Goal: Task Accomplishment & Management: Complete application form

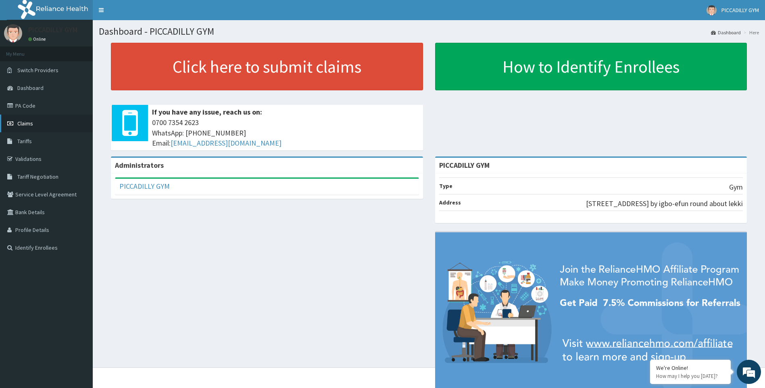
click at [36, 123] on link "Claims" at bounding box center [46, 124] width 93 height 18
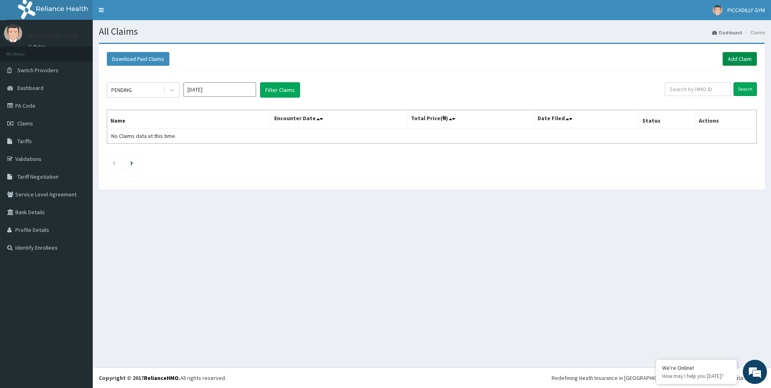
click at [739, 56] on link "Add Claim" at bounding box center [740, 59] width 34 height 14
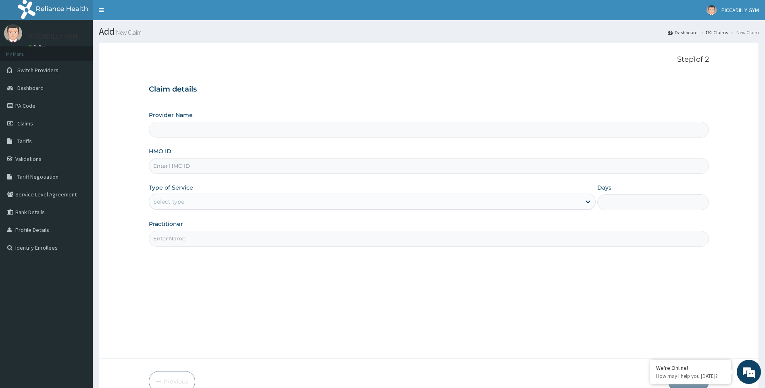
type input "PICCADILLY GYM"
type input "1"
click at [173, 167] on input "HMO ID" at bounding box center [429, 166] width 560 height 16
type input "r"
type input "R"
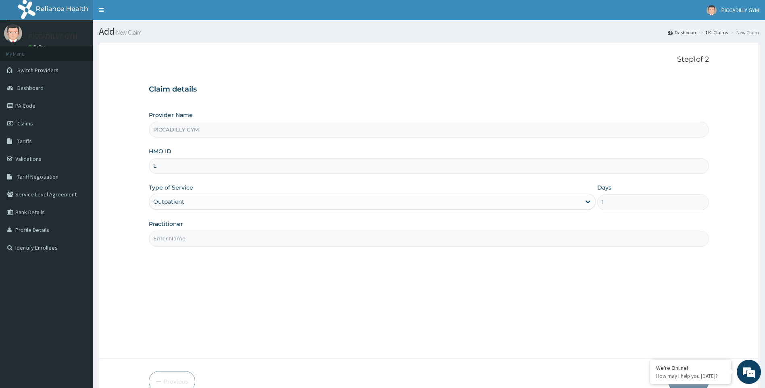
type input "LEP/10168/A"
click at [190, 237] on input "Practitioner" at bounding box center [429, 239] width 560 height 16
type input "Olisa"
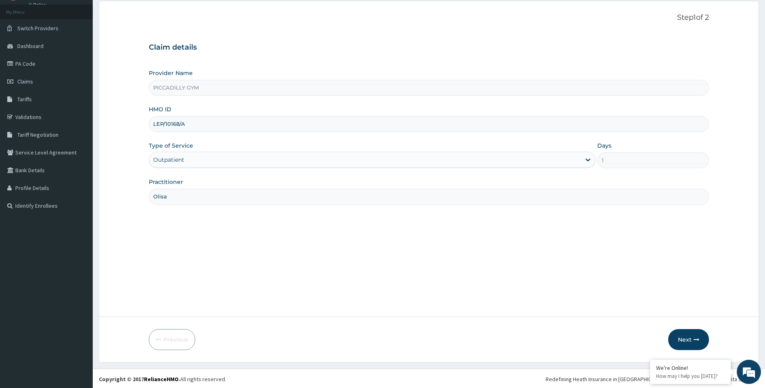
scroll to position [43, 0]
click at [686, 338] on button "Next" at bounding box center [688, 338] width 41 height 21
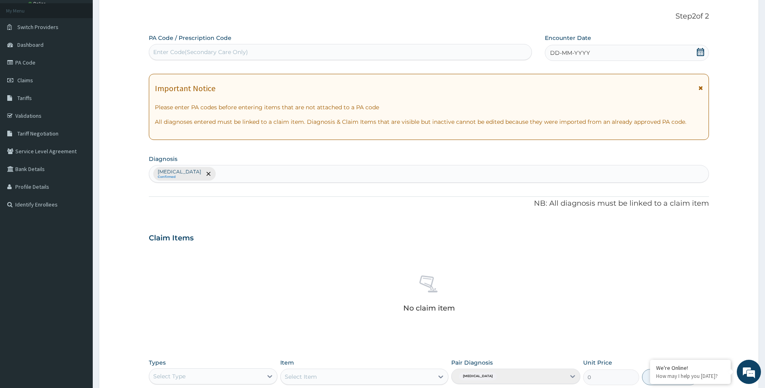
click at [249, 51] on div "Enter Code(Secondary Care Only)" at bounding box center [340, 52] width 382 height 13
type input "PA/6DF45A"
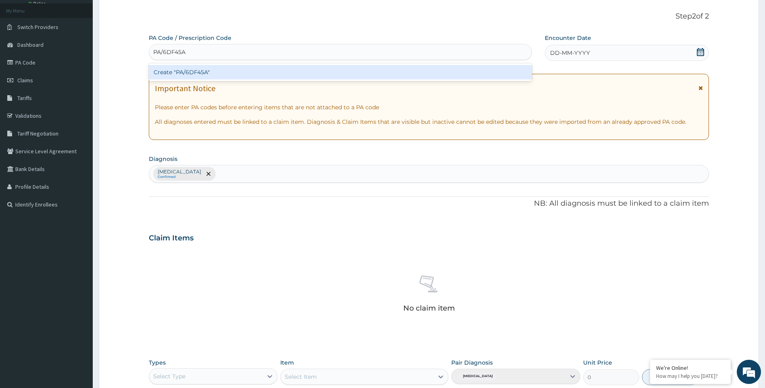
click at [258, 72] on div "Create "PA/6DF45A"" at bounding box center [340, 72] width 383 height 15
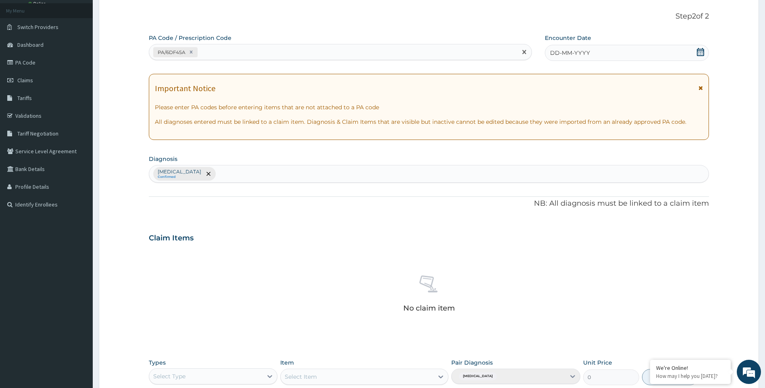
click at [559, 54] on span "DD-MM-YYYY" at bounding box center [570, 53] width 40 height 8
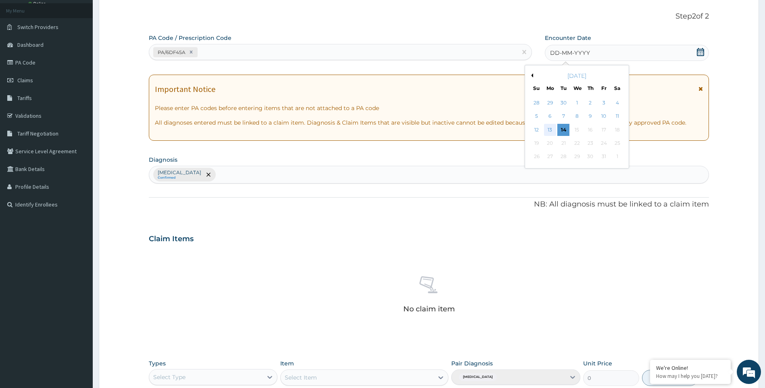
click at [547, 128] on div "13" at bounding box center [550, 130] width 12 height 12
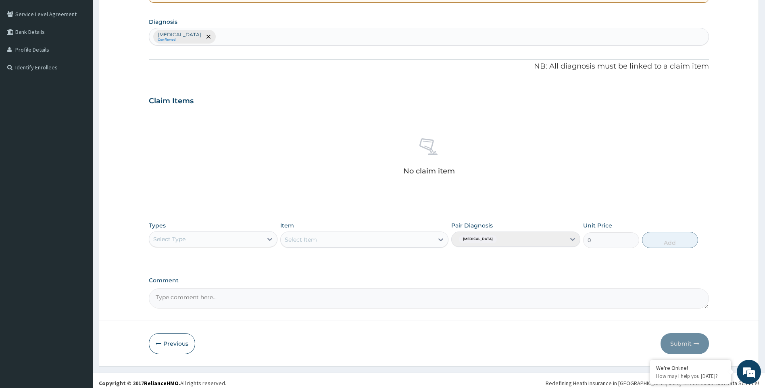
scroll to position [185, 0]
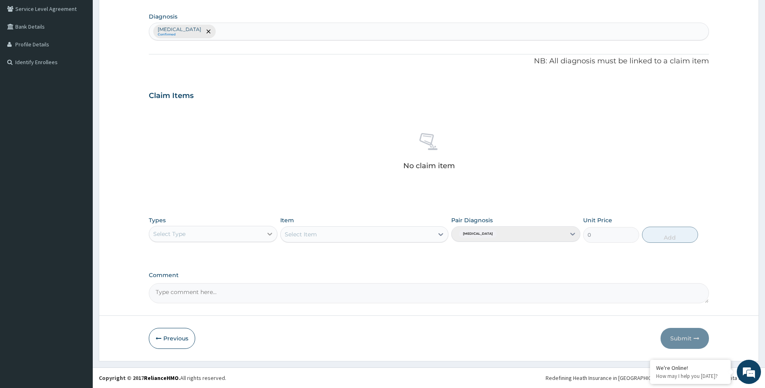
click at [271, 232] on icon at bounding box center [270, 234] width 8 height 8
click at [250, 356] on div "Gym" at bounding box center [213, 357] width 129 height 15
click at [441, 233] on icon at bounding box center [441, 234] width 8 height 8
click at [428, 253] on div "GYM" at bounding box center [364, 254] width 168 height 15
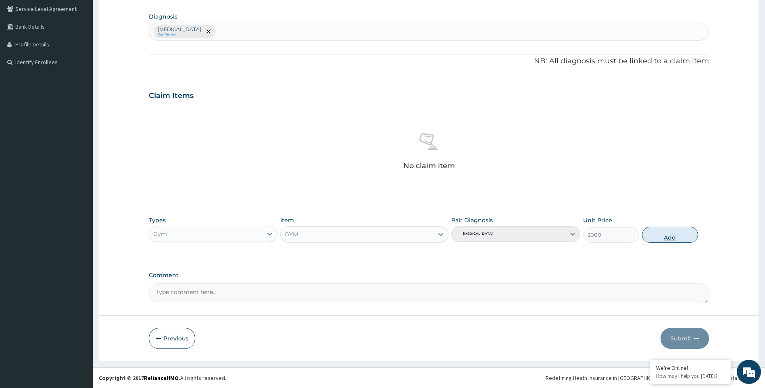
click at [681, 237] on button "Add" at bounding box center [670, 235] width 56 height 16
type input "0"
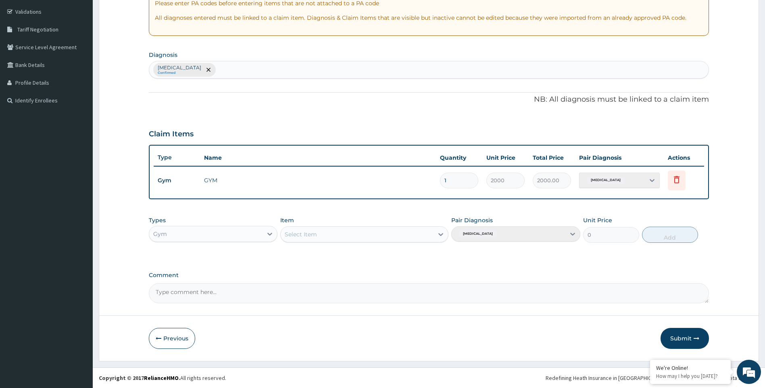
scroll to position [147, 0]
click at [688, 341] on button "Submit" at bounding box center [684, 338] width 48 height 21
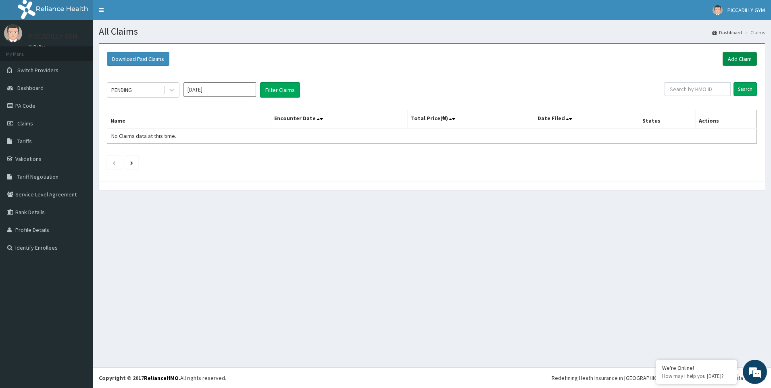
click at [737, 61] on link "Add Claim" at bounding box center [740, 59] width 34 height 14
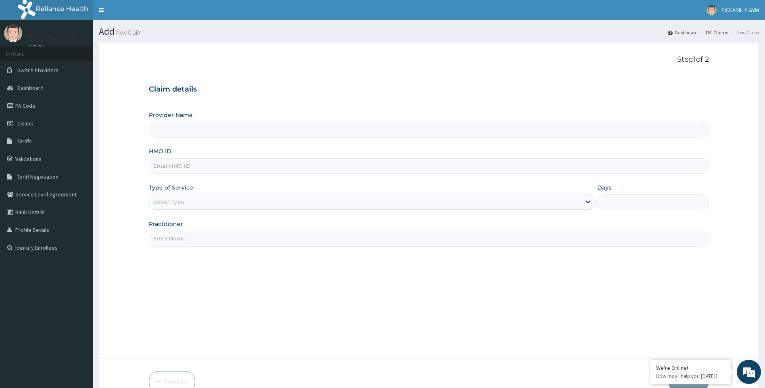
click at [170, 169] on input "HMO ID" at bounding box center [429, 166] width 560 height 16
type input "PICCADILLY GYM"
type input "1"
type input "OHT/12062/A"
click at [194, 238] on input "Practitioner" at bounding box center [429, 239] width 560 height 16
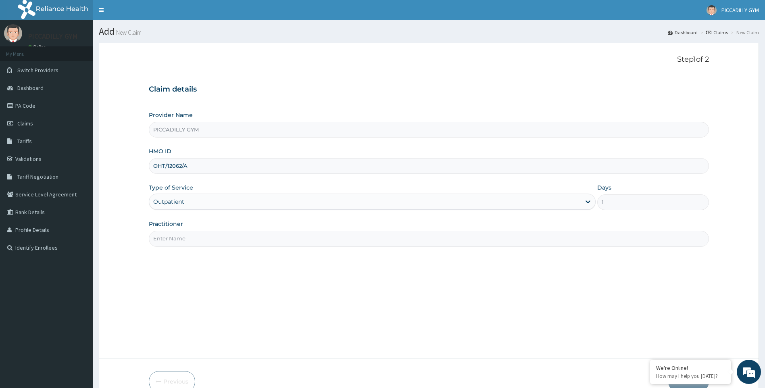
type input "Olisa"
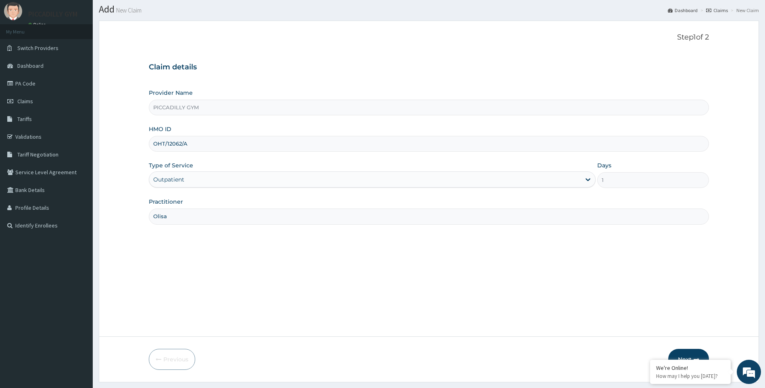
scroll to position [43, 0]
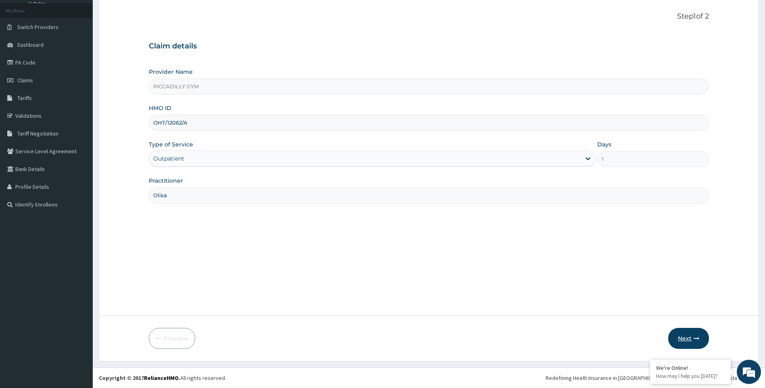
click at [685, 335] on button "Next" at bounding box center [688, 338] width 41 height 21
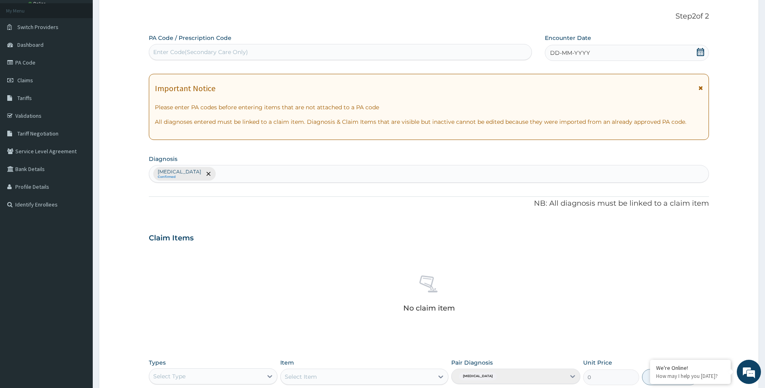
click at [295, 48] on div "Enter Code(Secondary Care Only)" at bounding box center [340, 52] width 382 height 13
type input "PA/3CDC0A"
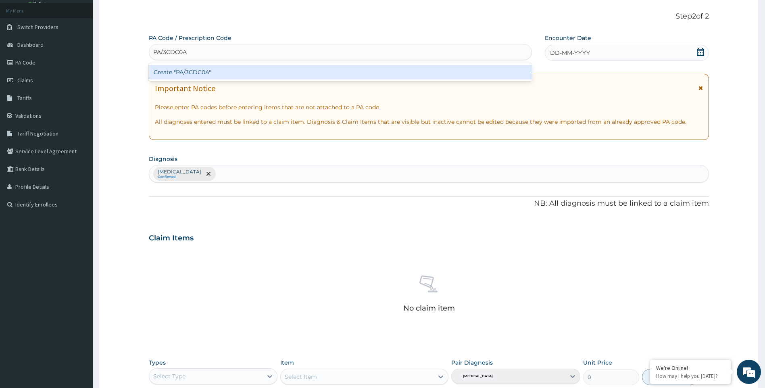
click at [290, 73] on div "Create "PA/3CDC0A"" at bounding box center [340, 72] width 383 height 15
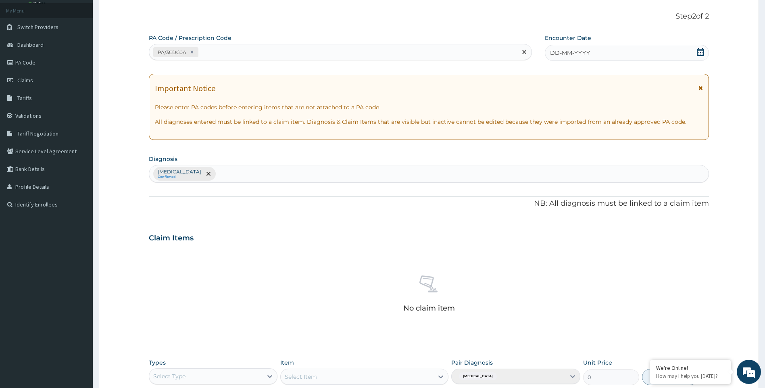
click at [581, 50] on span "DD-MM-YYYY" at bounding box center [570, 53] width 40 height 8
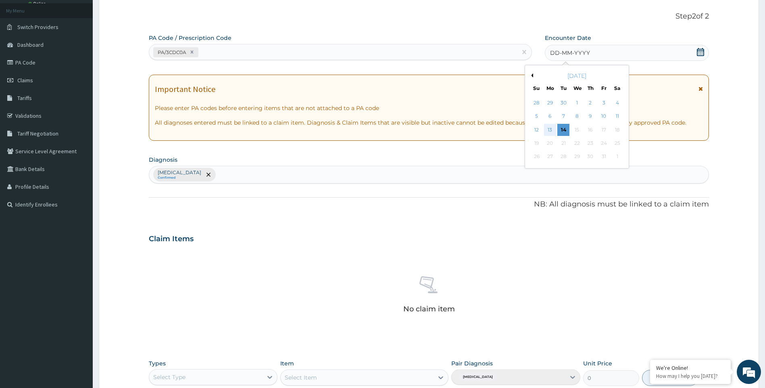
click at [551, 126] on div "13" at bounding box center [550, 130] width 12 height 12
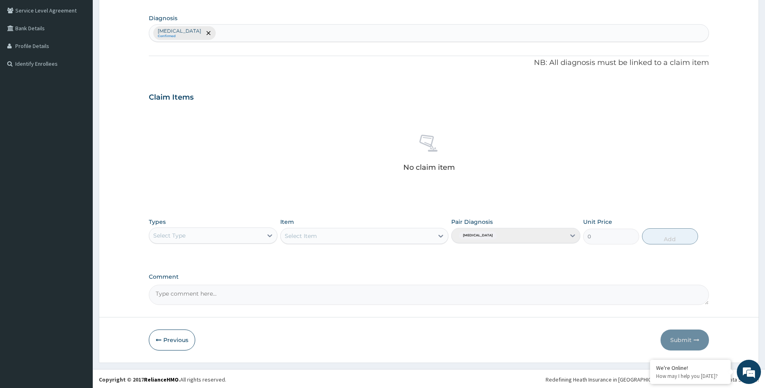
scroll to position [185, 0]
click at [270, 234] on icon at bounding box center [269, 234] width 5 height 3
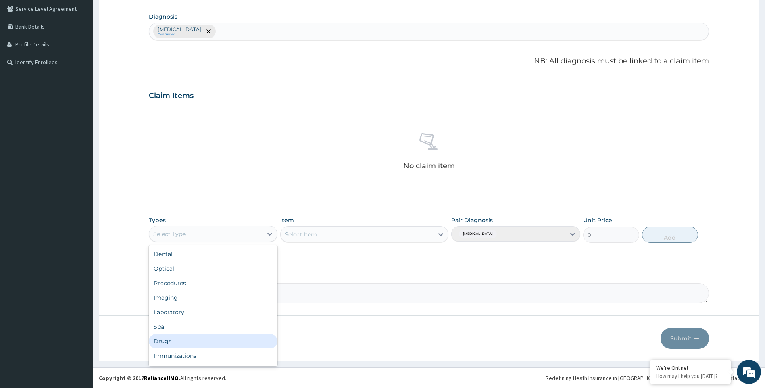
scroll to position [27, 0]
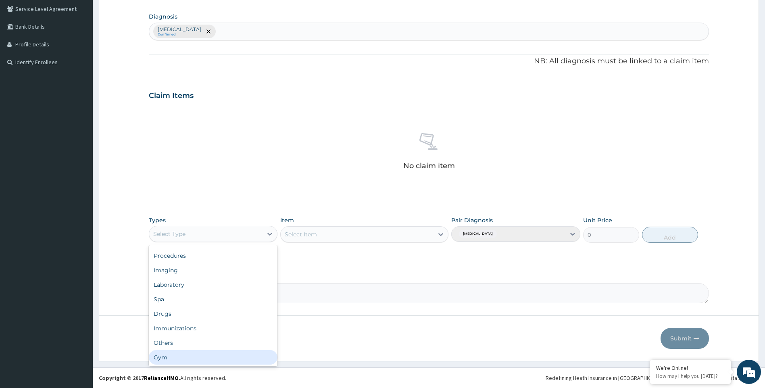
click at [216, 356] on div "Gym" at bounding box center [213, 357] width 129 height 15
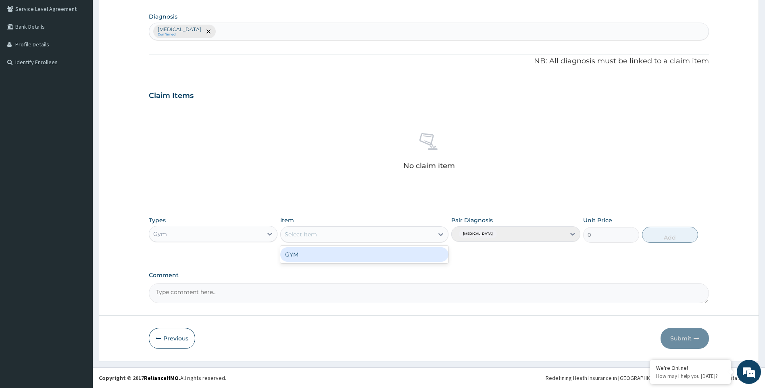
click at [442, 233] on icon at bounding box center [441, 234] width 8 height 8
click at [431, 252] on div "GYM" at bounding box center [364, 254] width 168 height 15
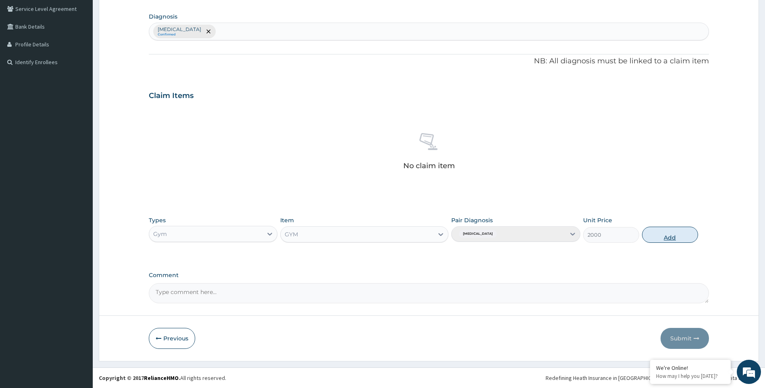
click at [655, 235] on button "Add" at bounding box center [670, 235] width 56 height 16
type input "0"
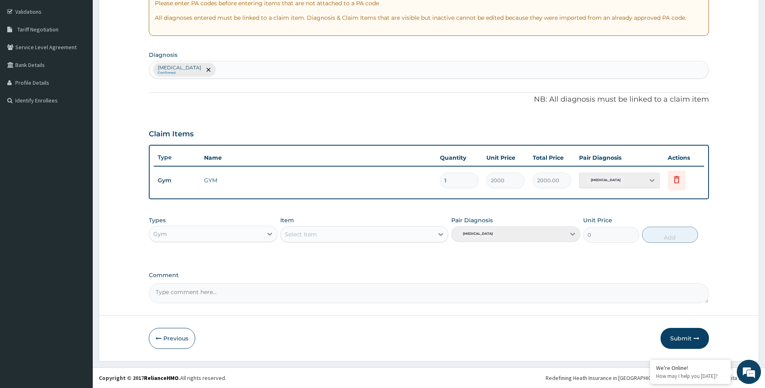
scroll to position [147, 0]
click at [679, 337] on button "Submit" at bounding box center [684, 338] width 48 height 21
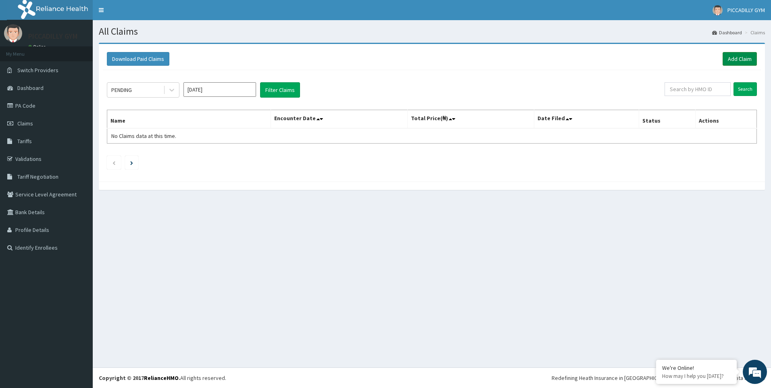
click at [744, 59] on link "Add Claim" at bounding box center [740, 59] width 34 height 14
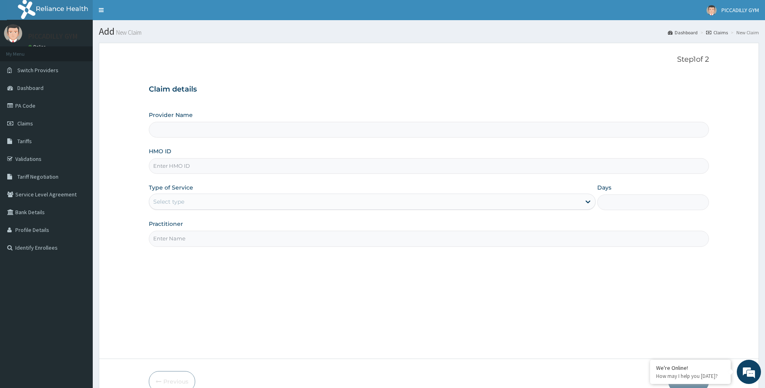
click at [173, 168] on input "HMO ID" at bounding box center [429, 166] width 560 height 16
type input "RIS/10070/A"
click at [252, 243] on input "Practitioner" at bounding box center [429, 239] width 560 height 16
type input "Olisa"
type input "PICCADILLY GYM"
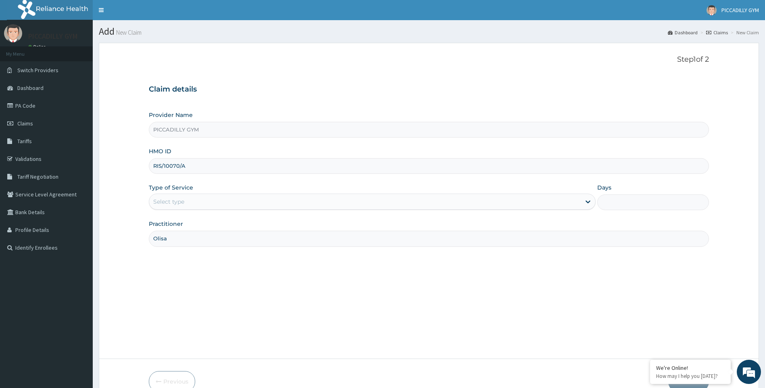
type input "1"
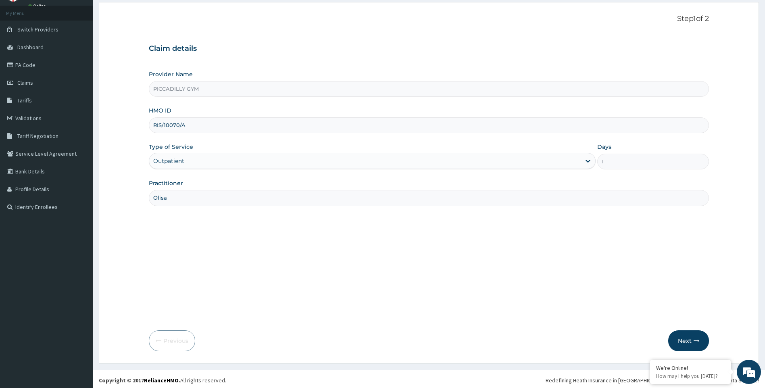
scroll to position [43, 0]
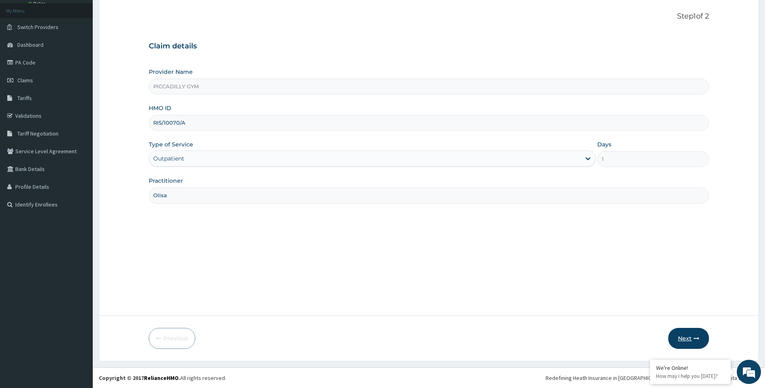
click at [680, 335] on button "Next" at bounding box center [688, 338] width 41 height 21
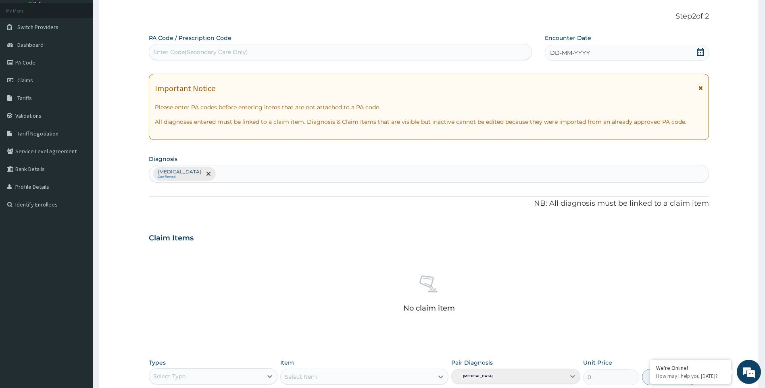
click at [212, 53] on div "Enter Code(Secondary Care Only)" at bounding box center [200, 52] width 95 height 8
type input "PA/7A0268"
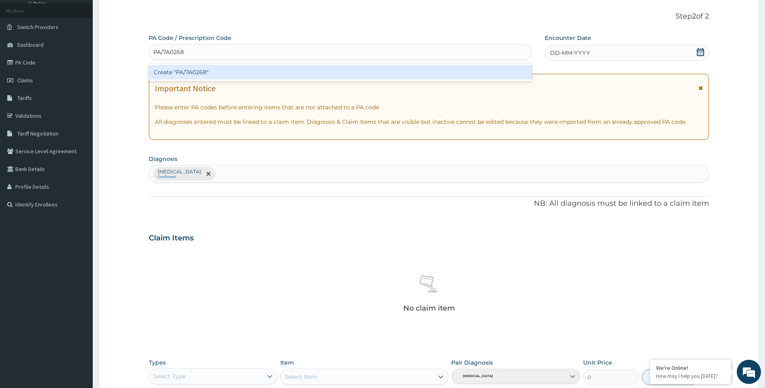
click at [223, 71] on div "Create "PA/7A0268"" at bounding box center [340, 72] width 383 height 15
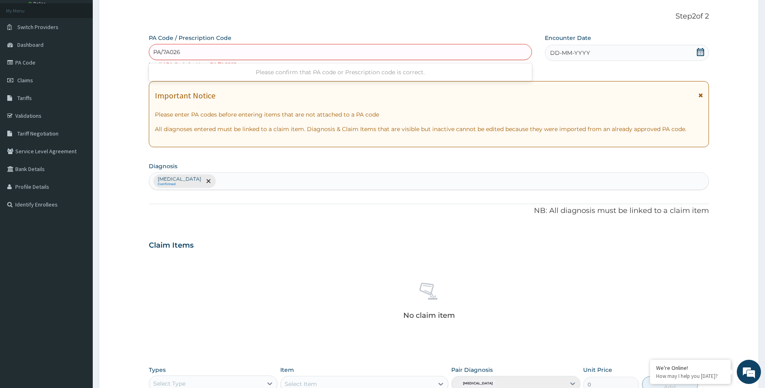
type input "PA/7A0268"
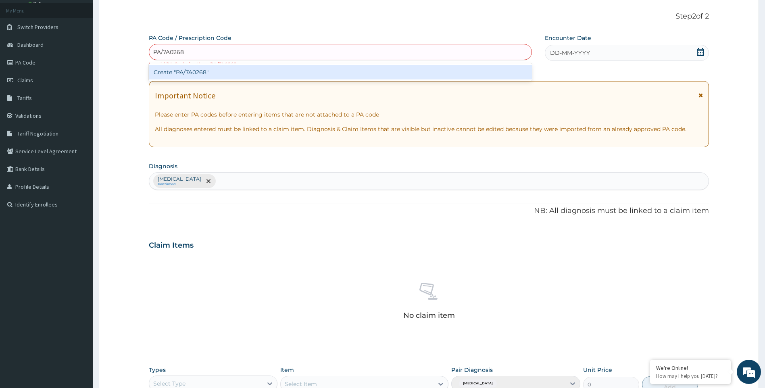
click at [223, 71] on div "Create "PA/7A0268"" at bounding box center [340, 72] width 383 height 15
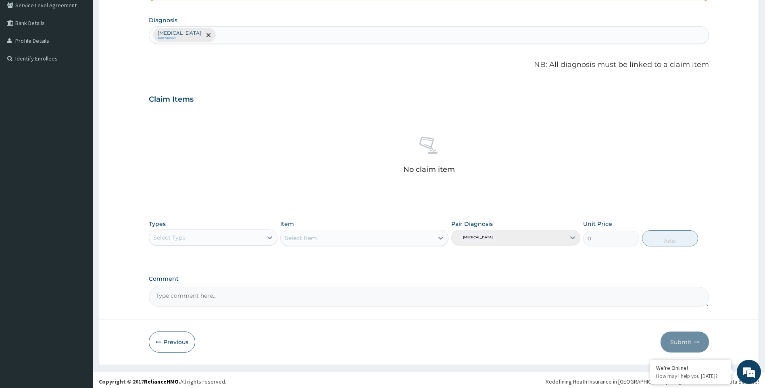
scroll to position [193, 0]
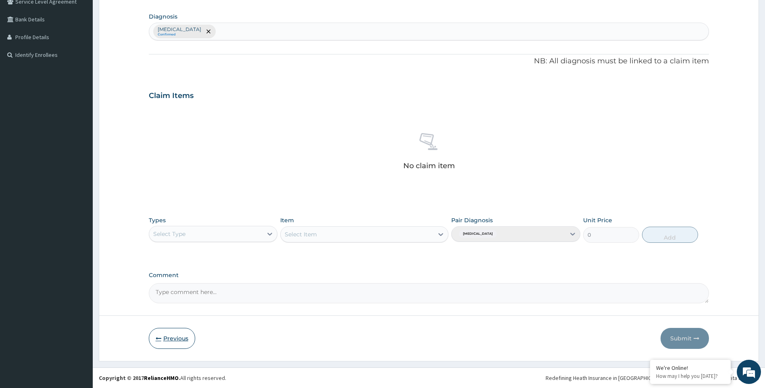
click at [184, 340] on button "Previous" at bounding box center [172, 338] width 46 height 21
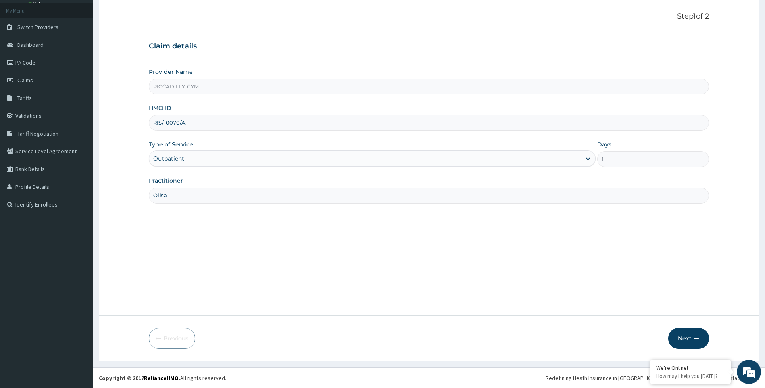
scroll to position [43, 0]
click at [196, 121] on input "RIS/10070/A" at bounding box center [429, 123] width 560 height 16
type input "R"
type input "ISW/10443/A"
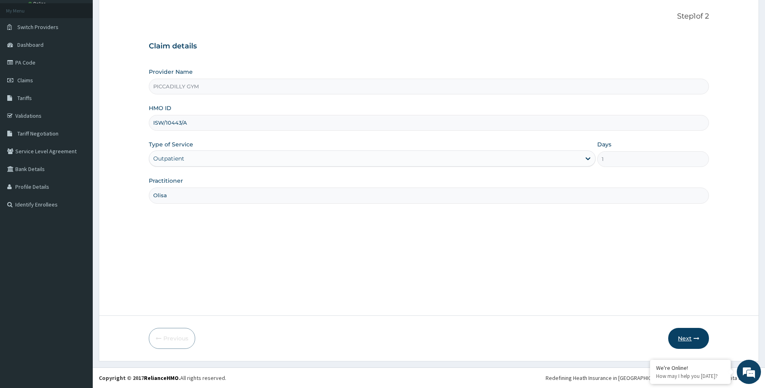
click at [684, 337] on button "Next" at bounding box center [688, 338] width 41 height 21
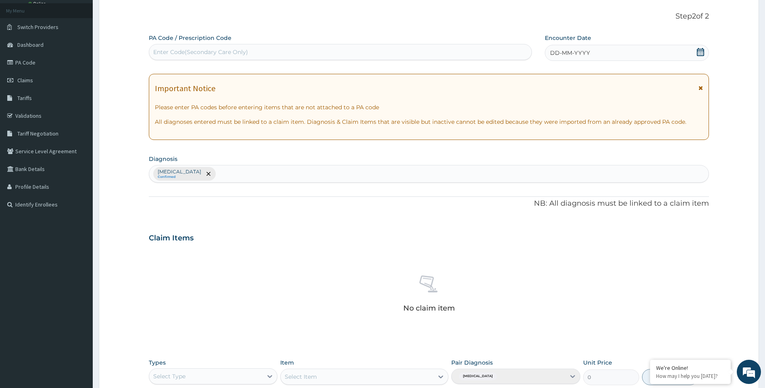
click at [298, 51] on div "Enter Code(Secondary Care Only)" at bounding box center [340, 52] width 382 height 13
type input "PA/470D3A"
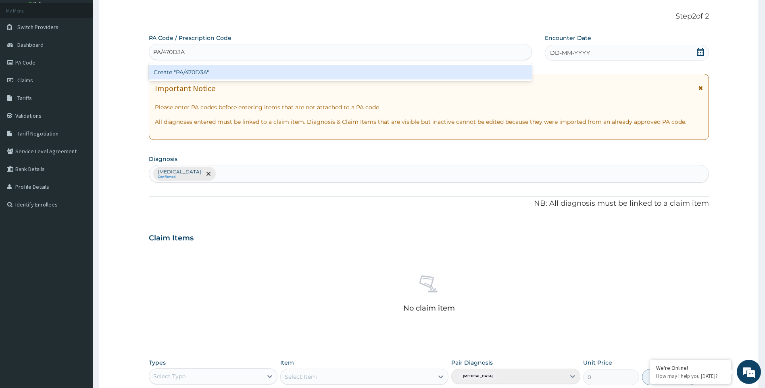
click at [312, 71] on div "Create "PA/470D3A"" at bounding box center [340, 72] width 383 height 15
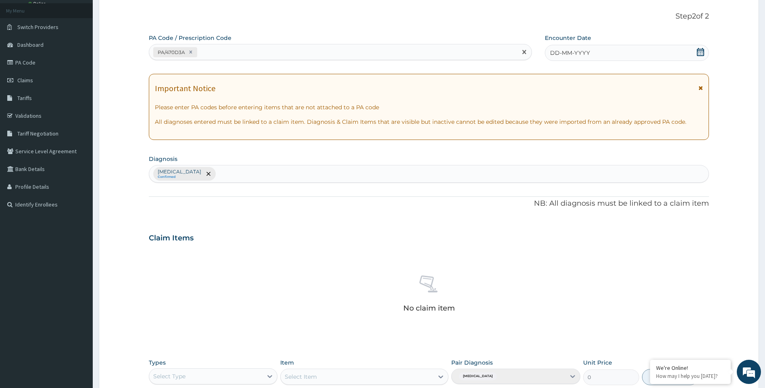
click at [577, 52] on span "DD-MM-YYYY" at bounding box center [570, 53] width 40 height 8
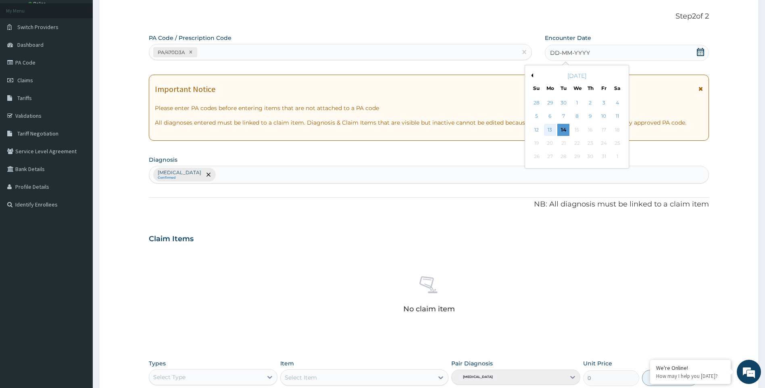
click at [548, 126] on div "13" at bounding box center [550, 130] width 12 height 12
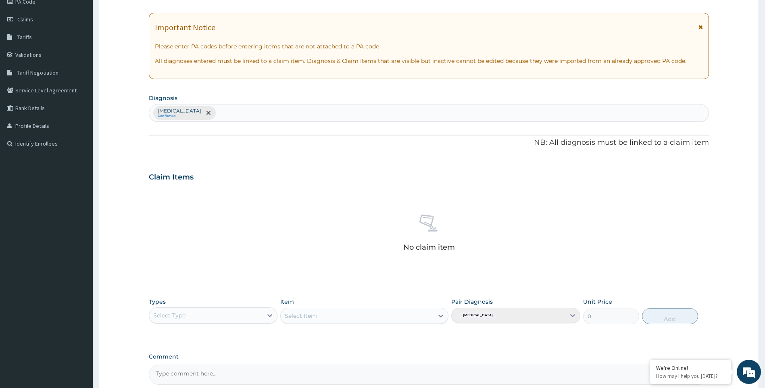
scroll to position [185, 0]
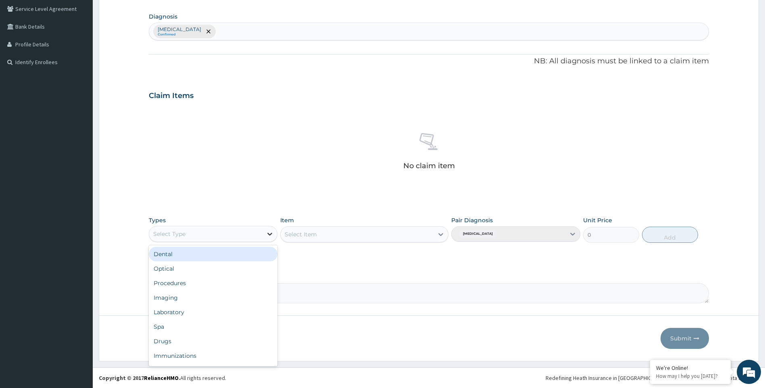
click at [271, 233] on icon at bounding box center [270, 234] width 8 height 8
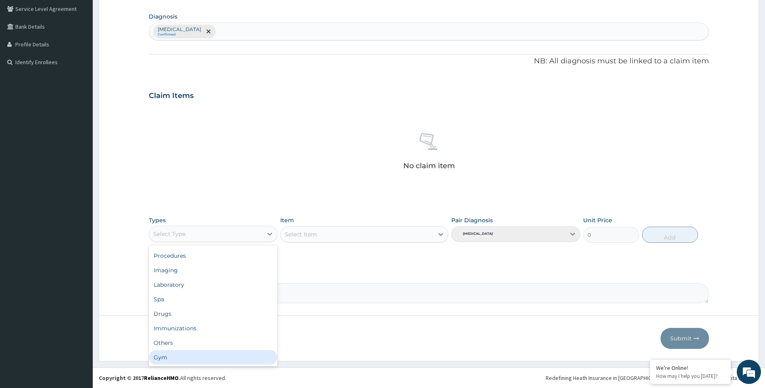
click at [244, 356] on div "Gym" at bounding box center [213, 357] width 129 height 15
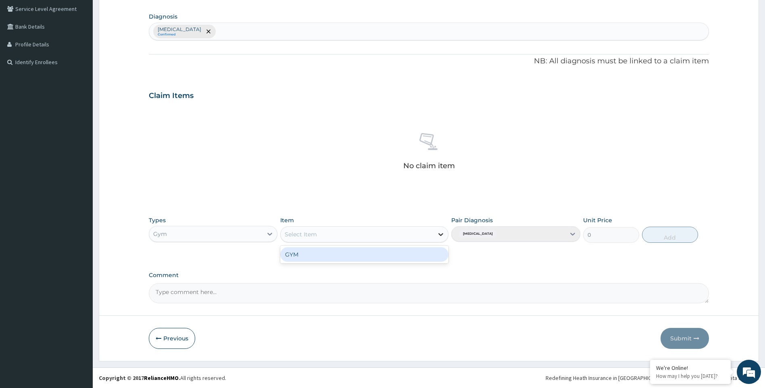
click at [441, 235] on icon at bounding box center [440, 234] width 5 height 3
click at [428, 252] on div "GYM" at bounding box center [364, 254] width 168 height 15
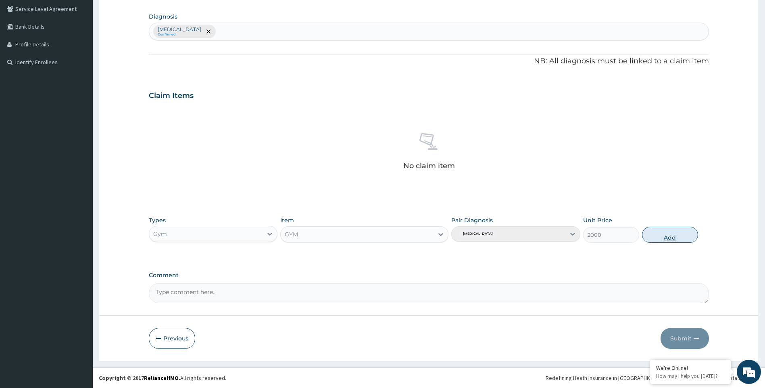
click at [681, 233] on button "Add" at bounding box center [670, 235] width 56 height 16
type input "0"
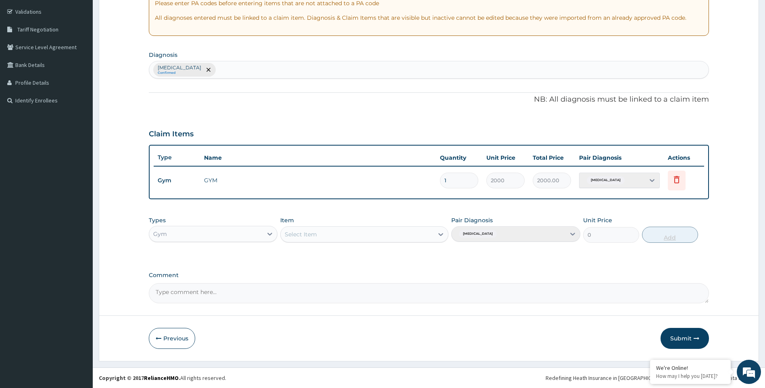
scroll to position [147, 0]
click at [683, 339] on button "Submit" at bounding box center [684, 338] width 48 height 21
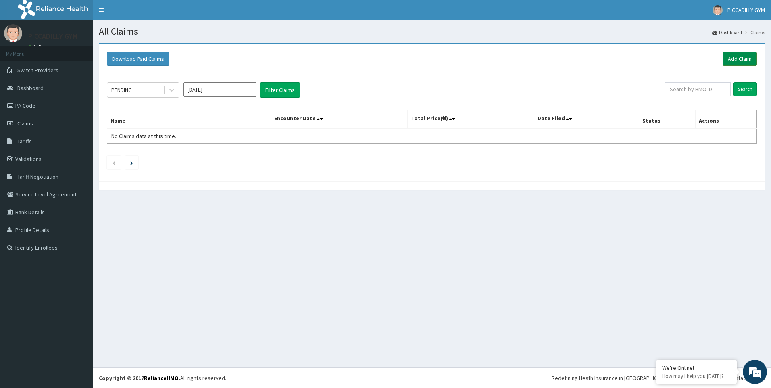
click at [735, 59] on link "Add Claim" at bounding box center [740, 59] width 34 height 14
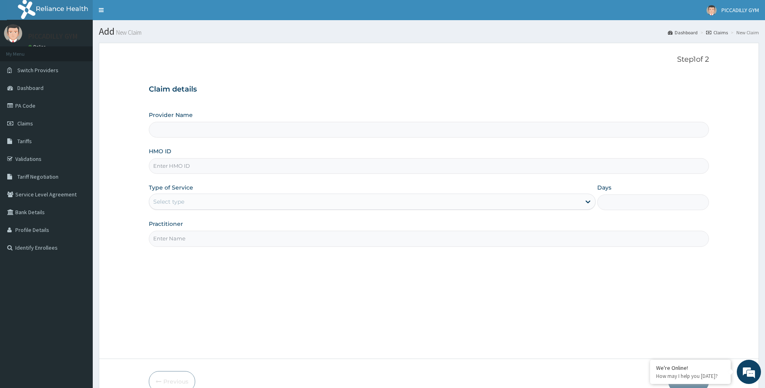
click at [160, 167] on input "HMO ID" at bounding box center [429, 166] width 560 height 16
type input "KCT/10002/A"
type input "PICCADILLY GYM"
type input "1"
click at [179, 237] on input "Practitioner" at bounding box center [429, 239] width 560 height 16
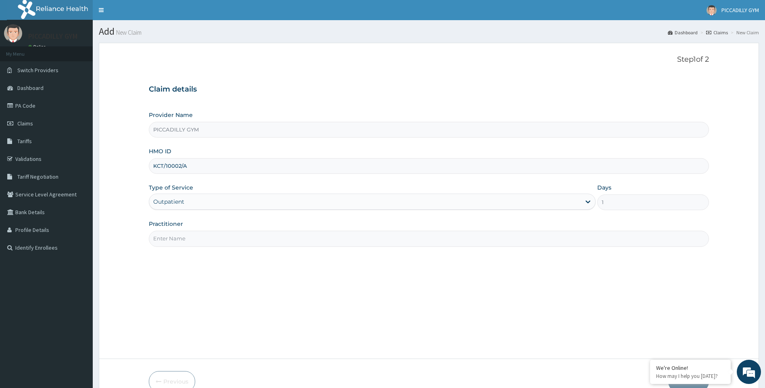
type input "Olisa"
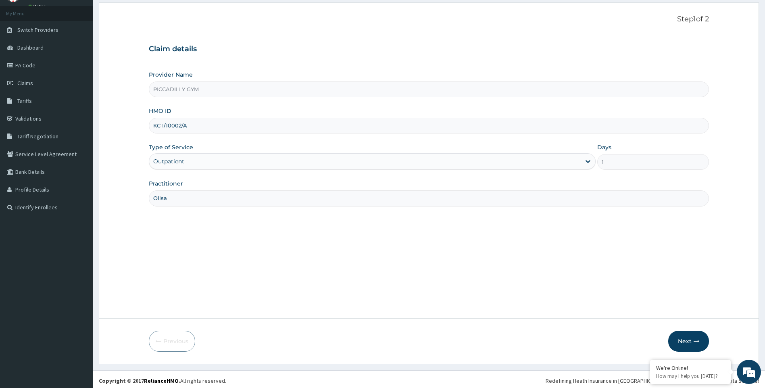
scroll to position [43, 0]
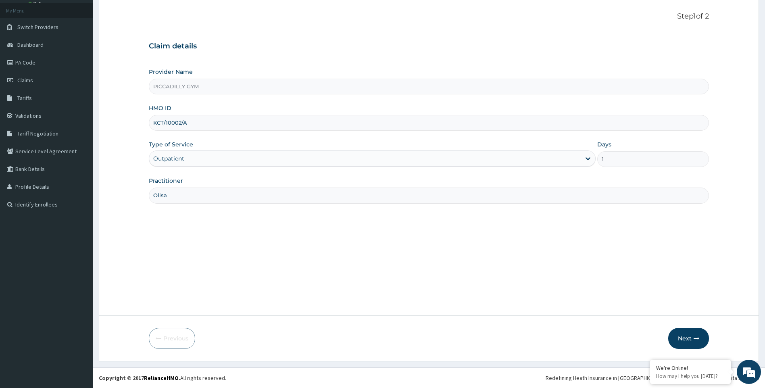
click at [677, 333] on button "Next" at bounding box center [688, 338] width 41 height 21
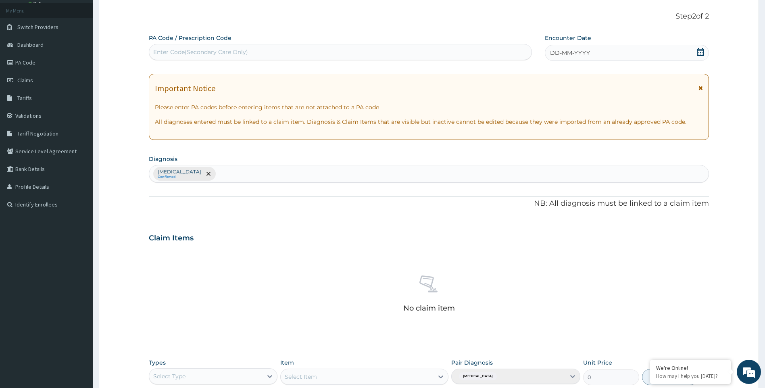
click at [194, 54] on div "Enter Code(Secondary Care Only)" at bounding box center [200, 52] width 95 height 8
type input "PA/6D624D"
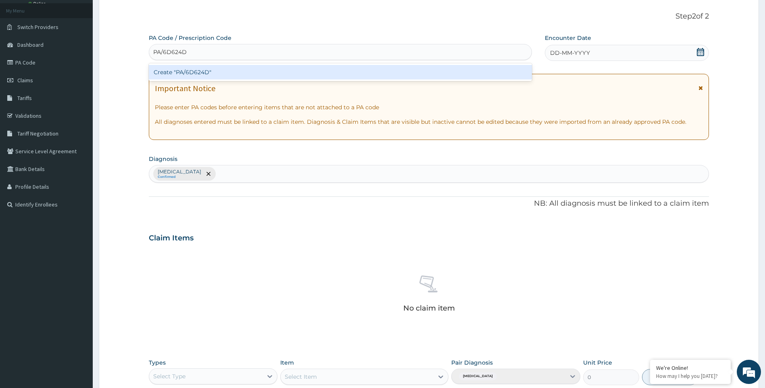
click at [217, 71] on div "Create "PA/6D624D"" at bounding box center [340, 72] width 383 height 15
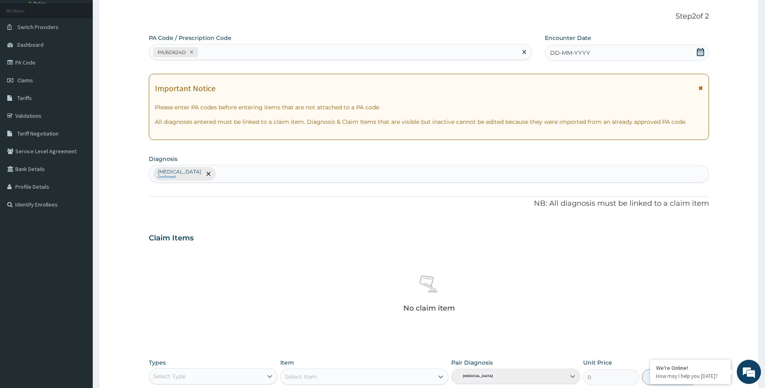
click at [589, 56] on span "DD-MM-YYYY" at bounding box center [570, 53] width 40 height 8
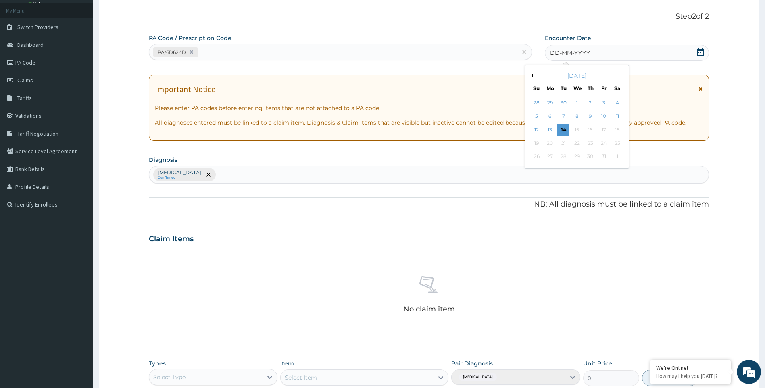
click at [532, 76] on button "Previous Month" at bounding box center [531, 75] width 4 height 4
click at [577, 98] on div "2" at bounding box center [577, 103] width 12 height 12
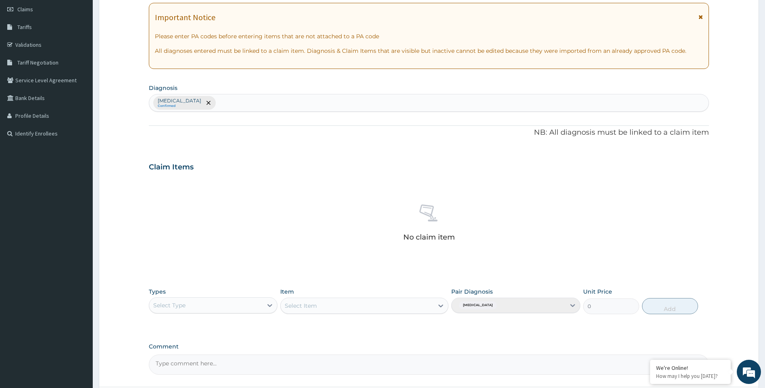
scroll to position [185, 0]
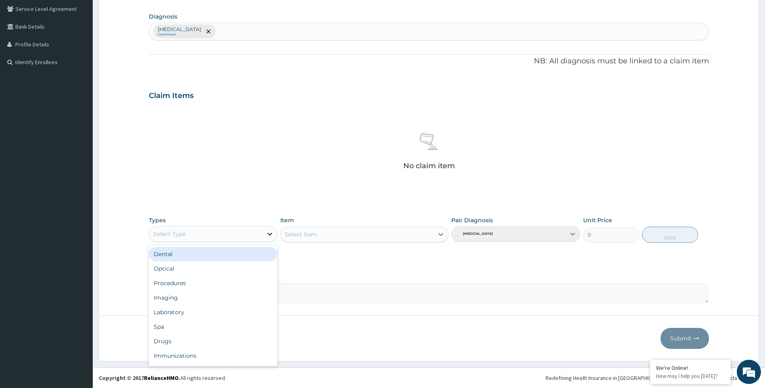
click at [269, 235] on icon at bounding box center [270, 234] width 8 height 8
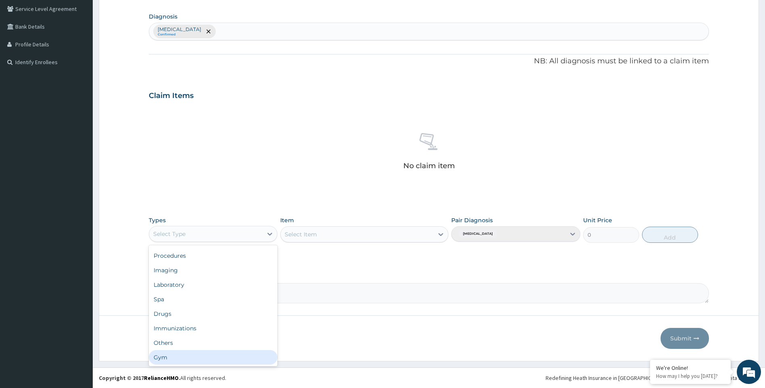
click at [263, 354] on div "Gym" at bounding box center [213, 357] width 129 height 15
click at [442, 233] on div "Select Item" at bounding box center [364, 234] width 168 height 16
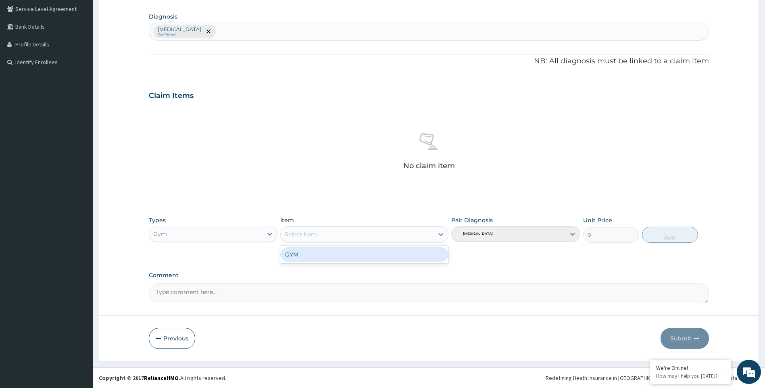
click at [442, 233] on icon at bounding box center [441, 234] width 8 height 8
click at [420, 256] on div "GYM" at bounding box center [364, 254] width 168 height 15
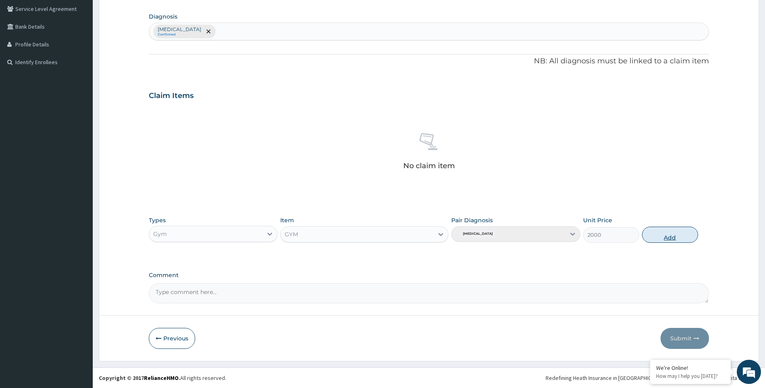
click at [655, 231] on button "Add" at bounding box center [670, 235] width 56 height 16
type input "0"
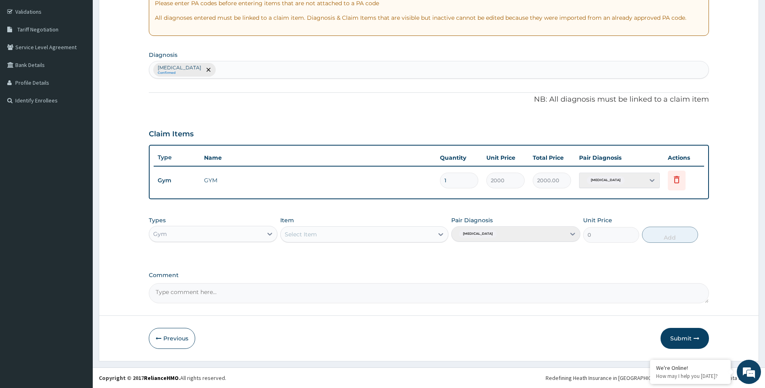
scroll to position [147, 0]
click at [664, 336] on button "Submit" at bounding box center [684, 338] width 48 height 21
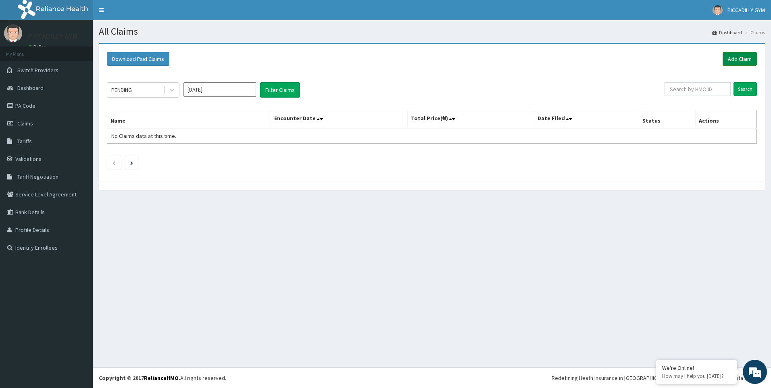
click at [729, 59] on link "Add Claim" at bounding box center [740, 59] width 34 height 14
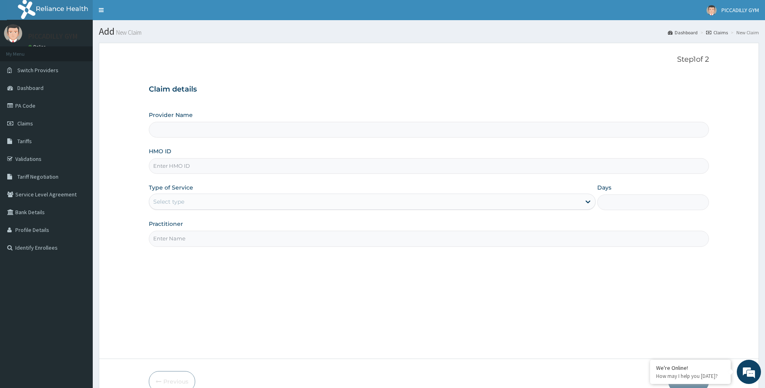
click at [164, 171] on input "HMO ID" at bounding box center [429, 166] width 560 height 16
type input "PICCADILLY GYM"
type input "1"
type input "KCT/10002/A"
type input "Olisa"
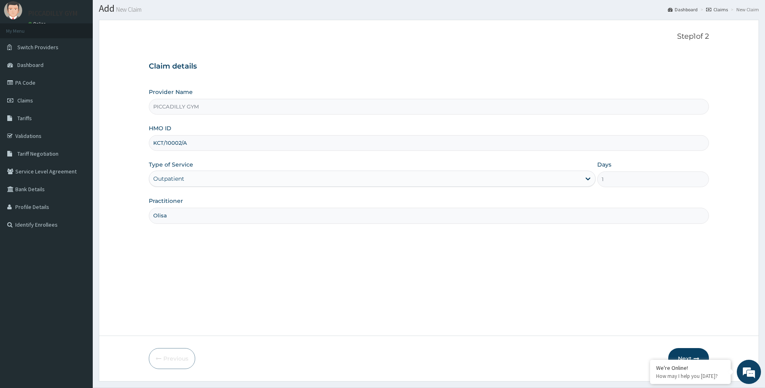
scroll to position [43, 0]
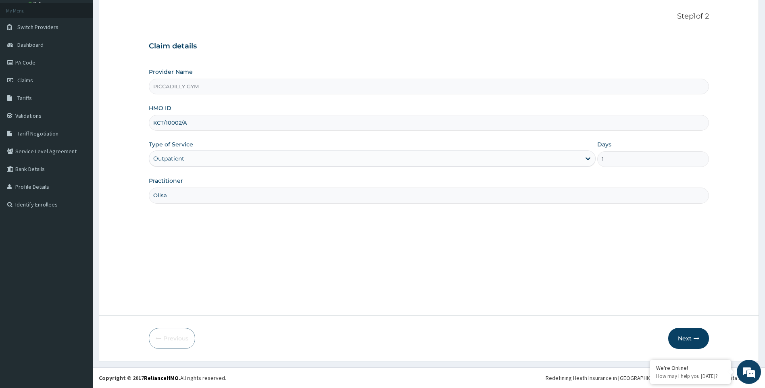
click at [691, 337] on button "Next" at bounding box center [688, 338] width 41 height 21
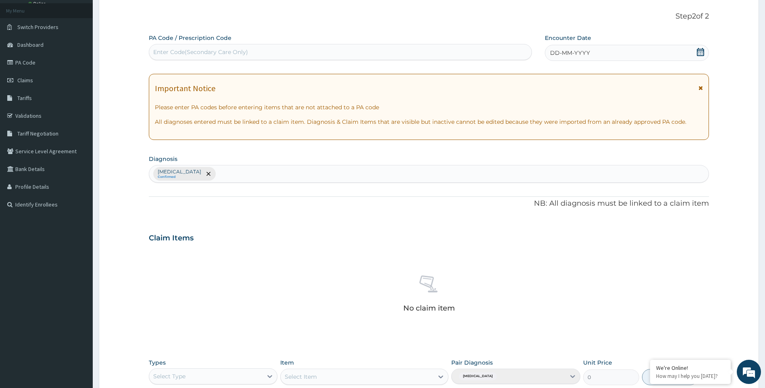
click at [244, 52] on div "Enter Code(Secondary Care Only)" at bounding box center [200, 52] width 95 height 8
type input "PA/01652C"
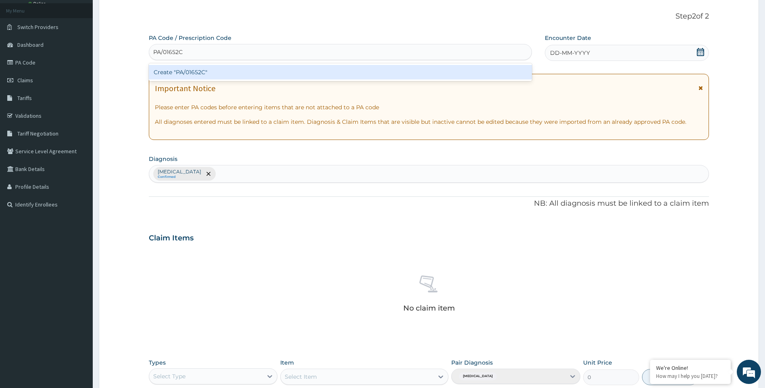
click at [246, 70] on div "Create "PA/01652C"" at bounding box center [340, 72] width 383 height 15
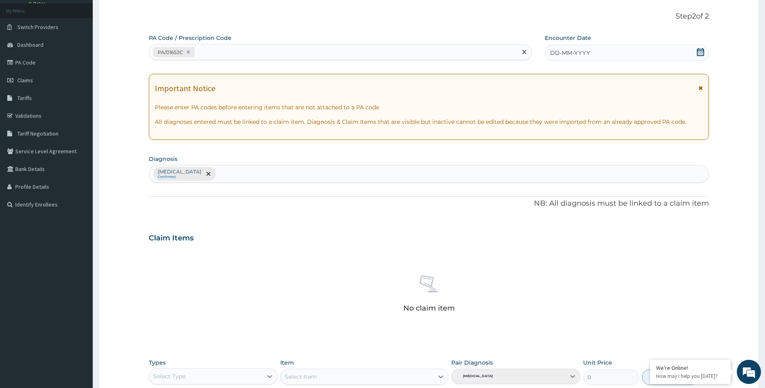
click at [601, 53] on div "DD-MM-YYYY" at bounding box center [627, 53] width 164 height 16
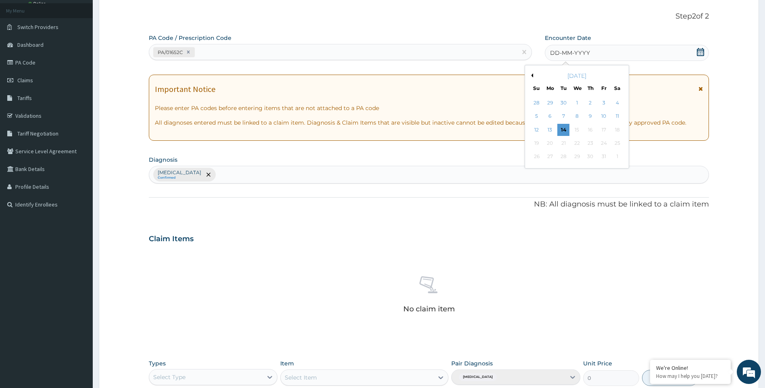
click at [533, 73] on button "Previous Month" at bounding box center [531, 75] width 4 height 4
click at [620, 115] on div "12" at bounding box center [617, 116] width 12 height 12
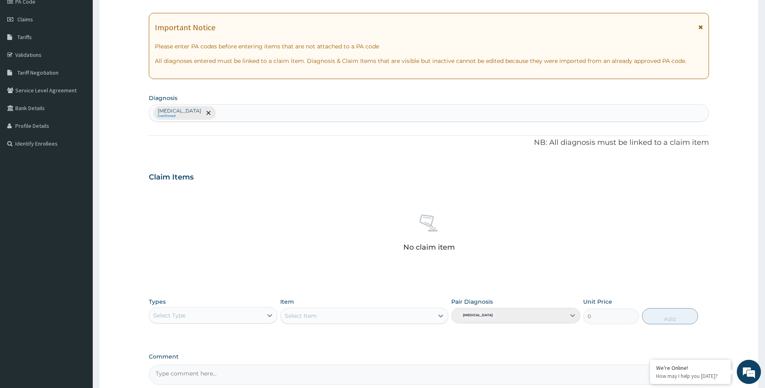
scroll to position [185, 0]
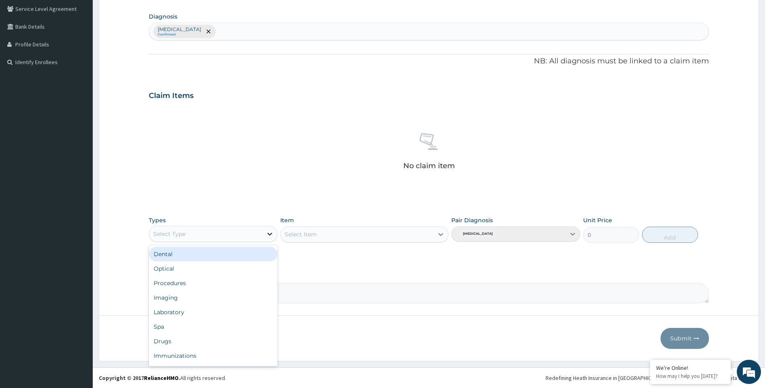
click at [269, 232] on icon at bounding box center [270, 234] width 8 height 8
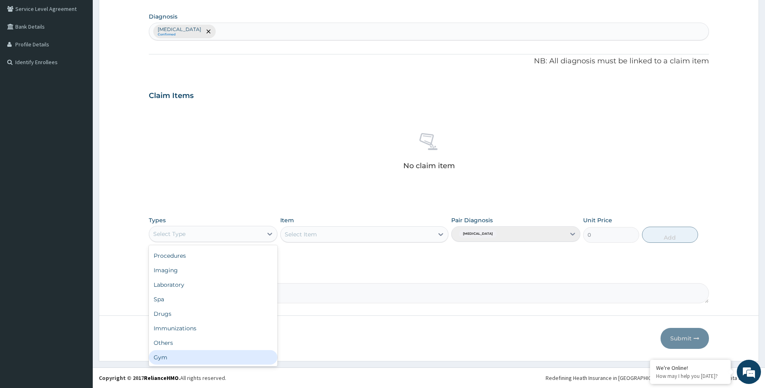
click at [227, 353] on div "Gym" at bounding box center [213, 357] width 129 height 15
click at [227, 353] on form "Step 2 of 2 PA Code / Prescription Code PA/01652C Encounter Date [DATE] Importa…" at bounding box center [429, 109] width 660 height 504
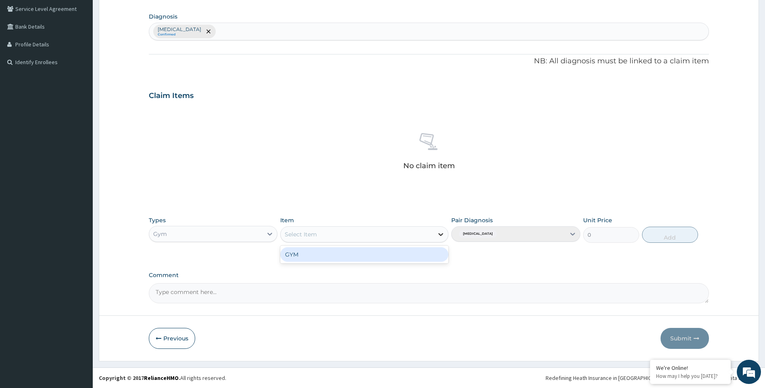
click at [441, 235] on icon at bounding box center [440, 234] width 5 height 3
click at [432, 251] on div "GYM" at bounding box center [364, 254] width 168 height 15
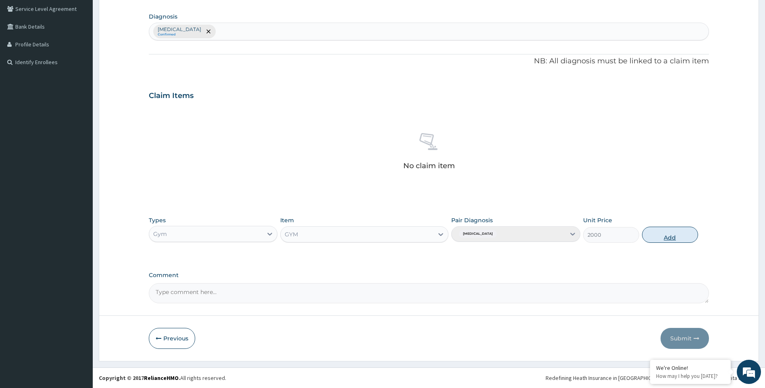
click at [674, 237] on button "Add" at bounding box center [670, 235] width 56 height 16
type input "0"
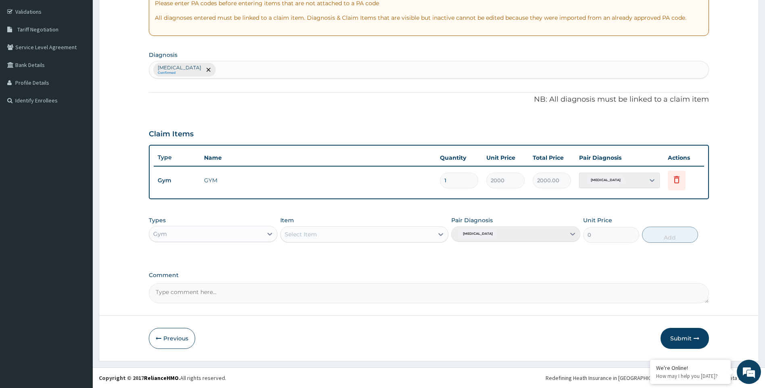
click at [692, 340] on button "Submit" at bounding box center [684, 338] width 48 height 21
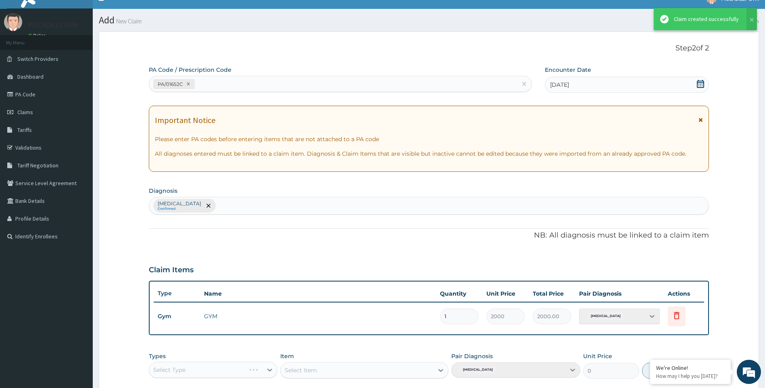
scroll to position [147, 0]
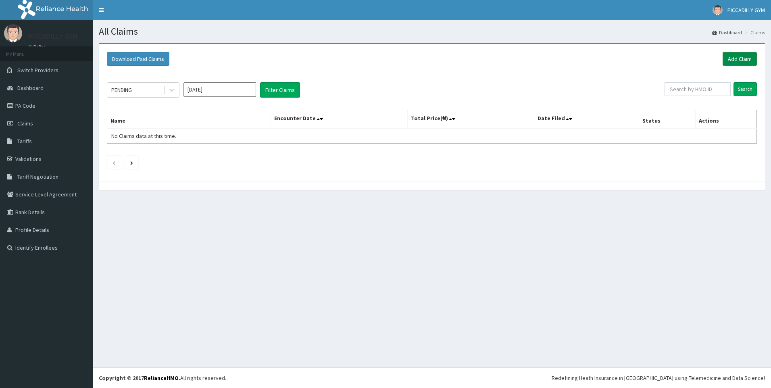
click at [734, 58] on link "Add Claim" at bounding box center [740, 59] width 34 height 14
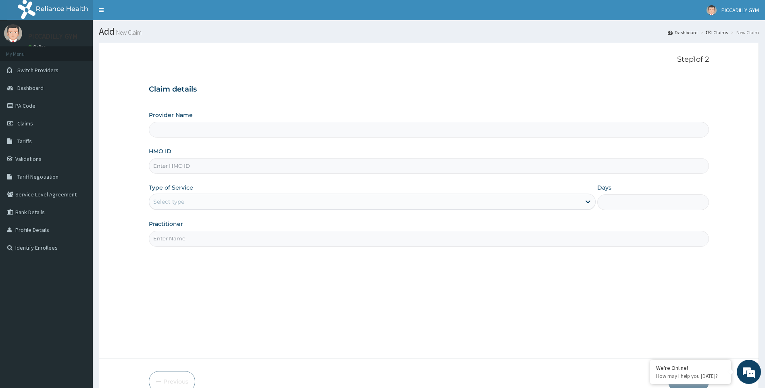
click at [185, 167] on input "HMO ID" at bounding box center [429, 166] width 560 height 16
type input "M"
type input "PICCADILLY GYM"
type input "1"
type input "MHG/10063/A"
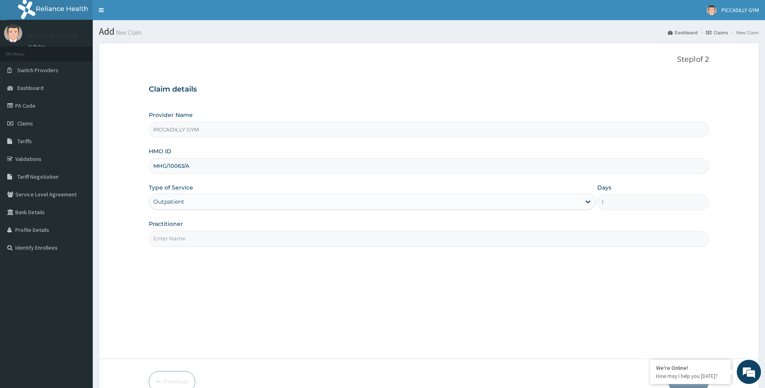
click at [207, 237] on input "Practitioner" at bounding box center [429, 239] width 560 height 16
type input "Olisa"
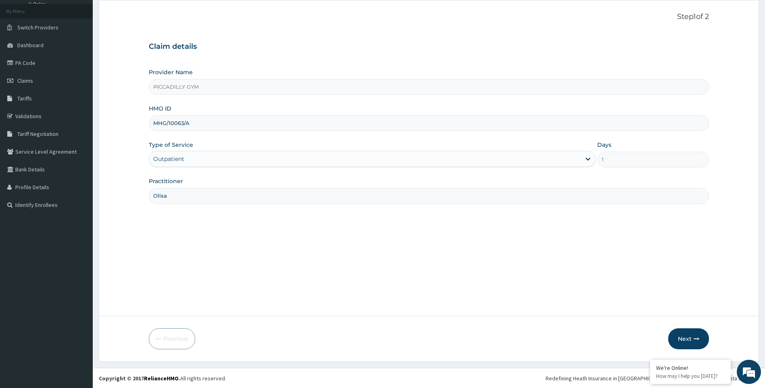
scroll to position [43, 0]
click at [685, 342] on button "Next" at bounding box center [688, 338] width 41 height 21
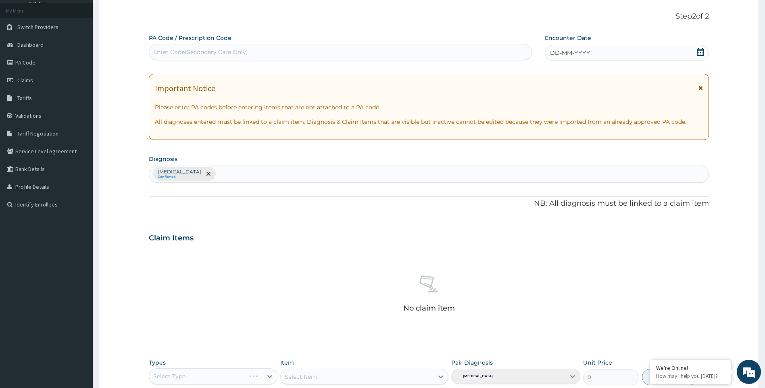
click at [685, 342] on div "PA Code / Prescription Code Enter Code(Secondary Care Only) Encounter Date DD-M…" at bounding box center [429, 240] width 560 height 412
click at [254, 52] on div "Enter Code(Secondary Care Only)" at bounding box center [340, 52] width 382 height 13
type input "PA/B4BCD2"
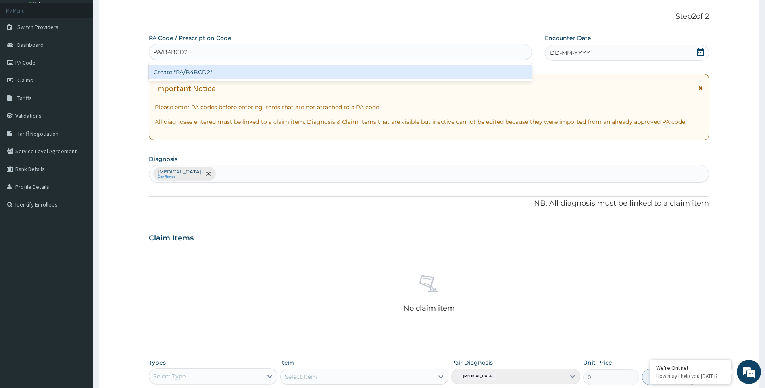
click at [257, 76] on div "Create "PA/B4BCD2"" at bounding box center [340, 72] width 383 height 15
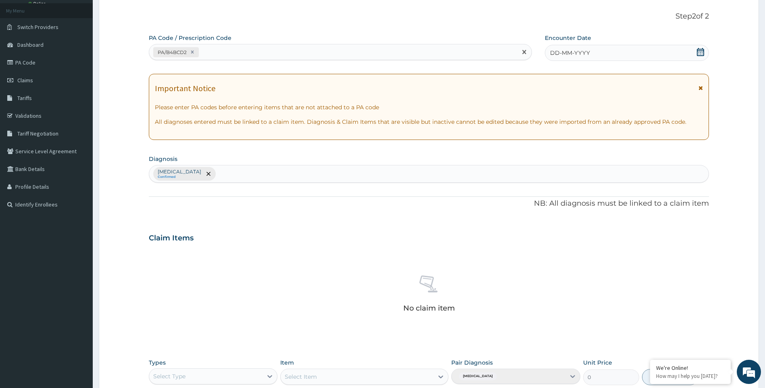
click at [600, 53] on div "DD-MM-YYYY" at bounding box center [627, 53] width 164 height 16
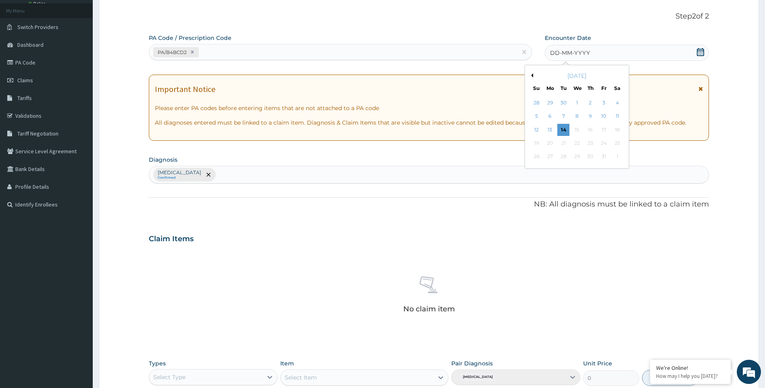
click at [532, 75] on button "Previous Month" at bounding box center [531, 75] width 4 height 4
click at [576, 102] on div "2" at bounding box center [577, 103] width 12 height 12
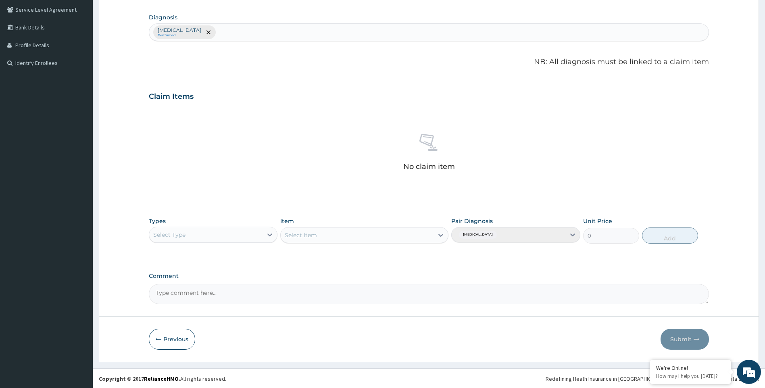
scroll to position [185, 0]
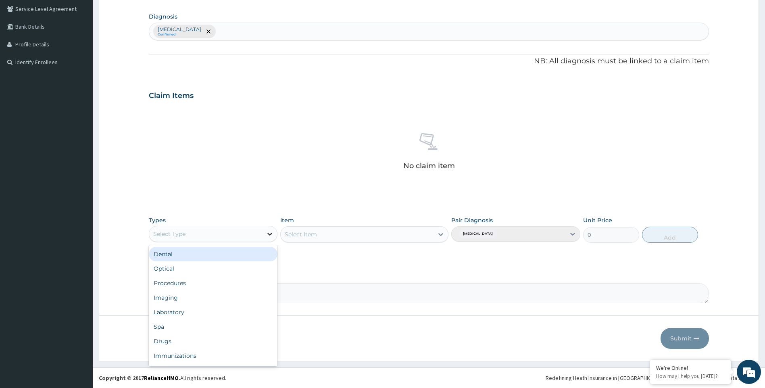
click at [270, 233] on icon at bounding box center [270, 234] width 8 height 8
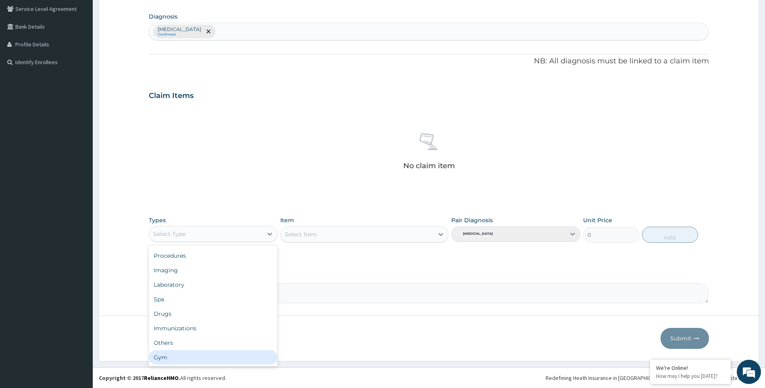
click at [251, 351] on div "Gym" at bounding box center [213, 357] width 129 height 15
click at [442, 233] on div "Select Item" at bounding box center [364, 234] width 168 height 16
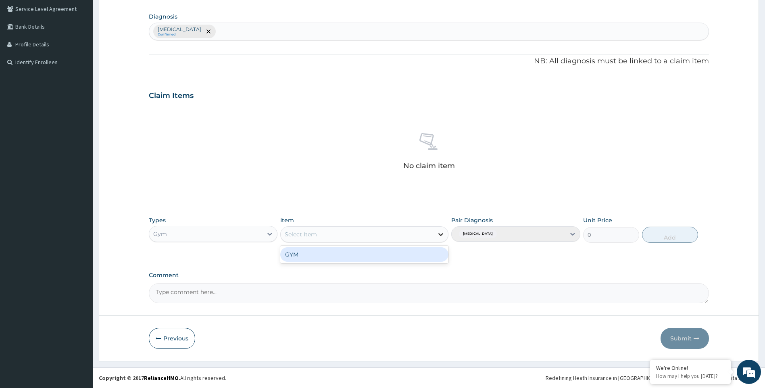
click at [440, 233] on icon at bounding box center [441, 234] width 8 height 8
click at [417, 257] on div "GYM" at bounding box center [364, 254] width 168 height 15
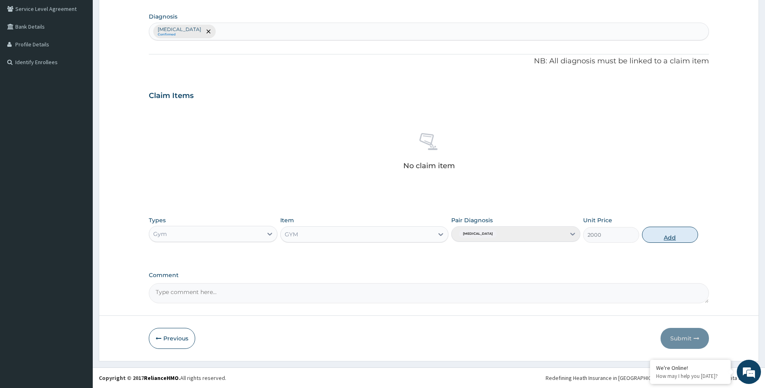
click at [669, 237] on button "Add" at bounding box center [670, 235] width 56 height 16
type input "0"
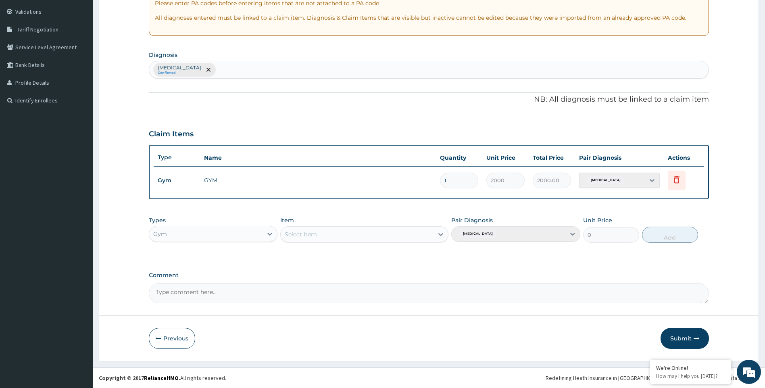
click at [684, 337] on button "Submit" at bounding box center [684, 338] width 48 height 21
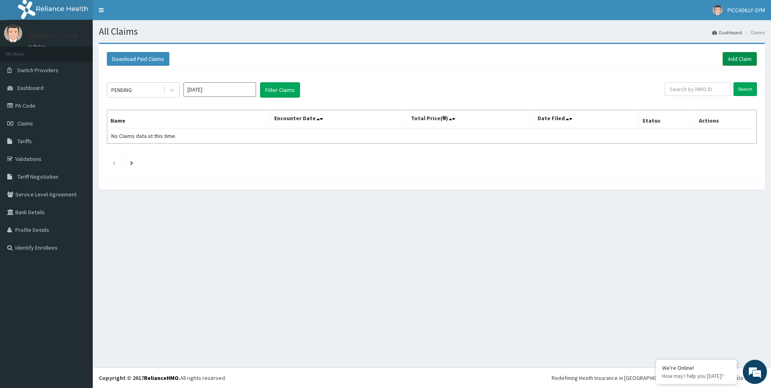
click at [733, 60] on link "Add Claim" at bounding box center [740, 59] width 34 height 14
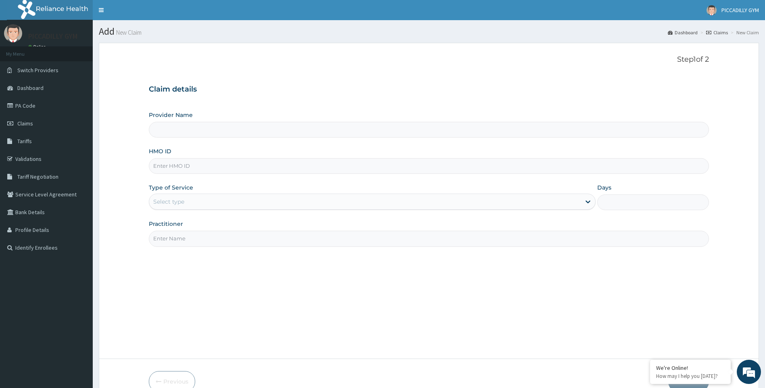
click at [169, 169] on input "HMO ID" at bounding box center [429, 166] width 560 height 16
type input "KCT/10002/A"
type input "PICCADILLY GYM"
type input "1"
type input "K"
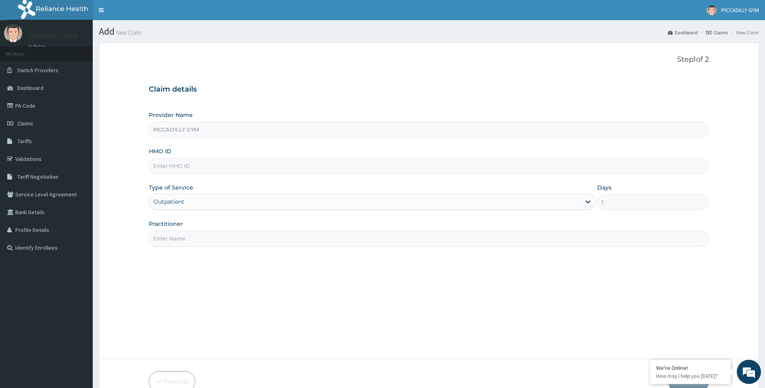
type input "M"
type input "MHG/10063/A"
click at [290, 242] on input "Practitioner" at bounding box center [429, 239] width 560 height 16
type input "Olisa"
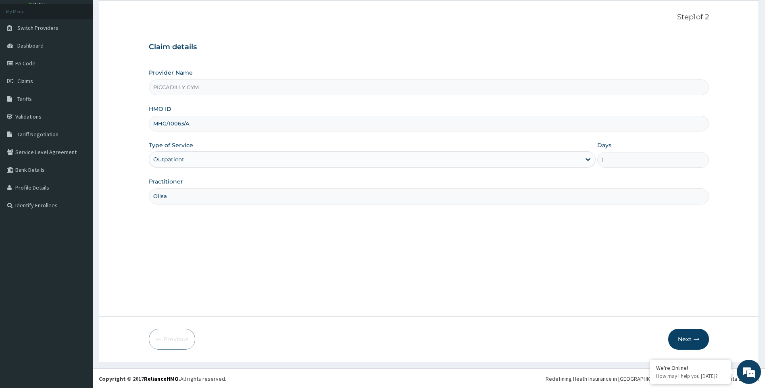
scroll to position [43, 0]
click at [682, 337] on button "Next" at bounding box center [688, 338] width 41 height 21
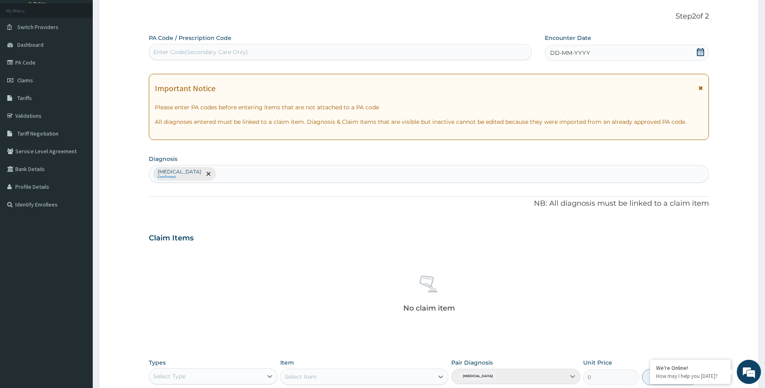
click at [245, 52] on div "Enter Code(Secondary Care Only)" at bounding box center [200, 52] width 95 height 8
type input "PA/B696F3"
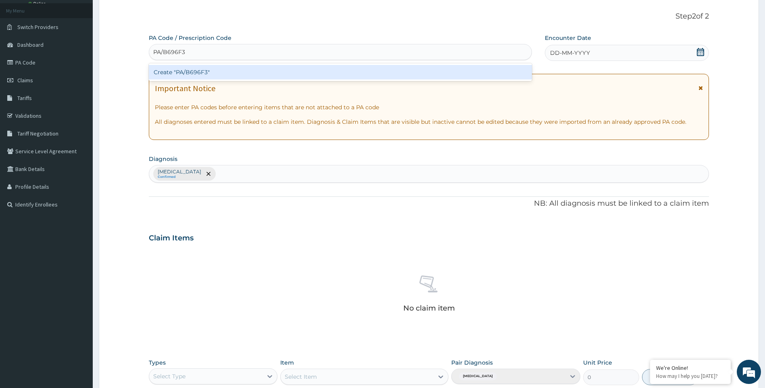
click at [257, 68] on div "Create "PA/B696F3"" at bounding box center [340, 72] width 383 height 15
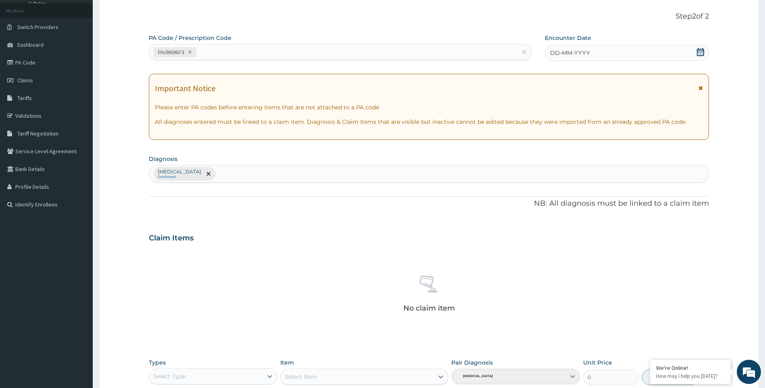
click at [593, 54] on div "DD-MM-YYYY" at bounding box center [627, 53] width 164 height 16
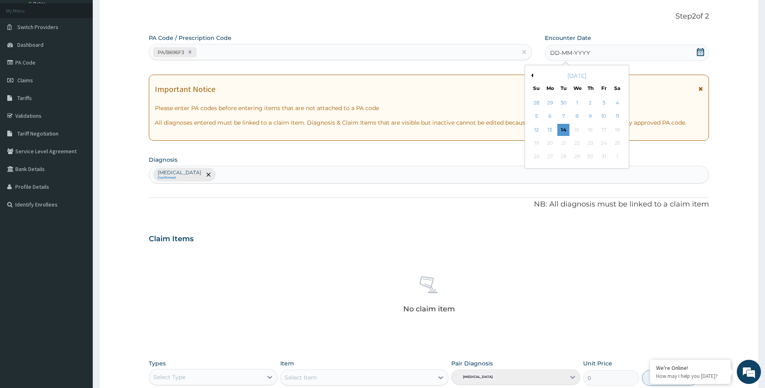
click at [533, 75] on div "[DATE]" at bounding box center [576, 76] width 97 height 8
click at [531, 76] on button "Previous Month" at bounding box center [531, 75] width 4 height 4
click at [623, 116] on div "12" at bounding box center [617, 116] width 12 height 12
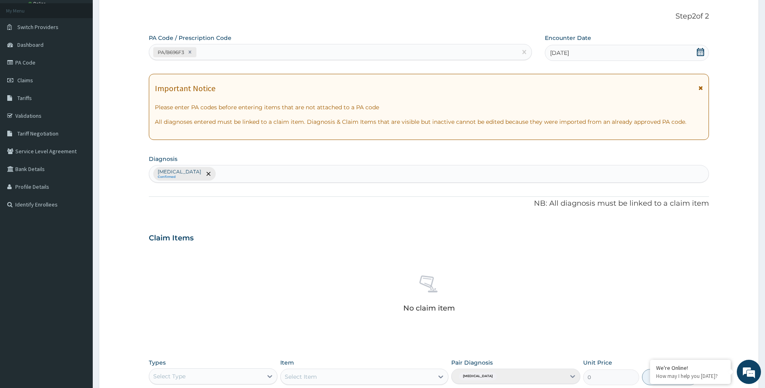
scroll to position [185, 0]
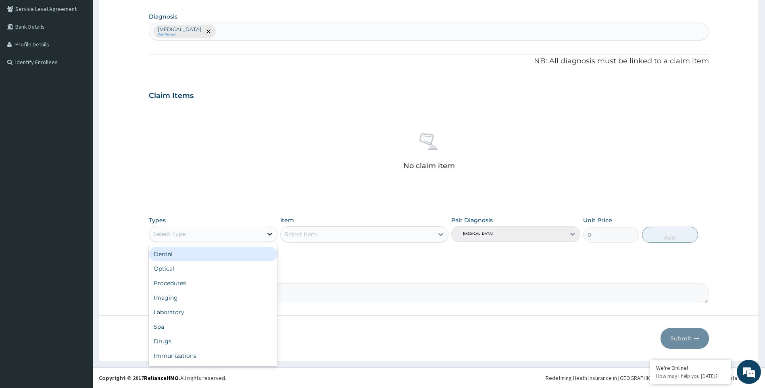
click at [271, 233] on icon at bounding box center [270, 234] width 8 height 8
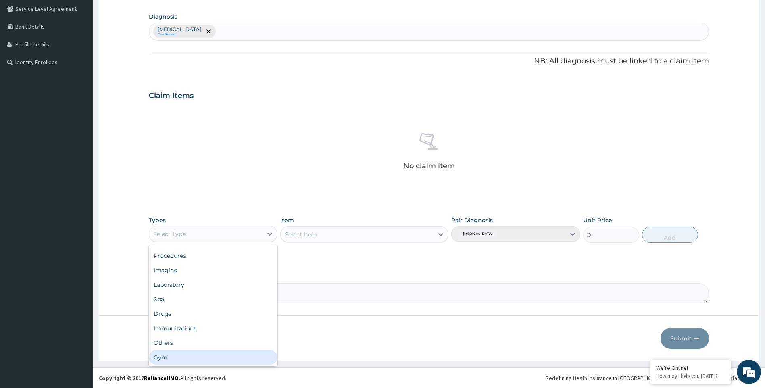
click at [205, 358] on div "Gym" at bounding box center [213, 357] width 129 height 15
click at [442, 233] on icon at bounding box center [441, 234] width 8 height 8
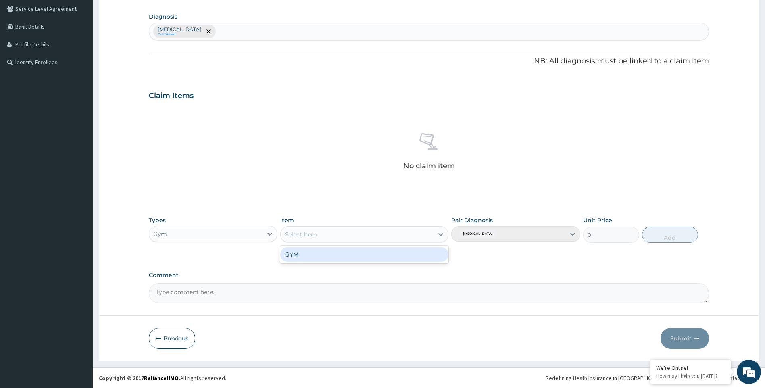
click at [425, 252] on div "GYM" at bounding box center [364, 254] width 168 height 15
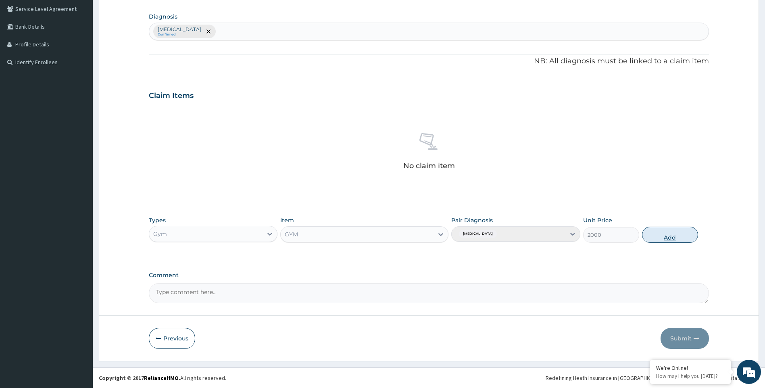
click at [656, 236] on button "Add" at bounding box center [670, 235] width 56 height 16
type input "0"
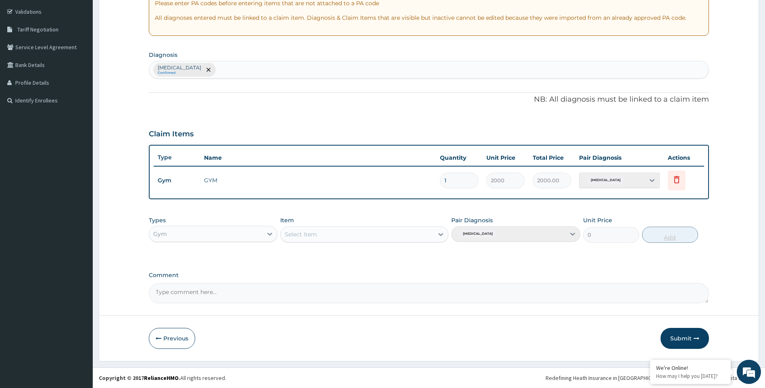
scroll to position [147, 0]
click at [683, 336] on button "Submit" at bounding box center [684, 338] width 48 height 21
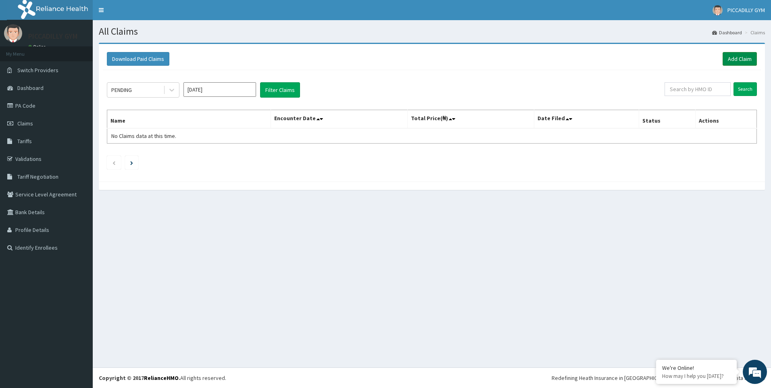
click at [737, 59] on link "Add Claim" at bounding box center [740, 59] width 34 height 14
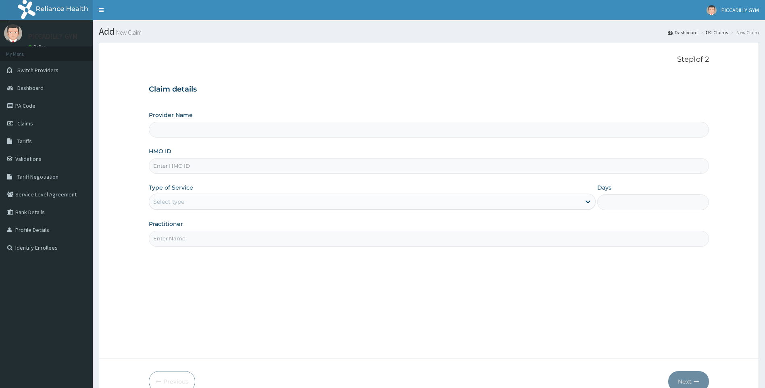
click at [182, 167] on input "HMO ID" at bounding box center [429, 166] width 560 height 16
type input "KCT/"
type input "PICCADILLY GYM"
type input "1"
type input "KCT/10002/A"
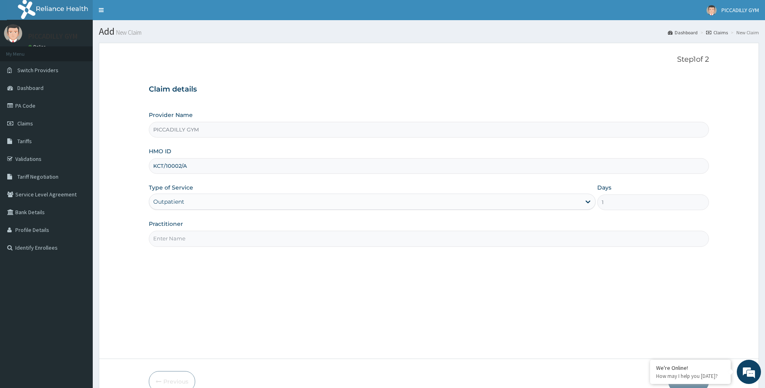
click at [181, 242] on input "Practitioner" at bounding box center [429, 239] width 560 height 16
type input "Olisa"
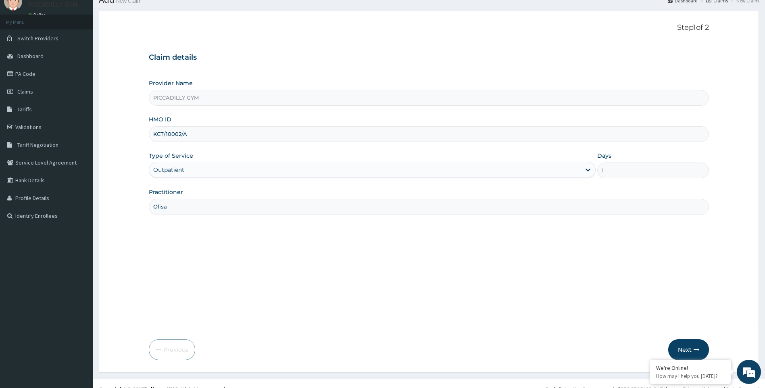
scroll to position [43, 0]
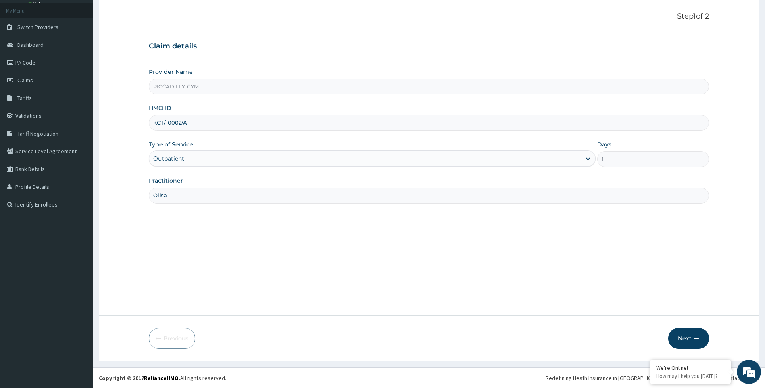
click at [684, 334] on button "Next" at bounding box center [688, 338] width 41 height 21
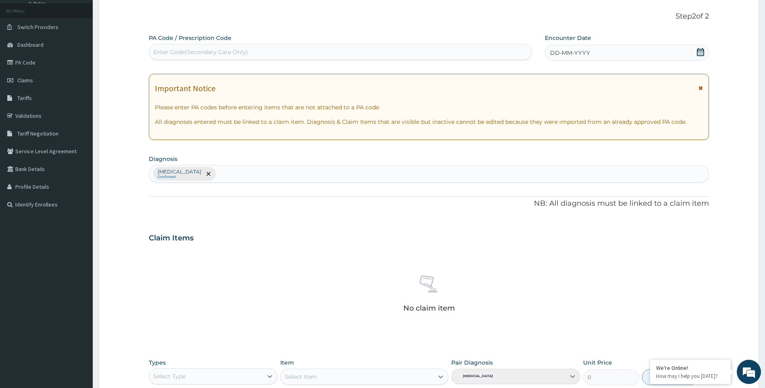
click at [343, 45] on div "Enter Code(Secondary Care Only)" at bounding box center [340, 52] width 383 height 16
type input "PA/F26970"
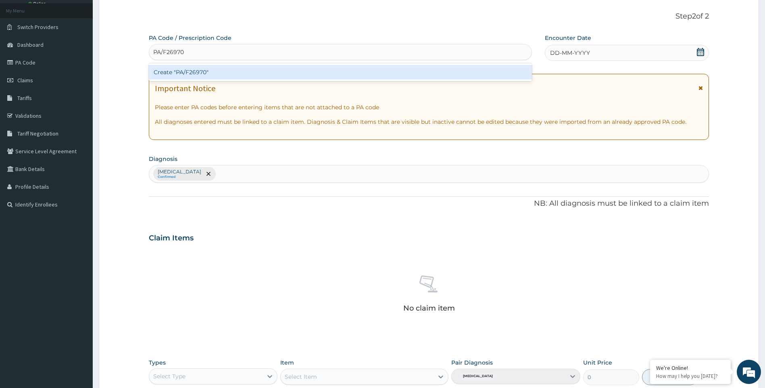
click at [340, 72] on div "Create "PA/F26970"" at bounding box center [340, 72] width 383 height 15
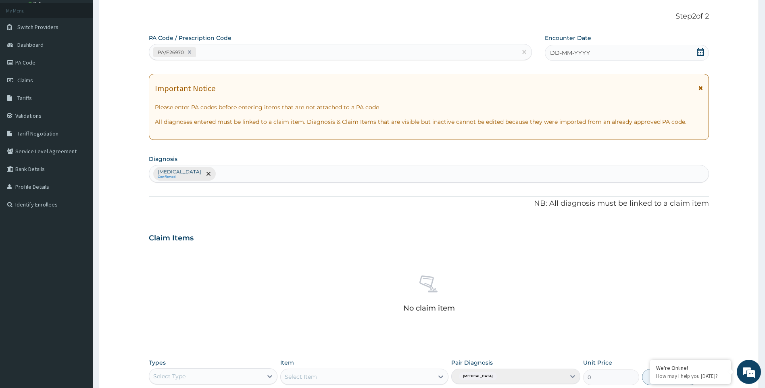
click at [558, 55] on span "DD-MM-YYYY" at bounding box center [570, 53] width 40 height 8
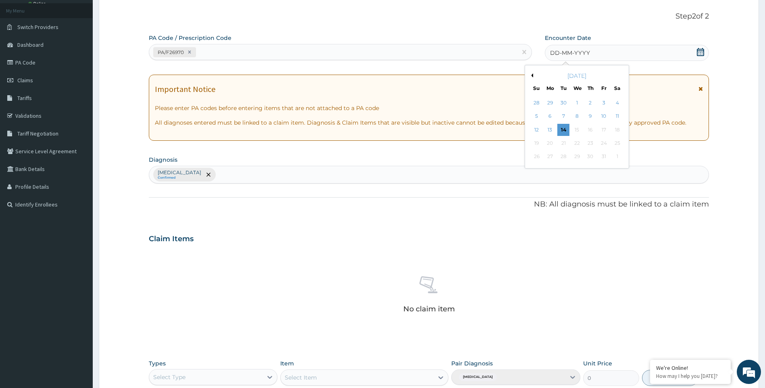
click at [532, 75] on button "Previous Month" at bounding box center [531, 75] width 4 height 4
click at [621, 130] on div "19" at bounding box center [617, 130] width 12 height 12
click at [620, 130] on div "Important Notice Please enter PA codes before entering items that are not attac…" at bounding box center [429, 108] width 560 height 66
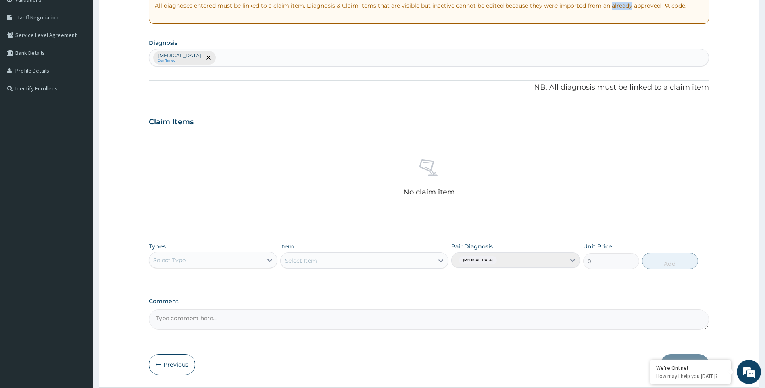
scroll to position [185, 0]
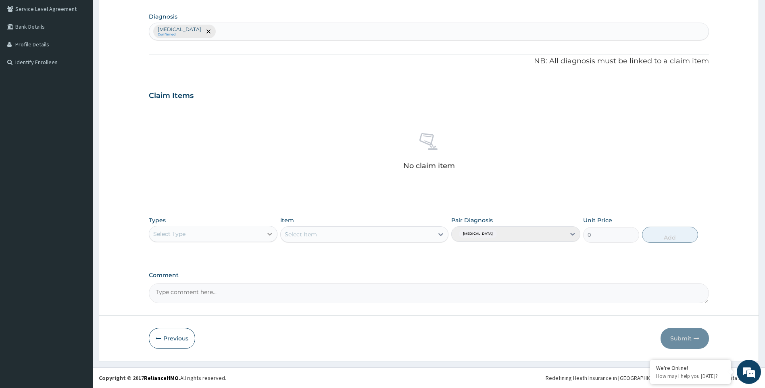
click at [268, 235] on icon at bounding box center [270, 234] width 8 height 8
click at [233, 352] on div "Gym" at bounding box center [213, 357] width 129 height 15
click at [440, 234] on icon at bounding box center [440, 234] width 5 height 3
click at [425, 252] on div "GYM" at bounding box center [364, 254] width 168 height 15
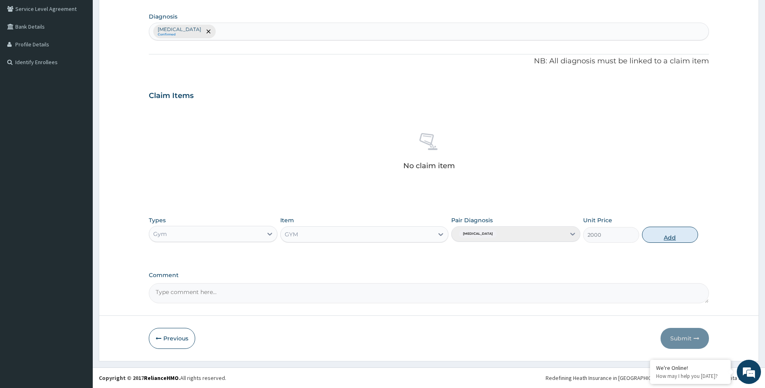
click at [680, 237] on button "Add" at bounding box center [670, 235] width 56 height 16
type input "0"
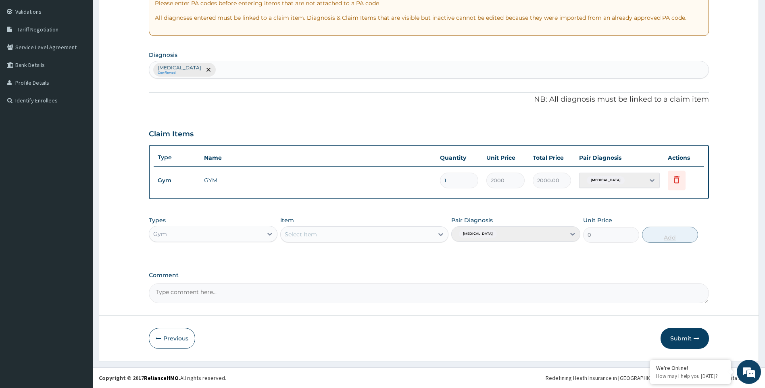
scroll to position [147, 0]
click at [687, 335] on button "Submit" at bounding box center [684, 338] width 48 height 21
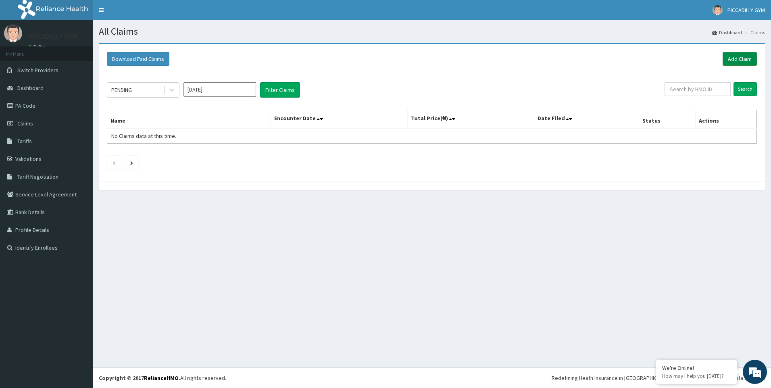
click at [740, 58] on link "Add Claim" at bounding box center [740, 59] width 34 height 14
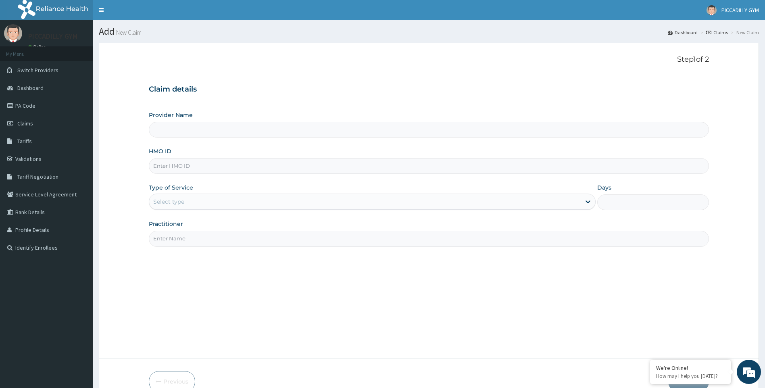
click at [167, 166] on input "HMO ID" at bounding box center [429, 166] width 560 height 16
type input "M"
type input "PICCADILLY GYM"
type input "1"
type input "MHG/10063/A"
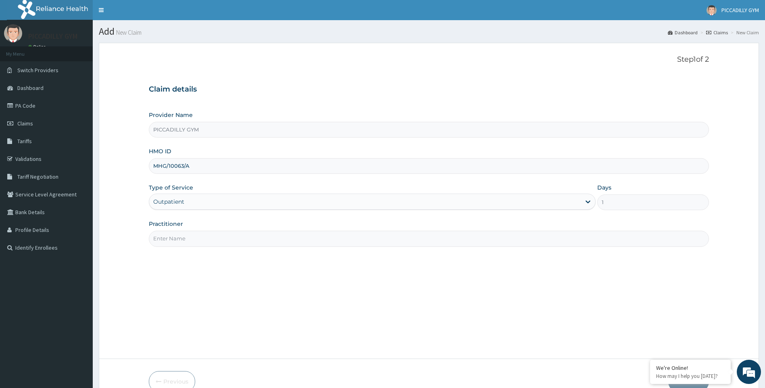
click at [191, 237] on input "Practitioner" at bounding box center [429, 239] width 560 height 16
type input "Olisa"
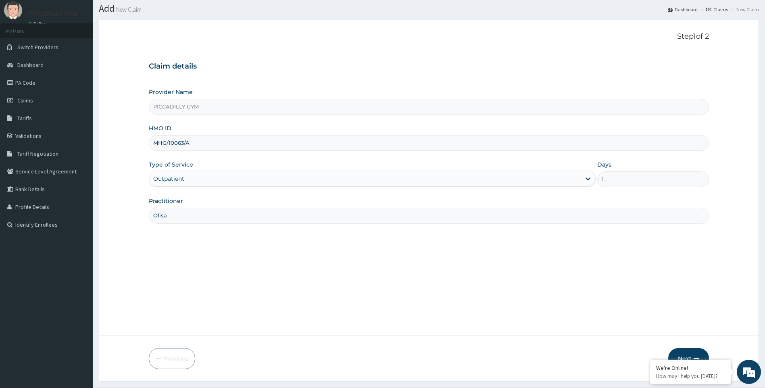
scroll to position [43, 0]
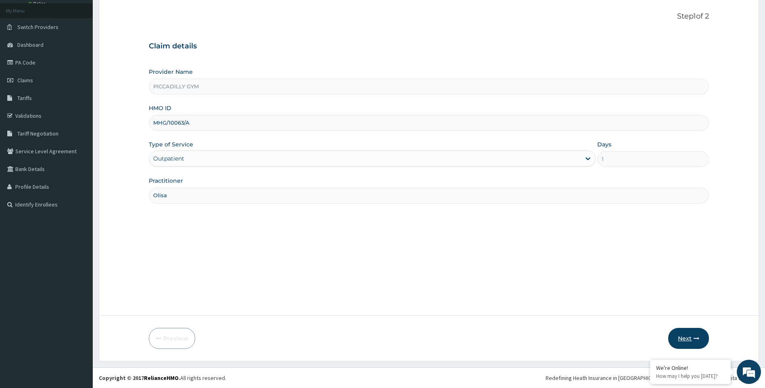
click at [697, 340] on icon "button" at bounding box center [697, 338] width 6 height 6
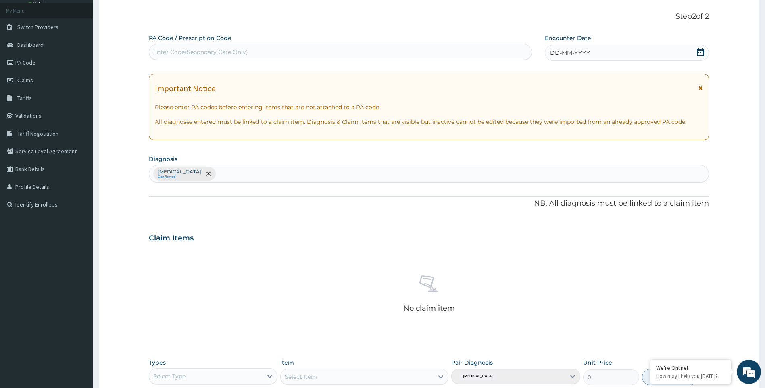
click at [230, 48] on div "Enter Code(Secondary Care Only)" at bounding box center [200, 52] width 95 height 8
type input "PA/9B4677"
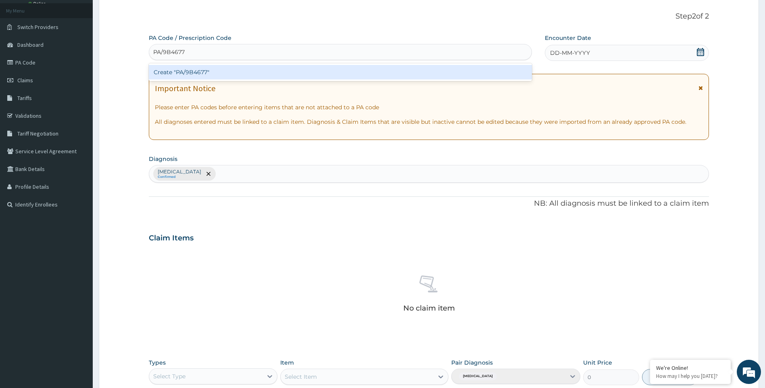
click at [252, 69] on div "Create "PA/9B4677"" at bounding box center [340, 72] width 383 height 15
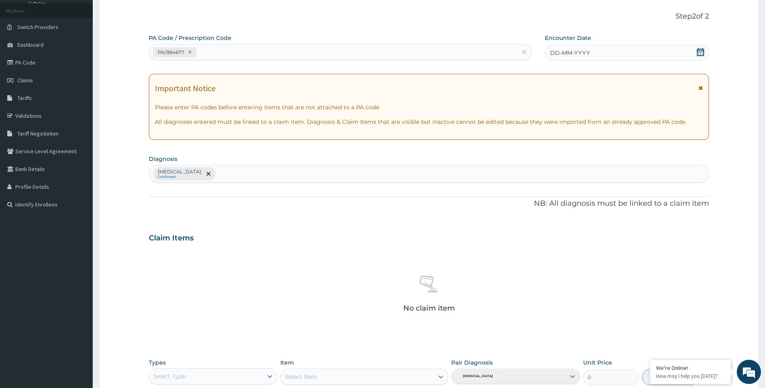
click at [608, 54] on div "DD-MM-YYYY" at bounding box center [627, 53] width 164 height 16
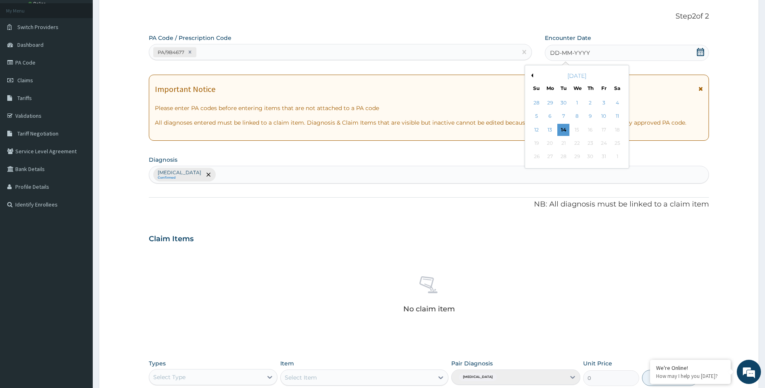
click at [533, 75] on button "Previous Month" at bounding box center [531, 75] width 4 height 4
click at [615, 127] on div "19" at bounding box center [617, 130] width 12 height 12
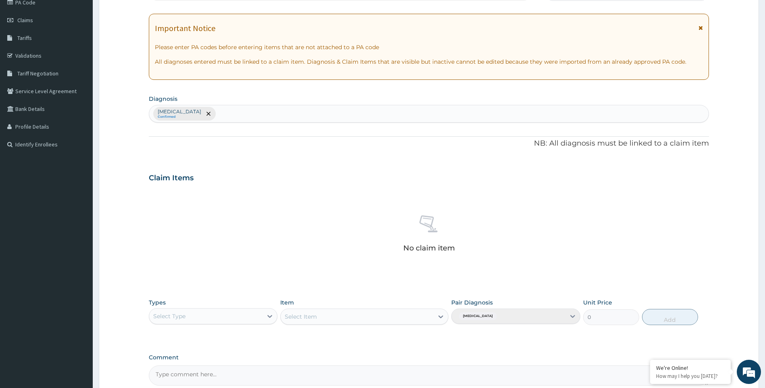
scroll to position [185, 0]
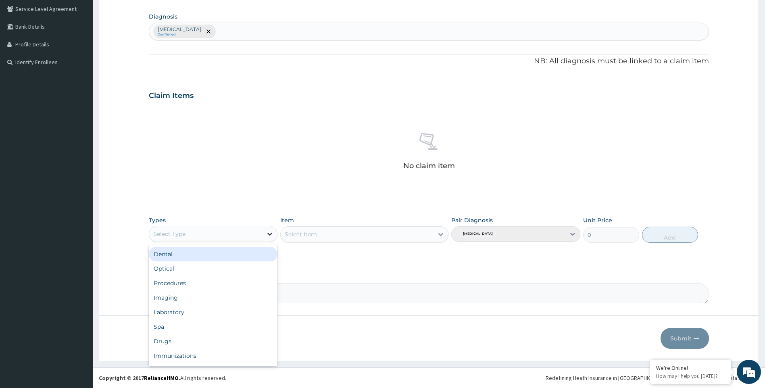
click at [270, 233] on icon at bounding box center [270, 234] width 8 height 8
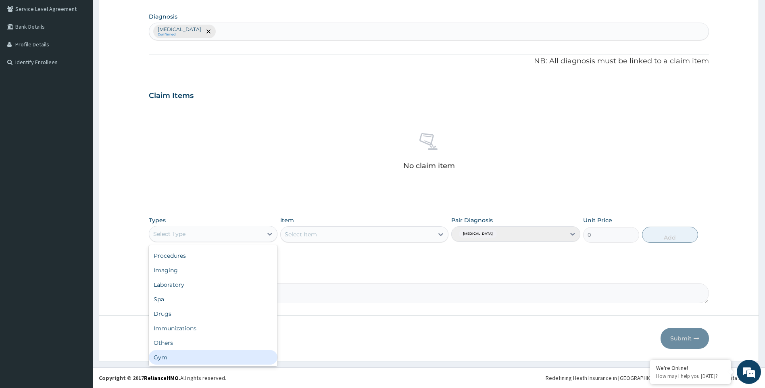
click at [212, 354] on div "Gym" at bounding box center [213, 357] width 129 height 15
click at [440, 234] on div "Select Item" at bounding box center [364, 234] width 168 height 16
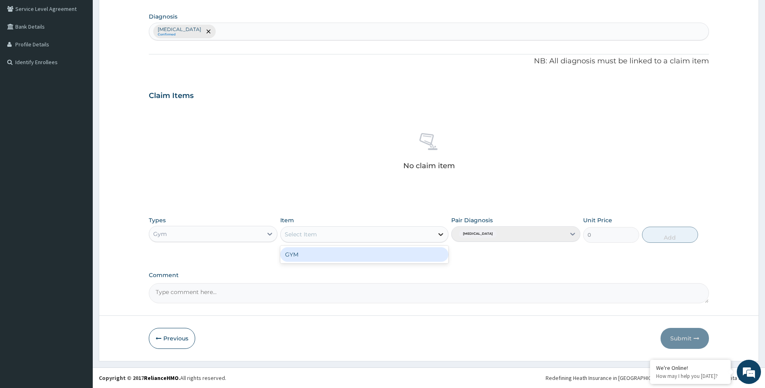
click at [442, 234] on icon at bounding box center [441, 234] width 8 height 8
click at [433, 250] on div "GYM" at bounding box center [364, 254] width 168 height 15
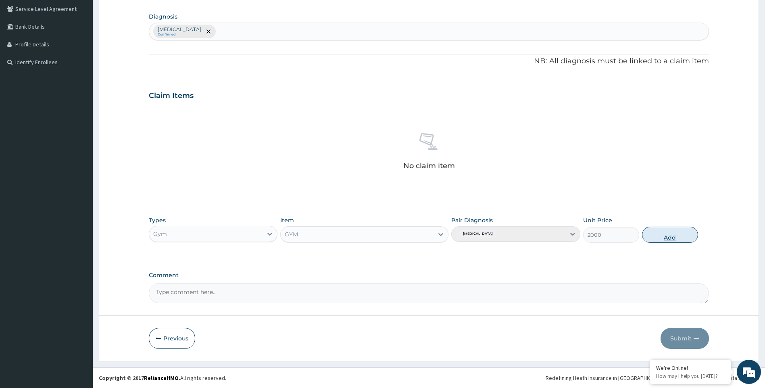
click at [672, 237] on button "Add" at bounding box center [670, 235] width 56 height 16
type input "0"
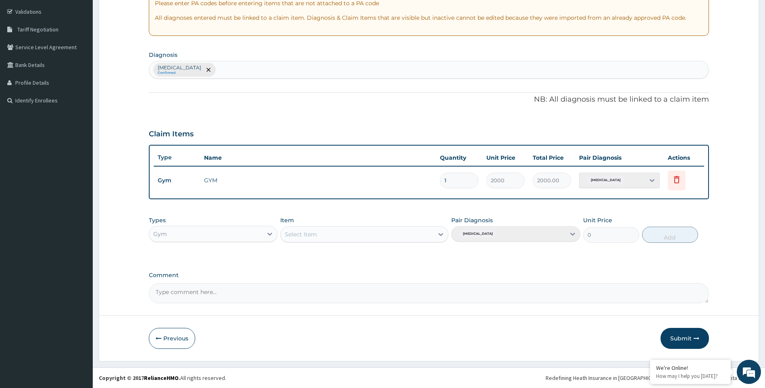
click at [692, 338] on button "Submit" at bounding box center [684, 338] width 48 height 21
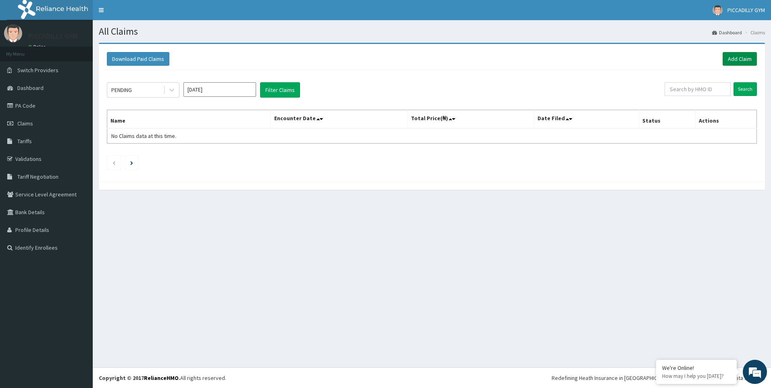
click at [730, 58] on link "Add Claim" at bounding box center [740, 59] width 34 height 14
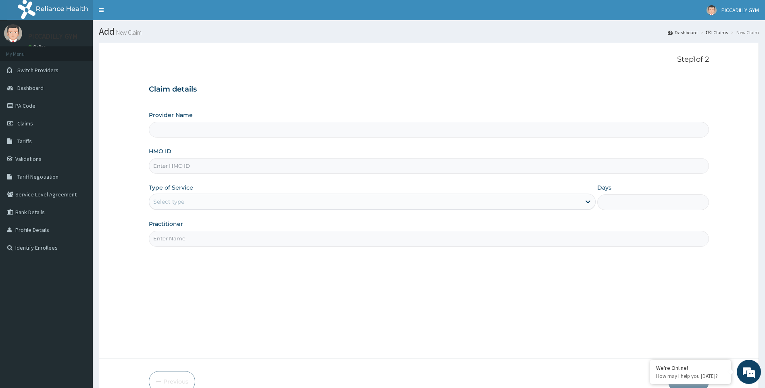
click at [197, 167] on input "HMO ID" at bounding box center [429, 166] width 560 height 16
type input "KCT"
type input "PICCADILLY GYM"
type input "1"
type input "KCT/1002/A"
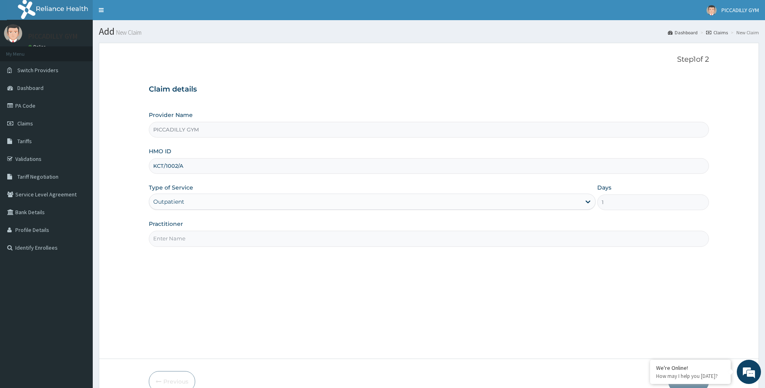
click at [202, 240] on input "Practitioner" at bounding box center [429, 239] width 560 height 16
type input "Olisa"
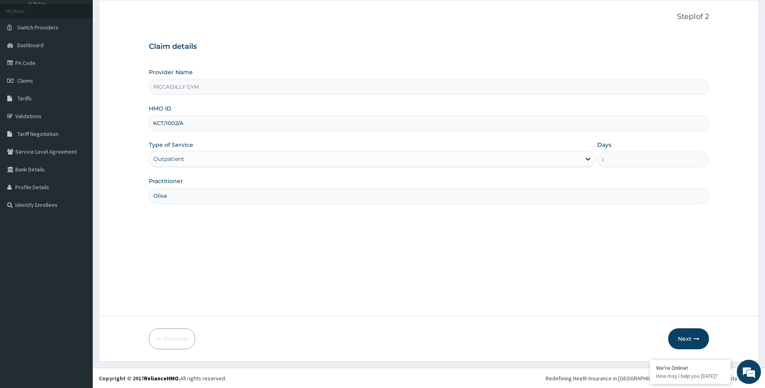
scroll to position [43, 0]
click at [682, 335] on button "Next" at bounding box center [688, 338] width 41 height 21
click at [173, 123] on input "KCT/1002/A" at bounding box center [429, 123] width 560 height 16
type input "KCT/10002/A"
click at [686, 338] on button "Next" at bounding box center [688, 338] width 41 height 21
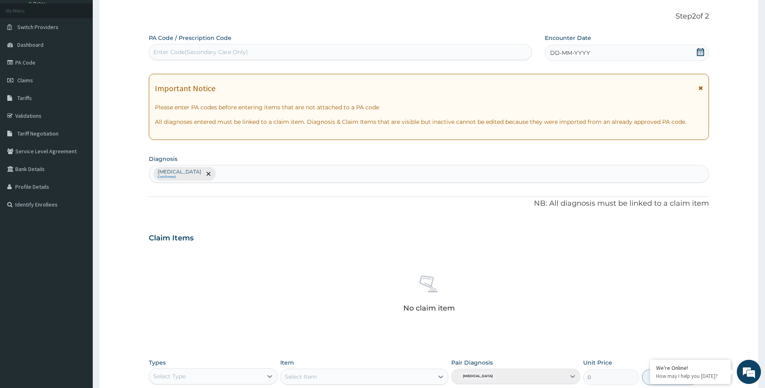
click at [371, 52] on div "Enter Code(Secondary Care Only)" at bounding box center [340, 52] width 382 height 13
type input "PA/F2AC23"
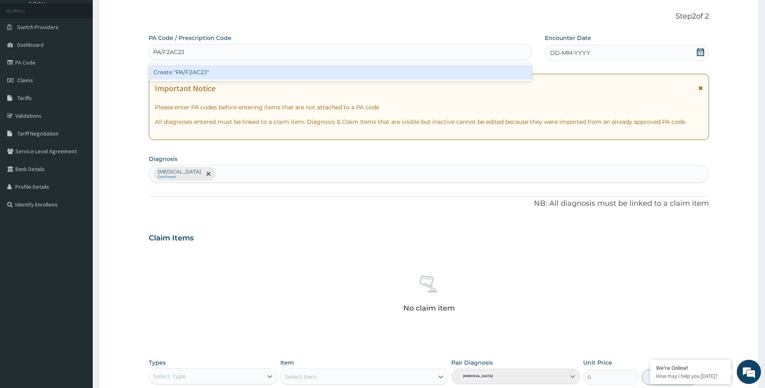
click at [377, 71] on div "Create "PA/F2AC23"" at bounding box center [340, 72] width 383 height 15
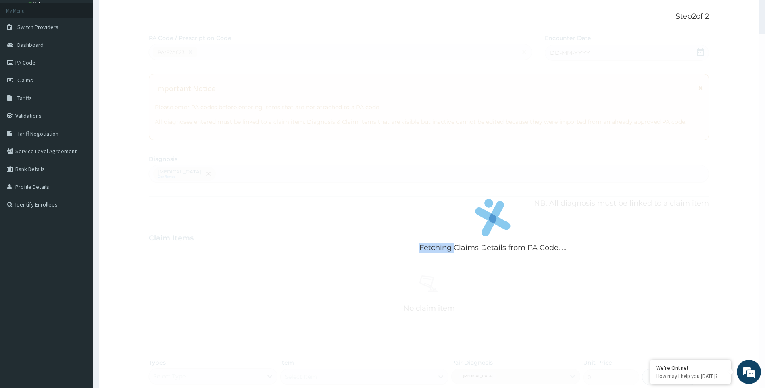
click at [377, 71] on div "Fetching Claims Details from PA Code....." at bounding box center [493, 228] width 688 height 388
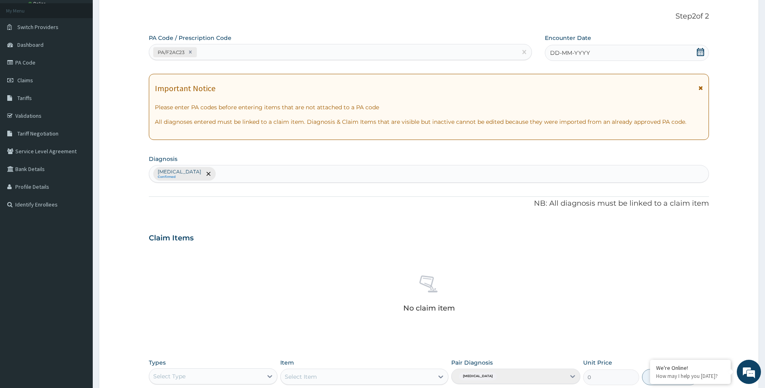
click at [561, 56] on span "DD-MM-YYYY" at bounding box center [570, 53] width 40 height 8
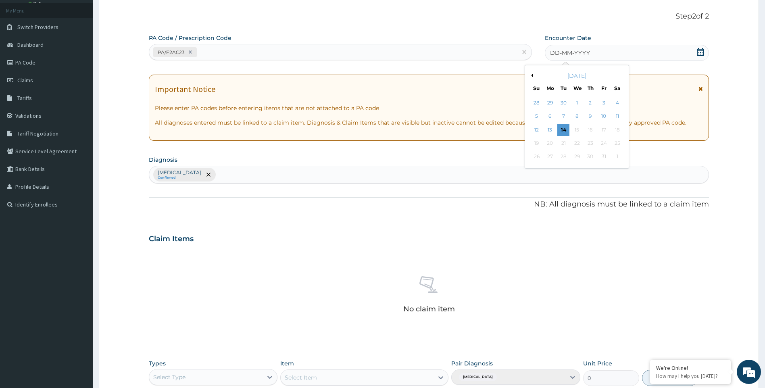
click at [533, 75] on button "Previous Month" at bounding box center [531, 75] width 4 height 4
click at [619, 100] on div "2" at bounding box center [617, 103] width 12 height 12
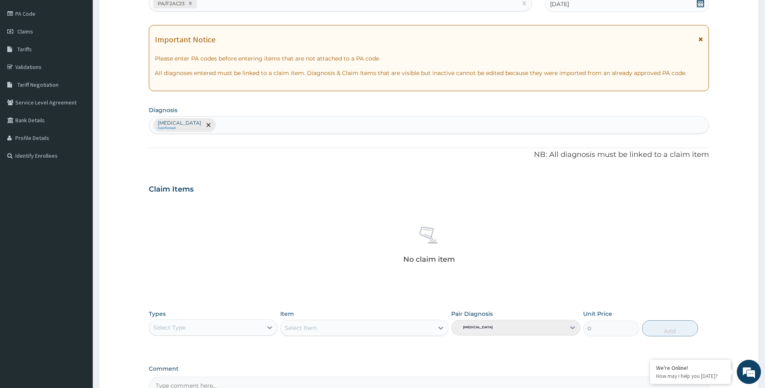
scroll to position [185, 0]
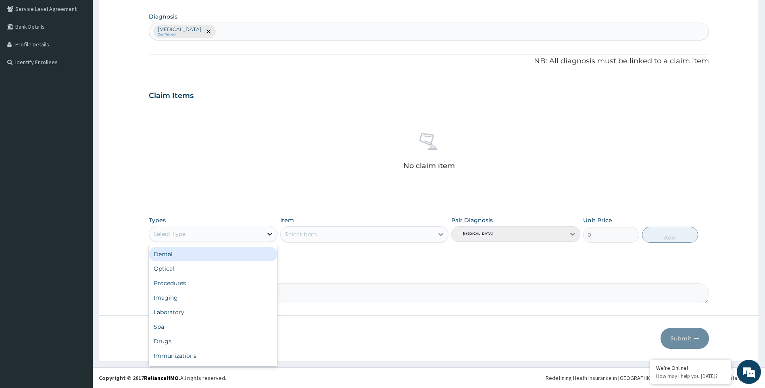
click at [270, 234] on icon at bounding box center [270, 234] width 8 height 8
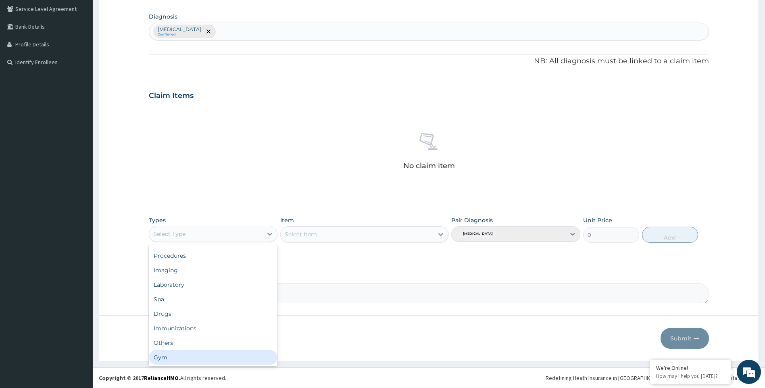
click at [240, 354] on div "Gym" at bounding box center [213, 357] width 129 height 15
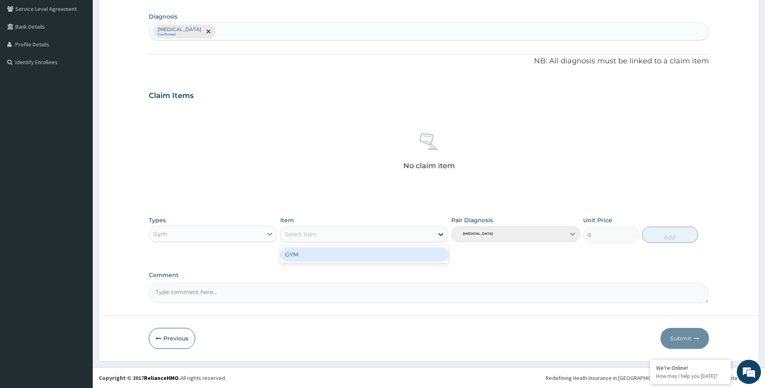
click at [440, 235] on icon at bounding box center [440, 234] width 5 height 3
click at [431, 252] on div "GYM" at bounding box center [364, 254] width 168 height 15
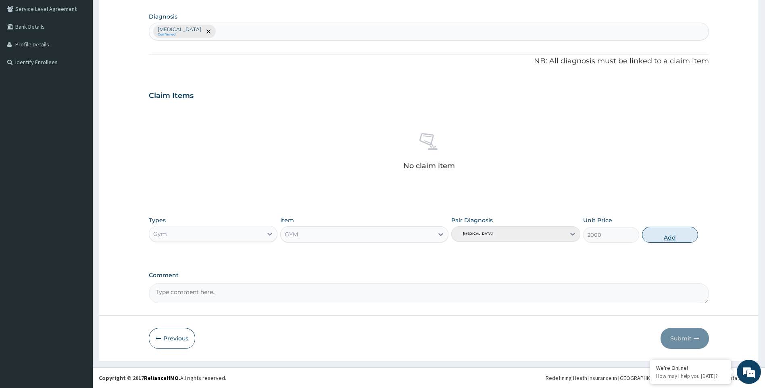
click at [666, 238] on button "Add" at bounding box center [670, 235] width 56 height 16
type input "0"
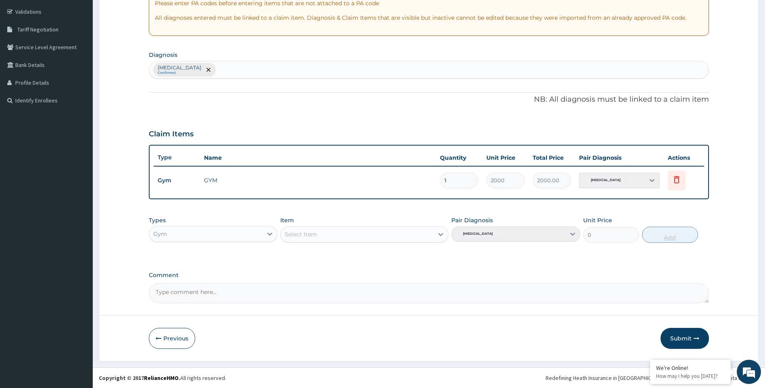
scroll to position [147, 0]
click at [683, 336] on button "Submit" at bounding box center [684, 338] width 48 height 21
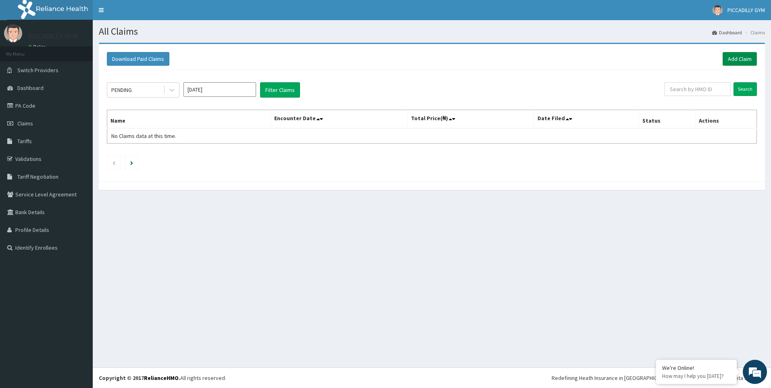
click at [741, 59] on link "Add Claim" at bounding box center [740, 59] width 34 height 14
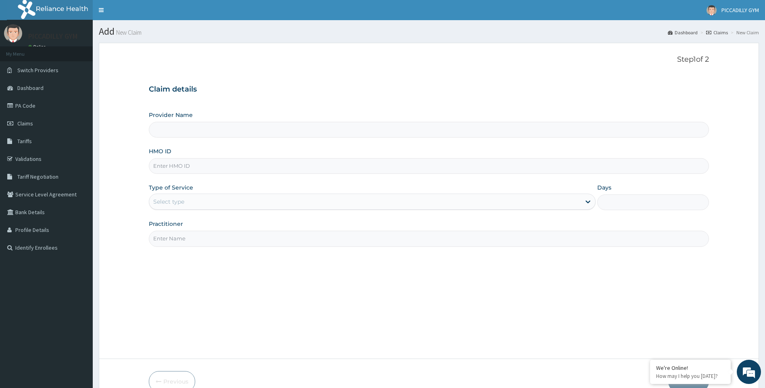
click at [158, 167] on input "HMO ID" at bounding box center [429, 166] width 560 height 16
type input "PICCADILLY GYM"
type input "1"
type input "KCT/10002/A"
click at [174, 242] on input "Practitioner" at bounding box center [429, 239] width 560 height 16
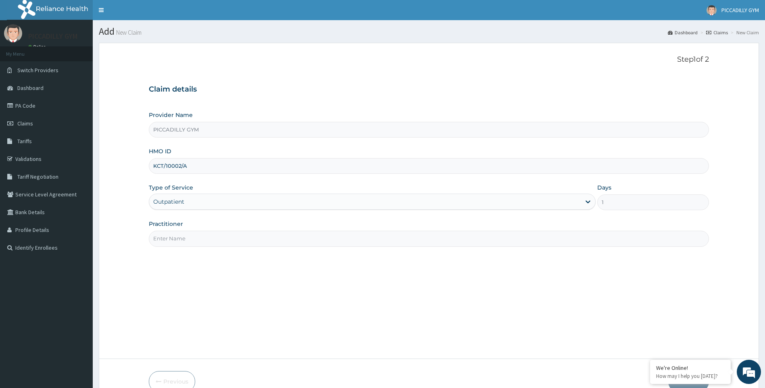
type input "Olisa"
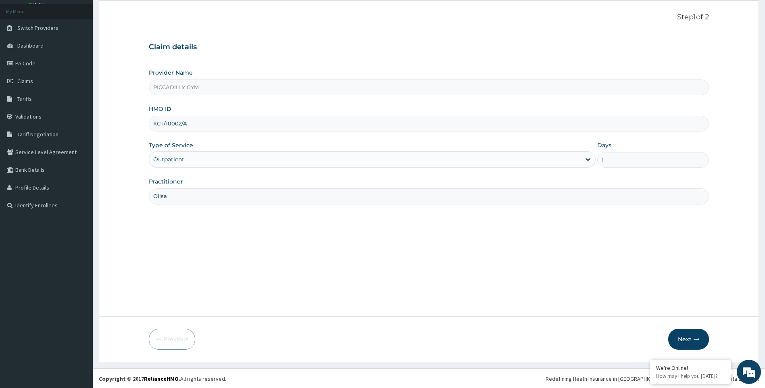
scroll to position [43, 0]
click at [689, 343] on button "Next" at bounding box center [688, 338] width 41 height 21
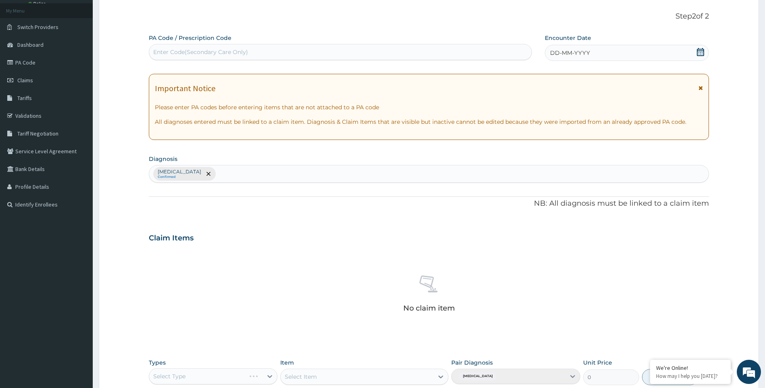
click at [173, 51] on div "Enter Code(Secondary Care Only)" at bounding box center [200, 52] width 95 height 8
type input "PA/51E166"
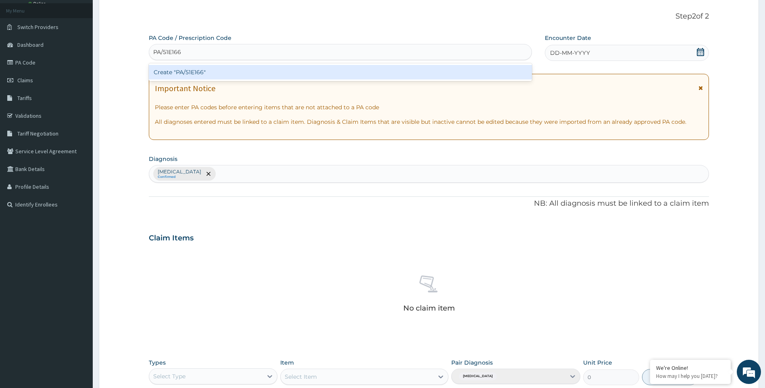
click at [217, 70] on div "Create "PA/51E166"" at bounding box center [340, 72] width 383 height 15
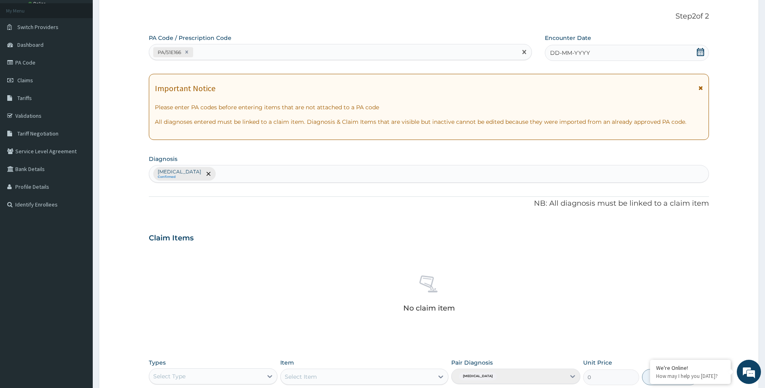
click at [581, 51] on span "DD-MM-YYYY" at bounding box center [570, 53] width 40 height 8
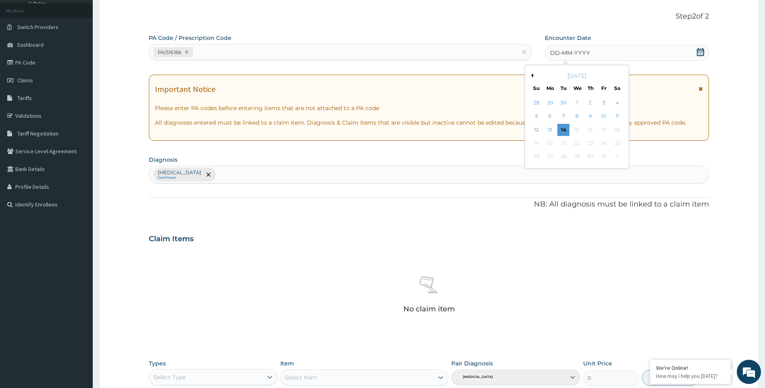
click at [531, 75] on button "Previous Month" at bounding box center [531, 75] width 4 height 4
click at [533, 76] on div "[DATE]" at bounding box center [576, 76] width 97 height 8
click at [533, 76] on button "Previous Month" at bounding box center [531, 75] width 4 height 4
click at [619, 115] on div "9" at bounding box center [617, 116] width 12 height 12
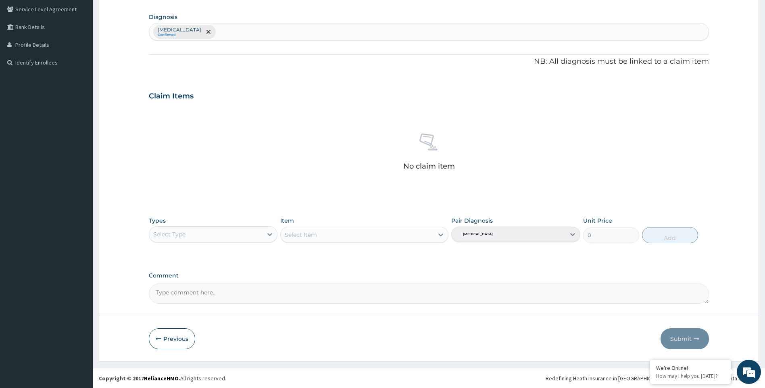
scroll to position [185, 0]
click at [270, 233] on icon at bounding box center [270, 234] width 8 height 8
click at [233, 352] on div "Gym" at bounding box center [213, 357] width 129 height 15
click at [441, 233] on icon at bounding box center [441, 234] width 8 height 8
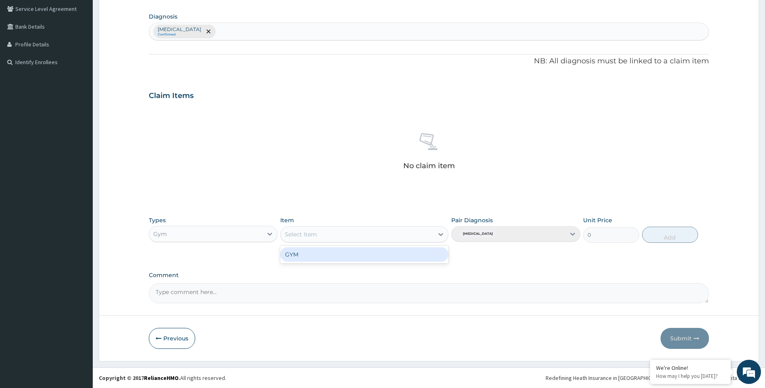
click at [432, 255] on div "GYM" at bounding box center [364, 254] width 168 height 15
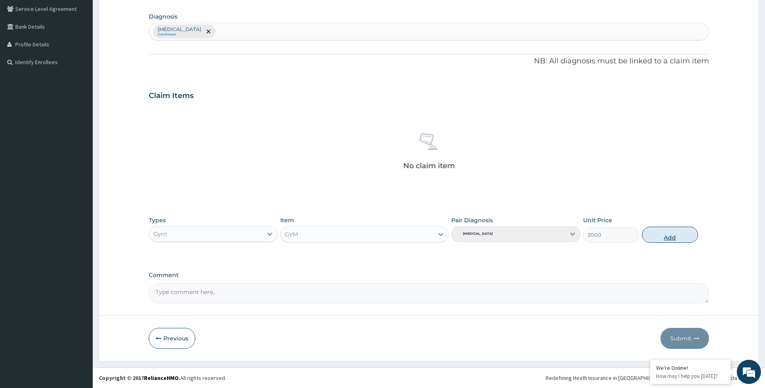
click at [660, 234] on button "Add" at bounding box center [670, 235] width 56 height 16
type input "0"
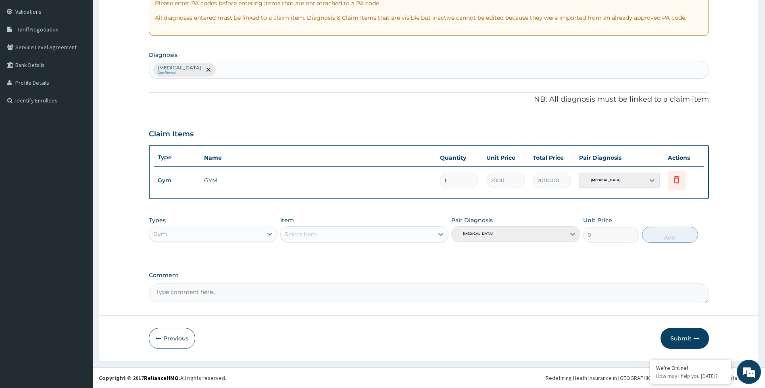
scroll to position [147, 0]
click at [678, 336] on button "Submit" at bounding box center [684, 338] width 48 height 21
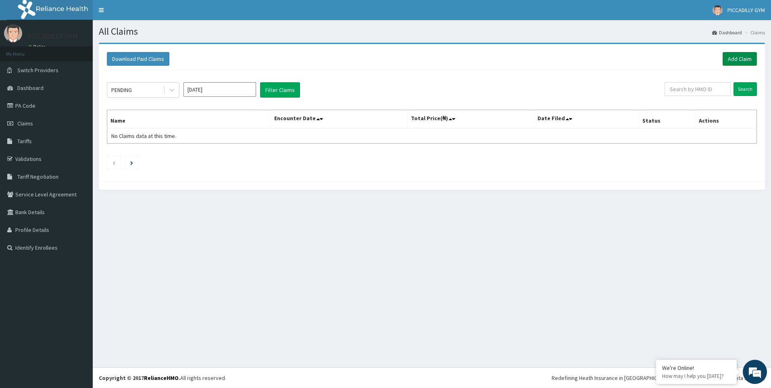
click at [732, 60] on link "Add Claim" at bounding box center [740, 59] width 34 height 14
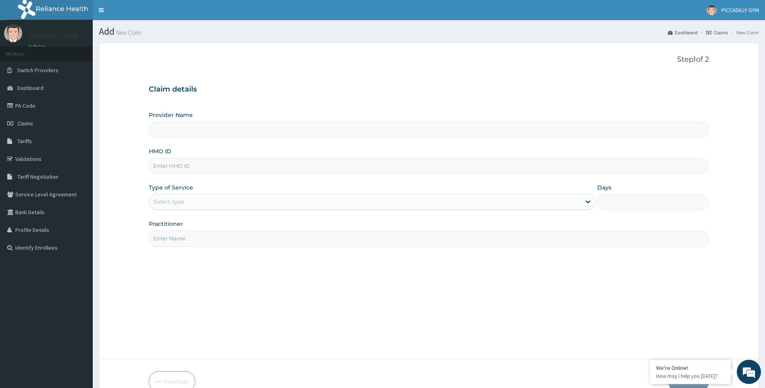
click at [175, 168] on input "HMO ID" at bounding box center [429, 166] width 560 height 16
type input "M"
type input "PICCADILLY GYM"
type input "1"
type input "MHG/10063/A"
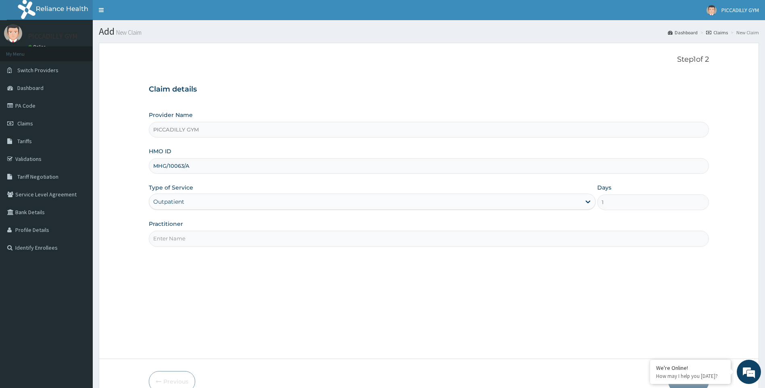
click at [191, 241] on input "Practitioner" at bounding box center [429, 239] width 560 height 16
type input "Olisa"
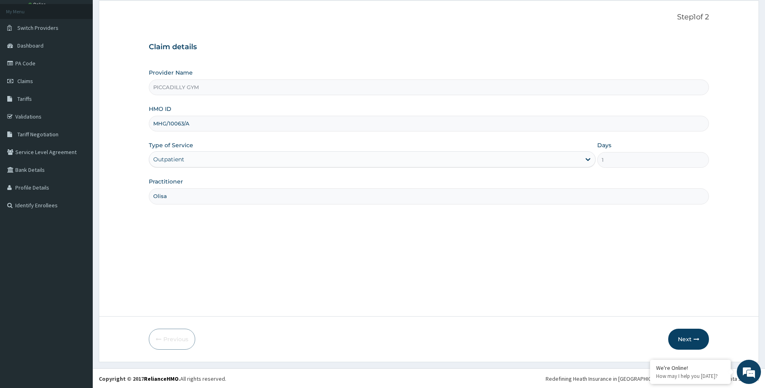
scroll to position [43, 0]
click at [686, 336] on button "Next" at bounding box center [688, 338] width 41 height 21
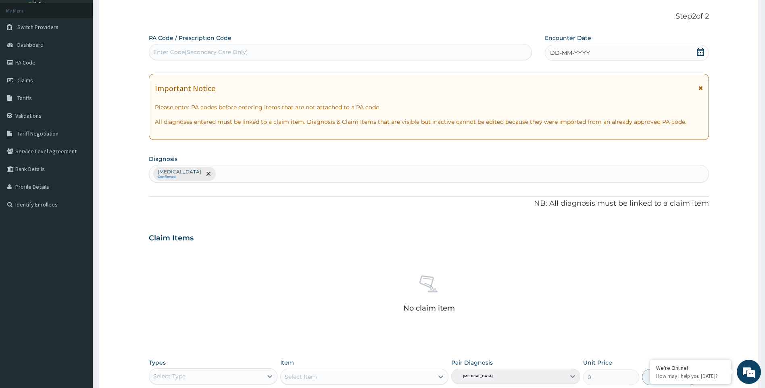
click at [327, 48] on div "Enter Code(Secondary Care Only)" at bounding box center [340, 52] width 382 height 13
type input "PA/238532"
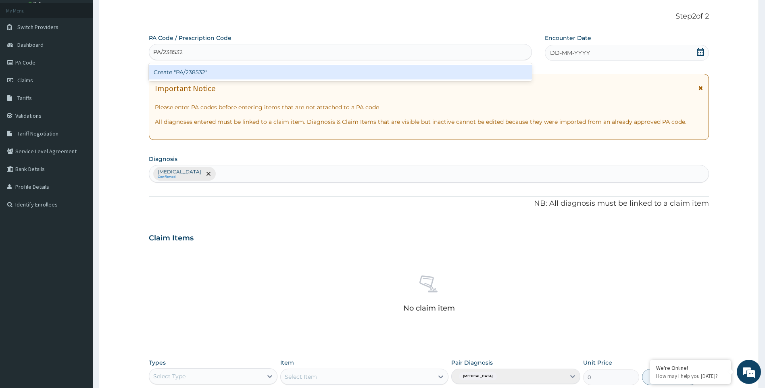
click at [330, 69] on div "Create "PA/238532"" at bounding box center [340, 72] width 383 height 15
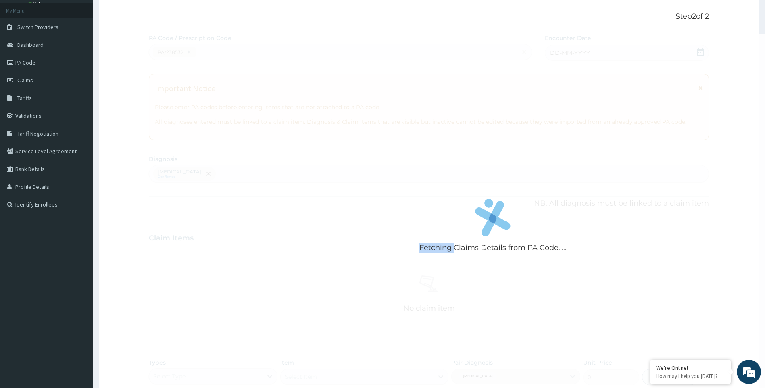
click at [330, 69] on div "Fetching Claims Details from PA Code....." at bounding box center [493, 228] width 688 height 388
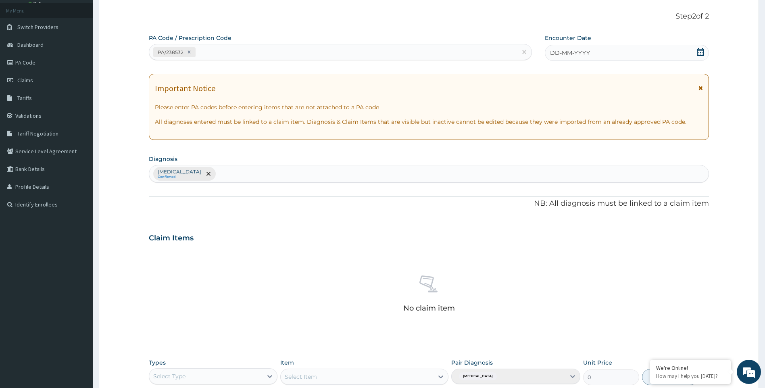
click at [555, 52] on span "DD-MM-YYYY" at bounding box center [570, 53] width 40 height 8
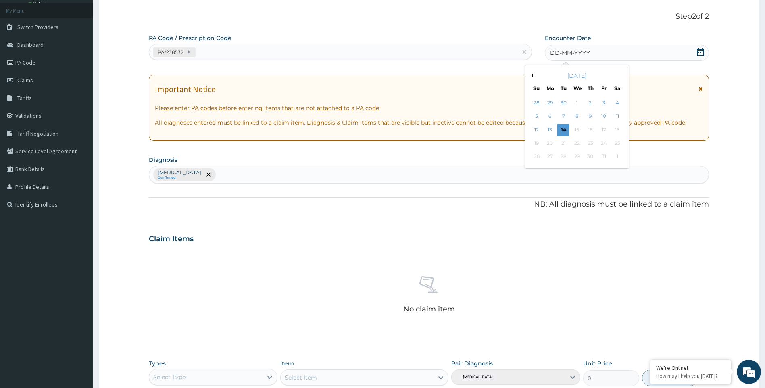
click at [532, 75] on button "Previous Month" at bounding box center [531, 75] width 4 height 4
click at [619, 115] on div "9" at bounding box center [617, 116] width 12 height 12
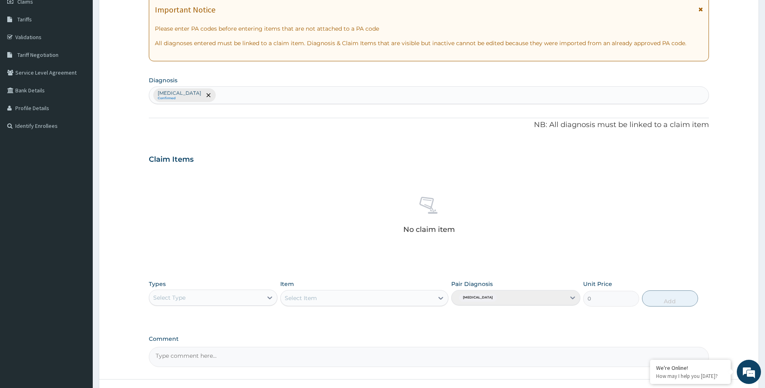
scroll to position [185, 0]
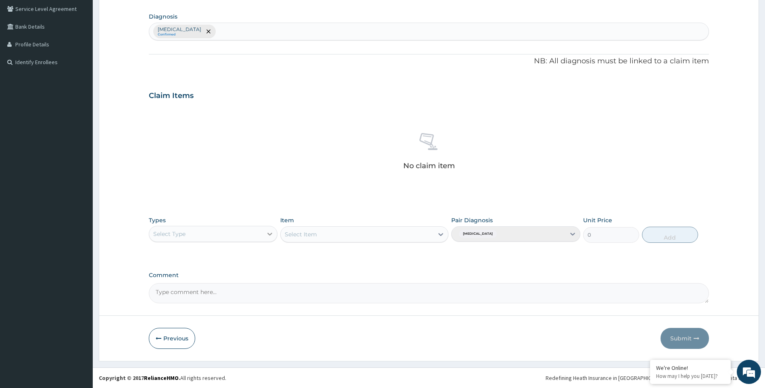
click at [269, 235] on icon at bounding box center [269, 234] width 5 height 3
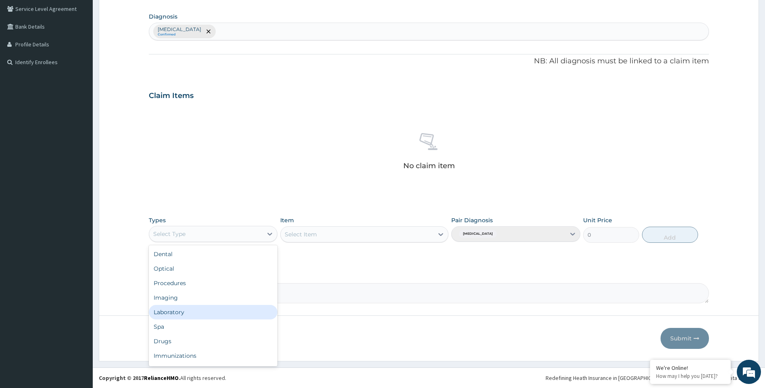
scroll to position [27, 0]
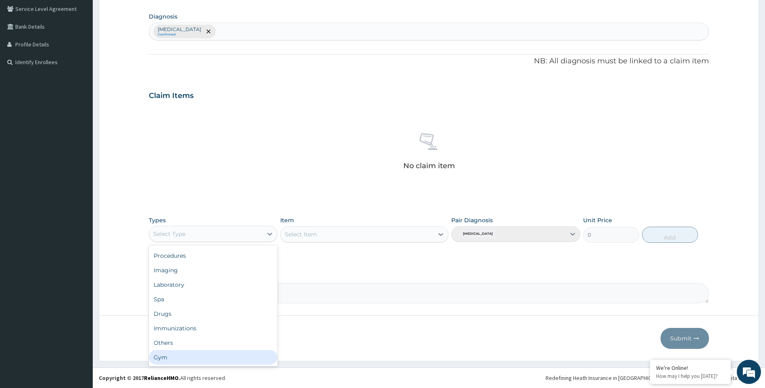
click at [242, 354] on div "Gym" at bounding box center [213, 357] width 129 height 15
click at [441, 233] on icon at bounding box center [441, 234] width 8 height 8
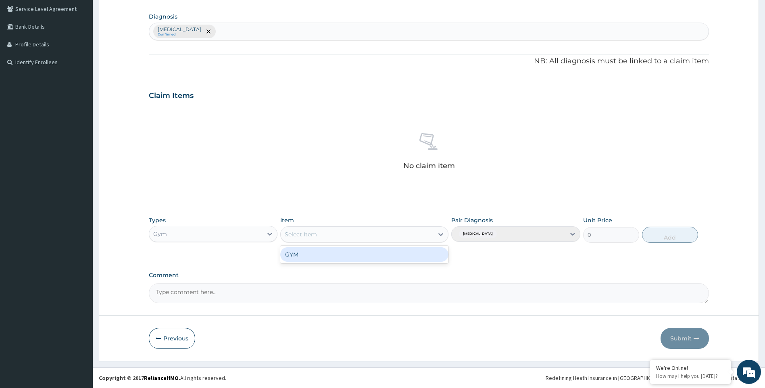
click at [415, 256] on div "GYM" at bounding box center [364, 254] width 168 height 15
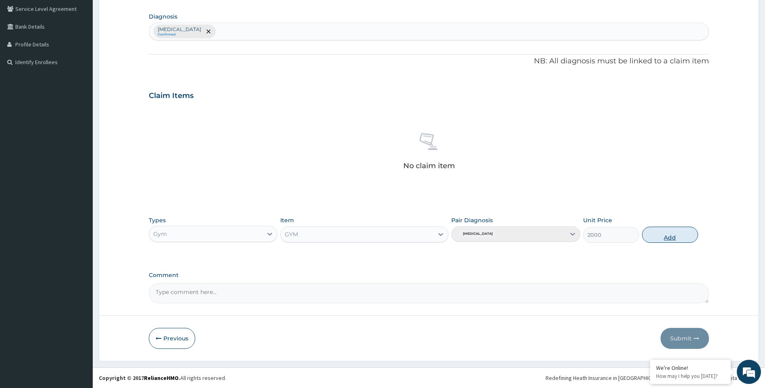
click at [669, 238] on button "Add" at bounding box center [670, 235] width 56 height 16
type input "0"
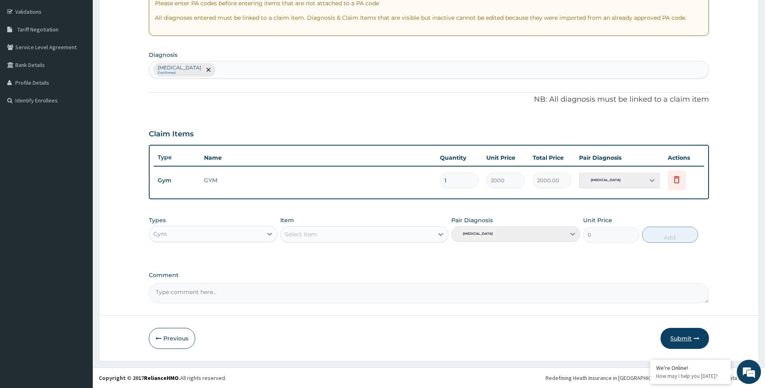
click at [678, 337] on button "Submit" at bounding box center [684, 338] width 48 height 21
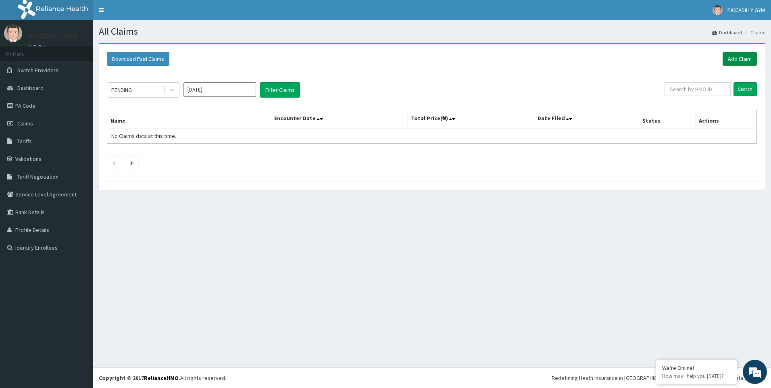
click at [736, 60] on link "Add Claim" at bounding box center [740, 59] width 34 height 14
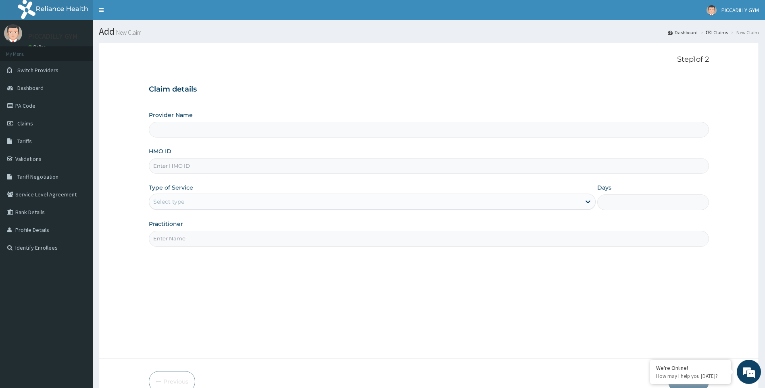
type input "PICCADILLY GYM"
type input "1"
click at [193, 166] on input "HMO ID" at bounding box center [429, 166] width 560 height 16
type input "KCT/10002/A"
click at [187, 241] on input "Practitioner" at bounding box center [429, 239] width 560 height 16
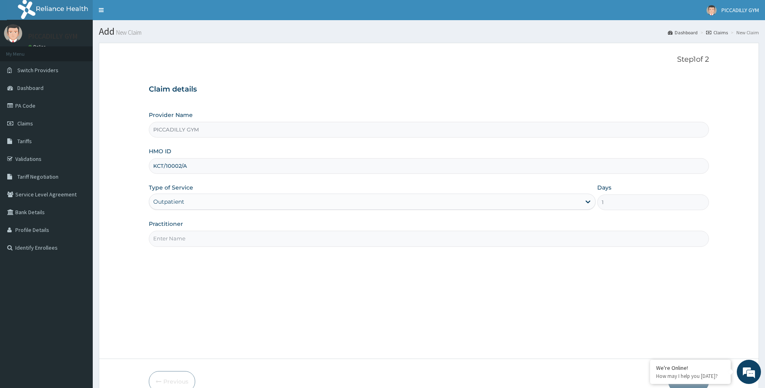
type input "Olisa"
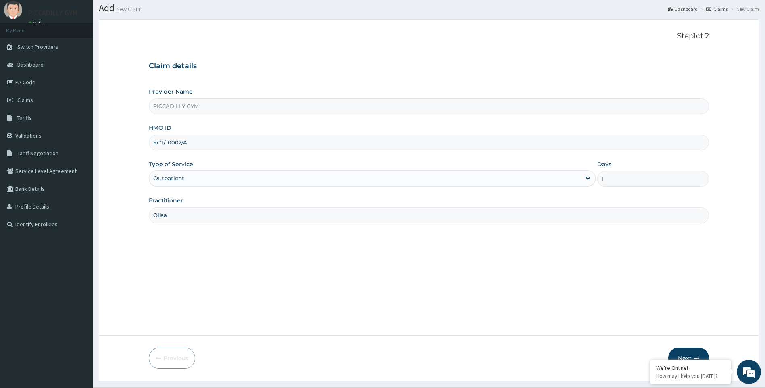
scroll to position [43, 0]
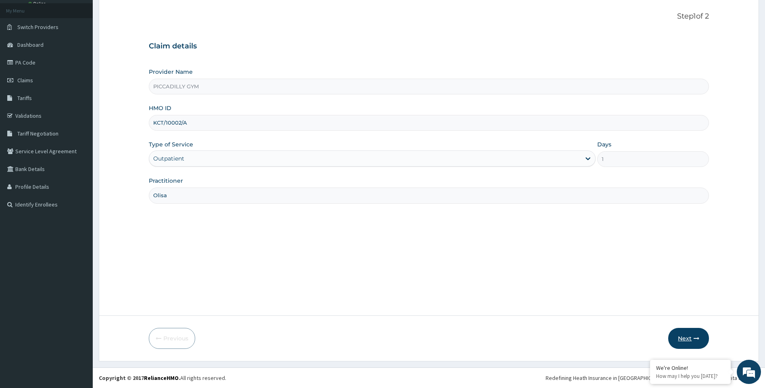
click at [677, 334] on button "Next" at bounding box center [688, 338] width 41 height 21
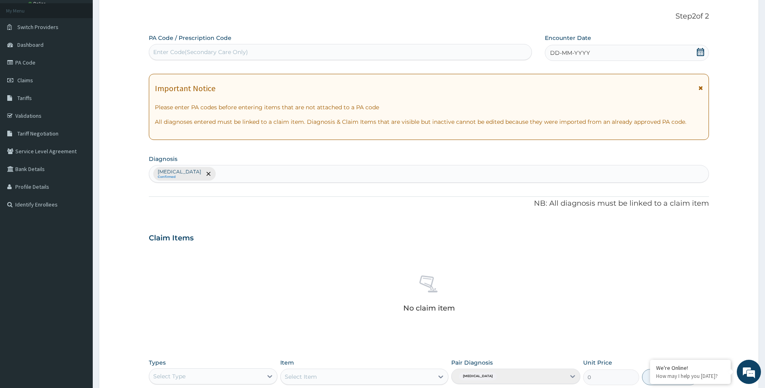
click at [166, 51] on div "Enter Code(Secondary Care Only)" at bounding box center [200, 52] width 95 height 8
type input "PA/70A395"
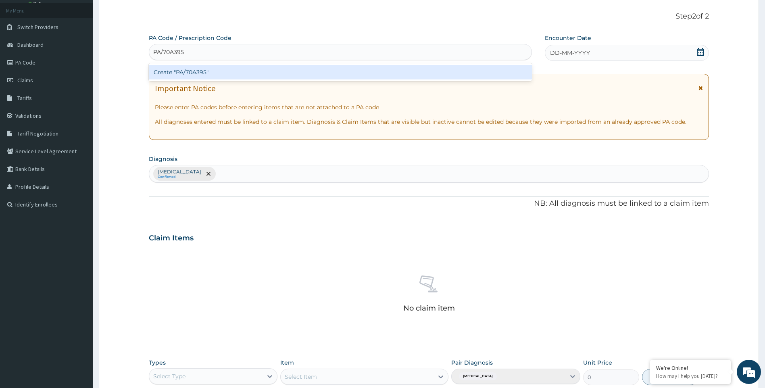
click at [223, 70] on div "Create "PA/70A395"" at bounding box center [340, 72] width 383 height 15
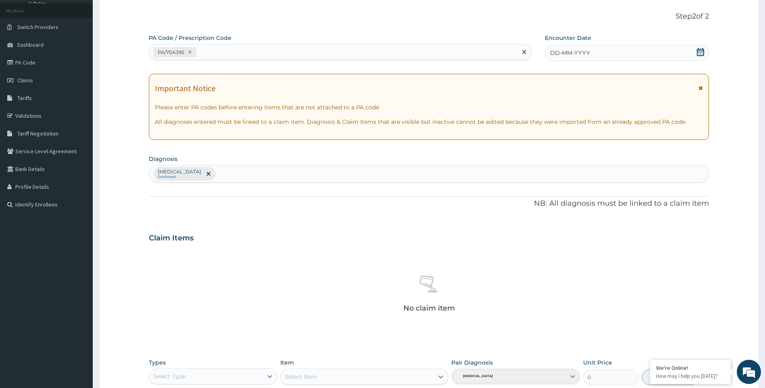
click at [592, 55] on div "DD-MM-YYYY" at bounding box center [627, 53] width 164 height 16
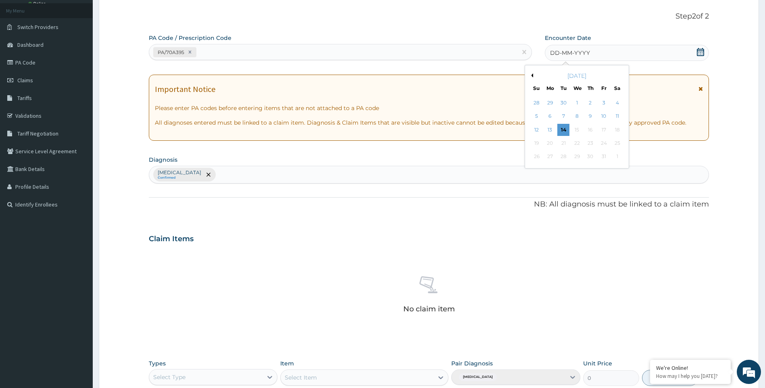
click at [531, 77] on button "Previous Month" at bounding box center [531, 75] width 4 height 4
click at [614, 127] on div "16" at bounding box center [617, 130] width 12 height 12
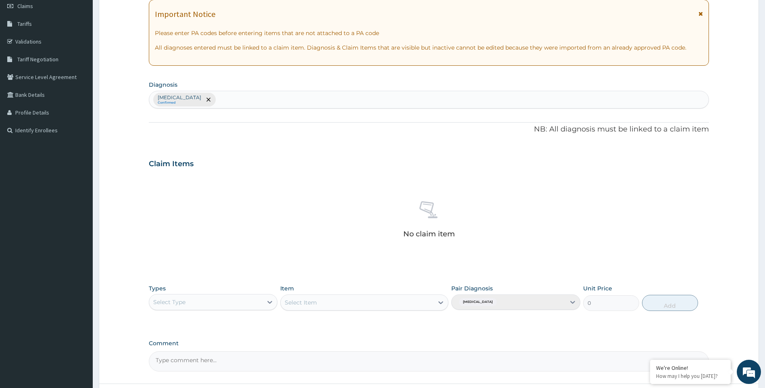
scroll to position [185, 0]
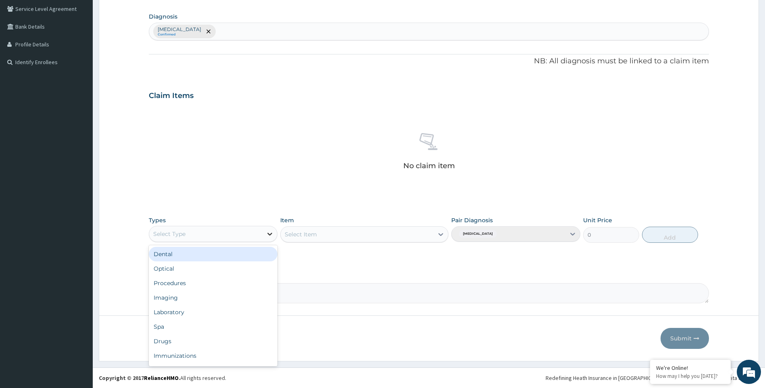
click at [267, 234] on icon at bounding box center [270, 234] width 8 height 8
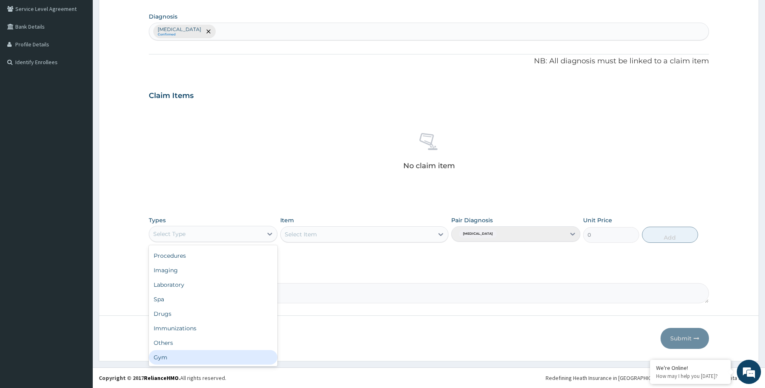
click at [223, 351] on div "Gym" at bounding box center [213, 357] width 129 height 15
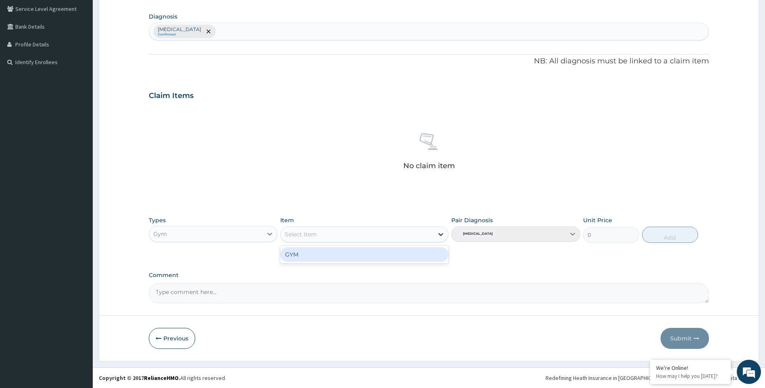
click at [441, 236] on icon at bounding box center [441, 234] width 8 height 8
click at [433, 258] on div "GYM" at bounding box center [364, 254] width 168 height 15
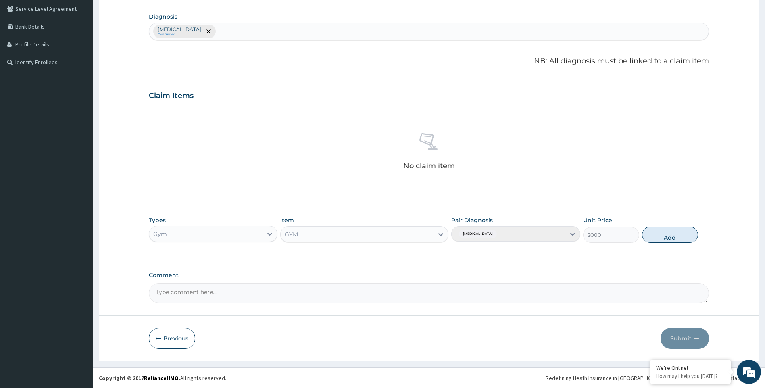
click at [664, 235] on button "Add" at bounding box center [670, 235] width 56 height 16
type input "0"
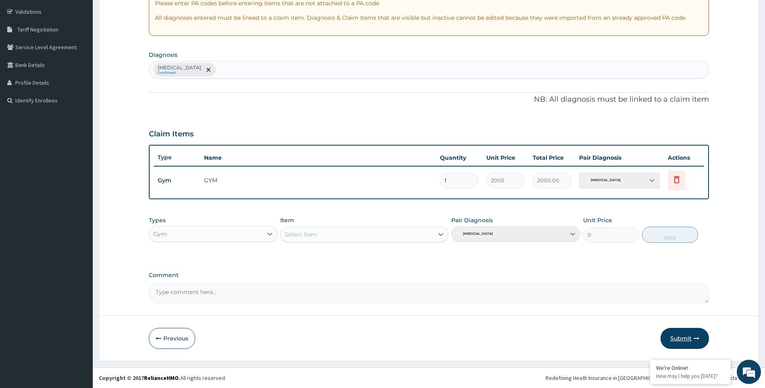
click at [684, 337] on button "Submit" at bounding box center [684, 338] width 48 height 21
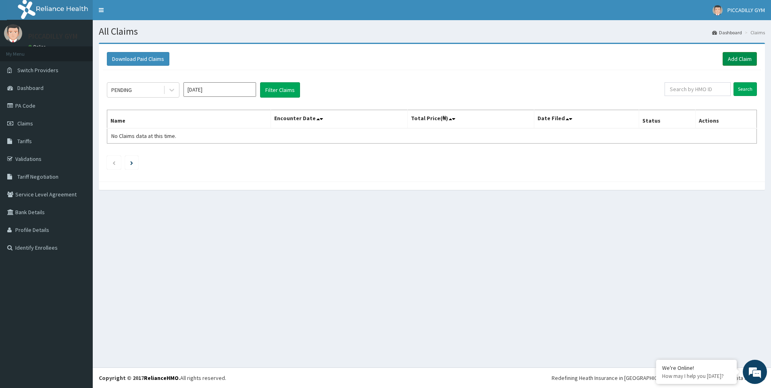
click at [740, 57] on link "Add Claim" at bounding box center [740, 59] width 34 height 14
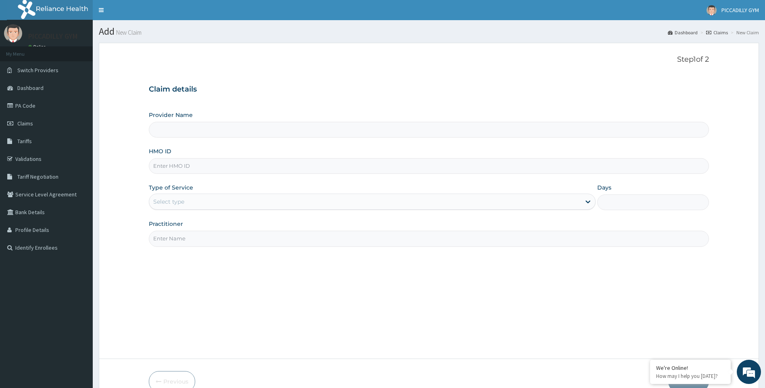
click at [154, 167] on input "HMO ID" at bounding box center [429, 166] width 560 height 16
type input "MHG/1"
type input "PICCADILLY GYM"
type input "1"
type input "MHG/10063/A"
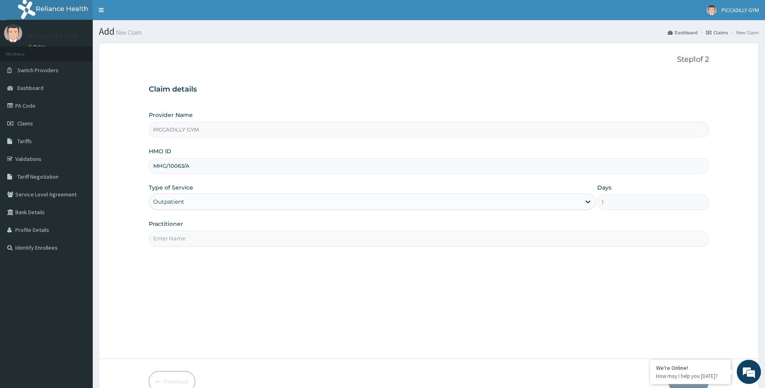
click at [189, 237] on input "Practitioner" at bounding box center [429, 239] width 560 height 16
type input "Olisa"
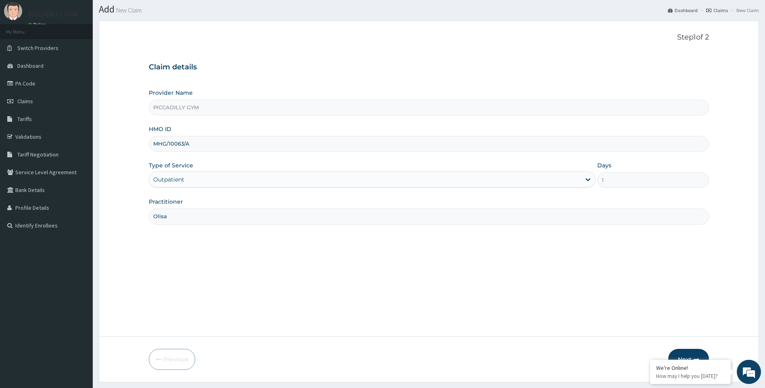
scroll to position [43, 0]
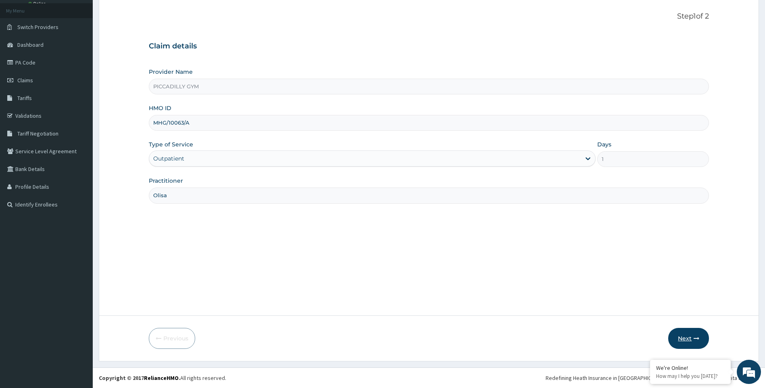
click at [690, 339] on button "Next" at bounding box center [688, 338] width 41 height 21
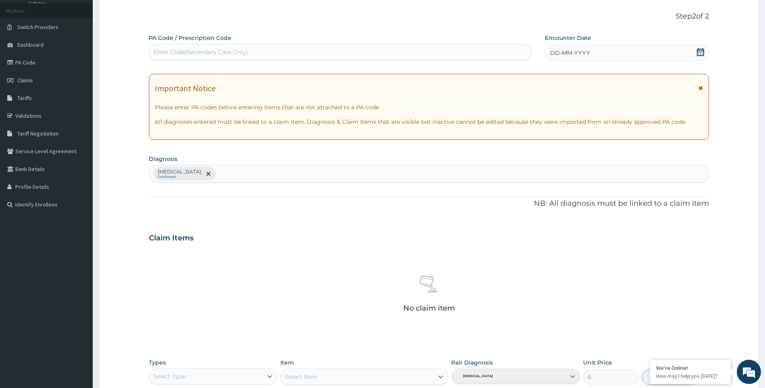
click at [264, 51] on div "Enter Code(Secondary Care Only)" at bounding box center [340, 52] width 382 height 13
type input "PA/E77DCB"
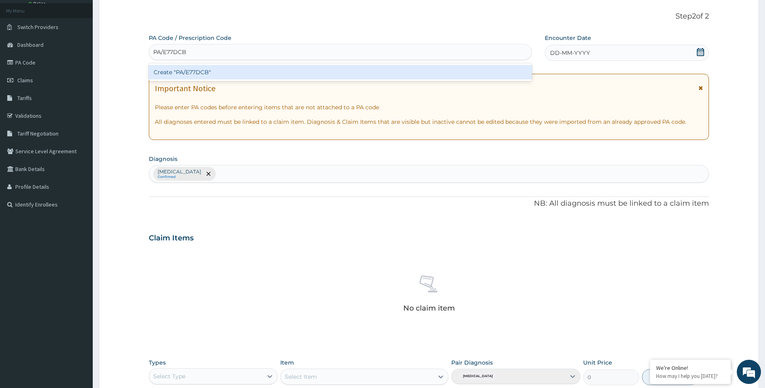
click at [274, 72] on div "Create "PA/E77DCB"" at bounding box center [340, 72] width 383 height 15
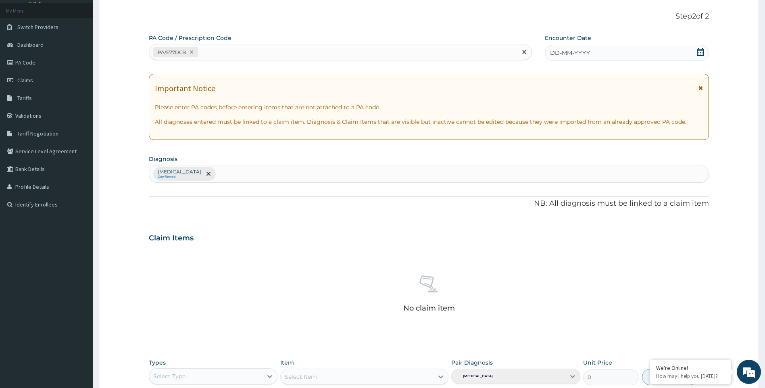
click at [596, 54] on div "DD-MM-YYYY" at bounding box center [627, 53] width 164 height 16
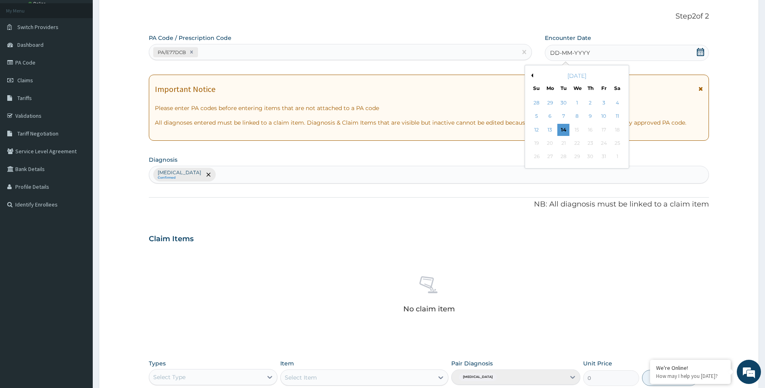
click at [532, 76] on button "Previous Month" at bounding box center [531, 75] width 4 height 4
click at [620, 129] on div "16" at bounding box center [617, 130] width 12 height 12
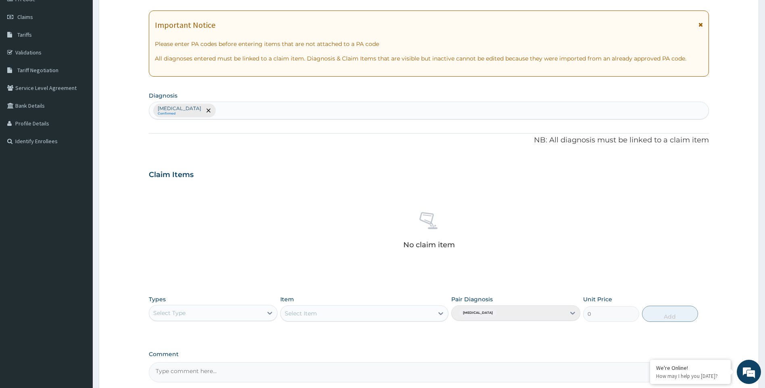
scroll to position [185, 0]
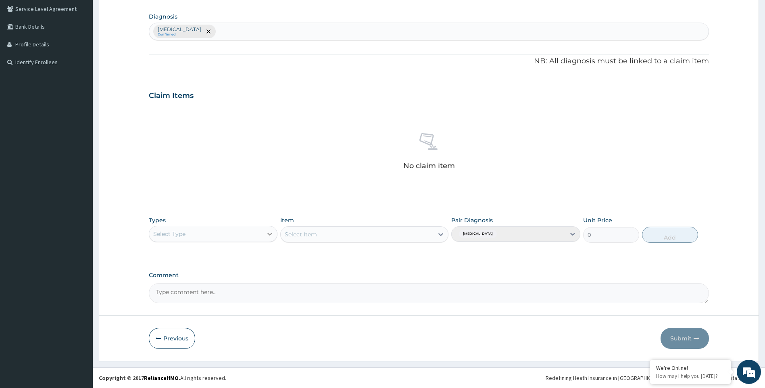
click at [271, 234] on icon at bounding box center [269, 234] width 5 height 3
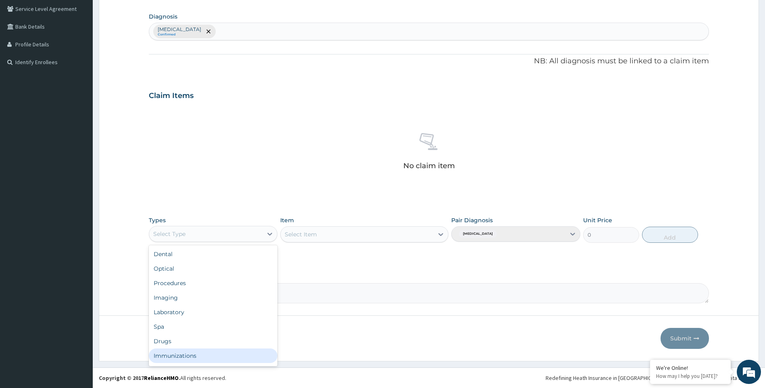
scroll to position [27, 0]
click at [258, 358] on div "Gym" at bounding box center [213, 357] width 129 height 15
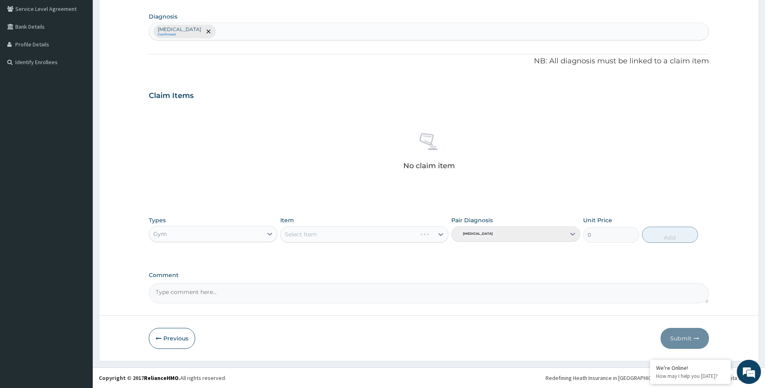
click at [442, 234] on div "Select Item" at bounding box center [364, 234] width 168 height 16
click at [442, 234] on icon at bounding box center [440, 234] width 5 height 3
click at [431, 250] on div "GYM" at bounding box center [364, 254] width 168 height 15
click at [655, 236] on button "Add" at bounding box center [670, 235] width 56 height 16
type input "0"
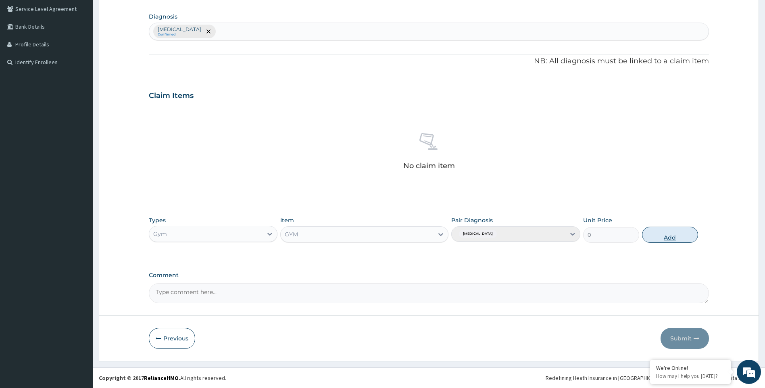
scroll to position [147, 0]
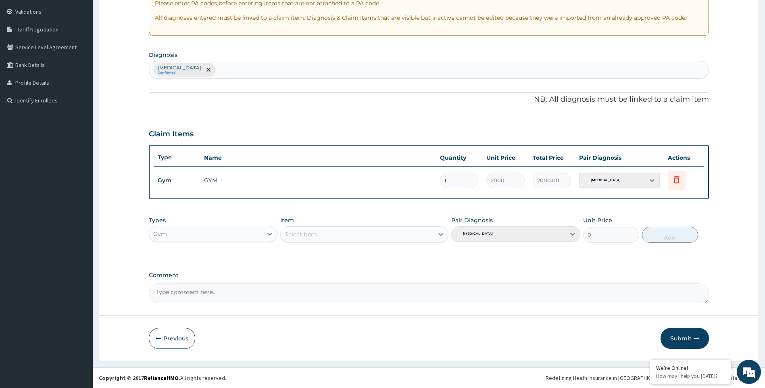
click at [685, 341] on button "Submit" at bounding box center [684, 338] width 48 height 21
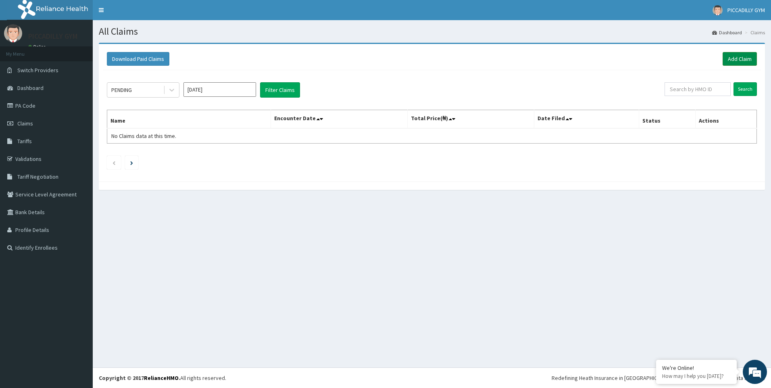
click at [731, 59] on link "Add Claim" at bounding box center [740, 59] width 34 height 14
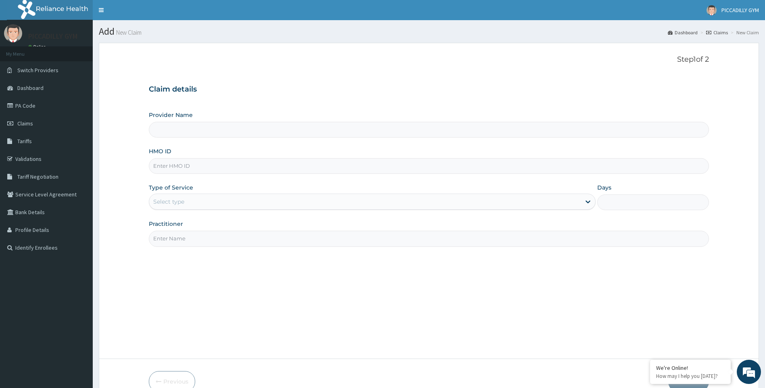
type input "PICCADILLY GYM"
type input "1"
click at [179, 163] on input "HMO ID" at bounding box center [429, 166] width 560 height 16
type input "MHG/10063/A"
click at [207, 238] on input "Practitioner" at bounding box center [429, 239] width 560 height 16
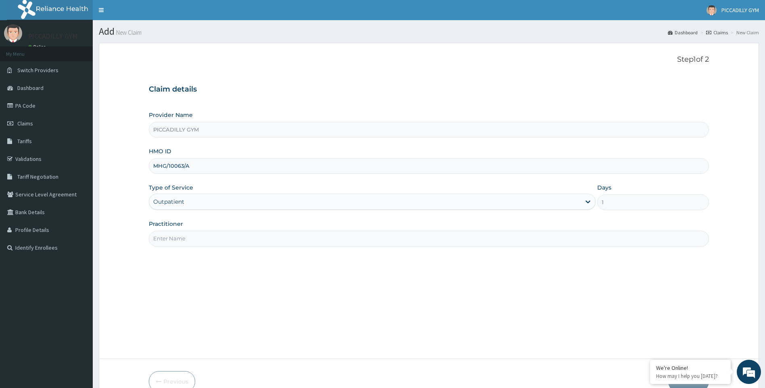
type input "Olisa"
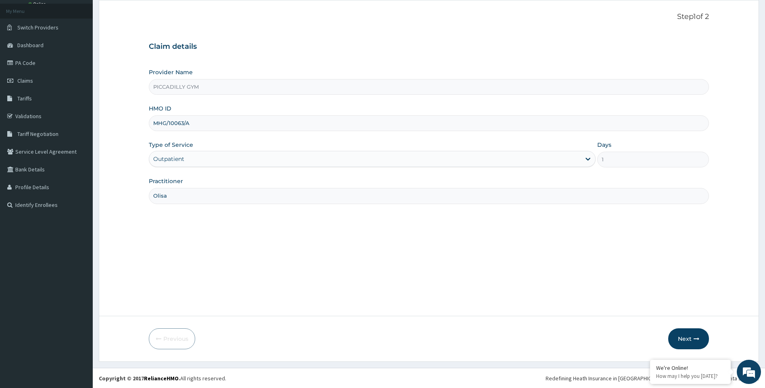
scroll to position [43, 0]
click at [679, 339] on button "Next" at bounding box center [688, 338] width 41 height 21
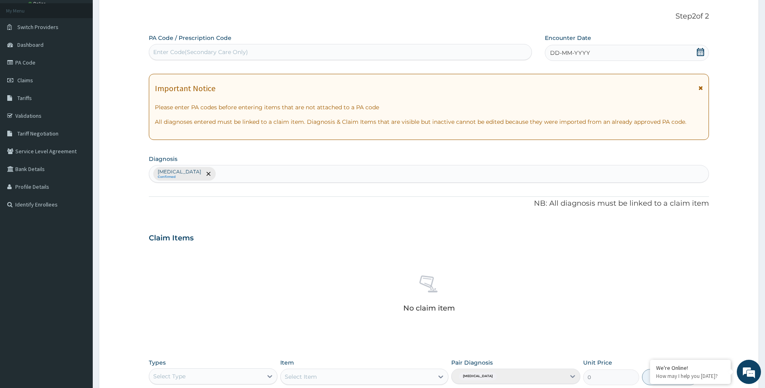
click at [179, 47] on div "Enter Code(Secondary Care Only)" at bounding box center [340, 52] width 382 height 13
type input "PA/708C64"
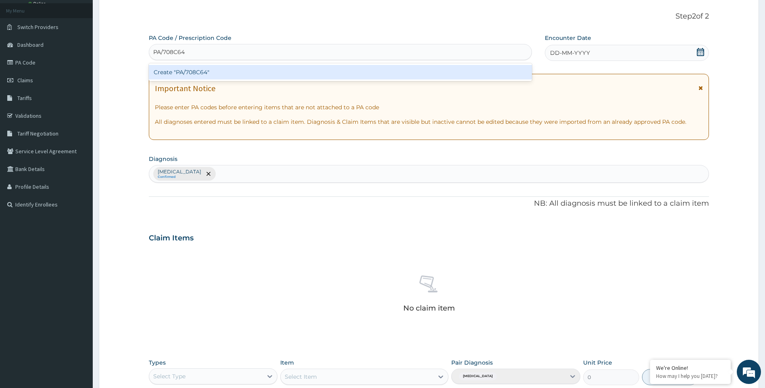
click at [219, 73] on div "Create "PA/708C64"" at bounding box center [340, 72] width 383 height 15
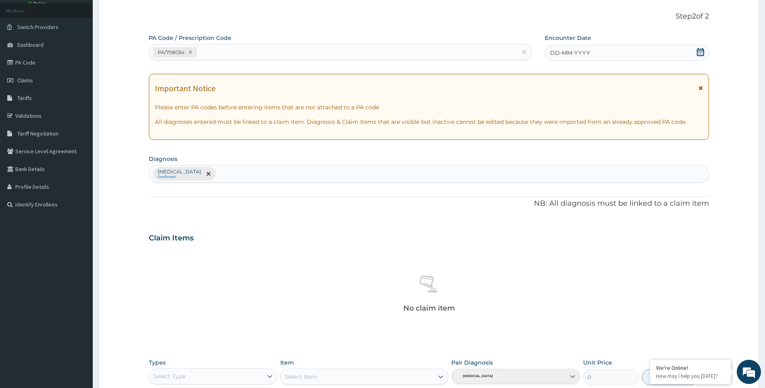
click at [560, 56] on span "DD-MM-YYYY" at bounding box center [570, 53] width 40 height 8
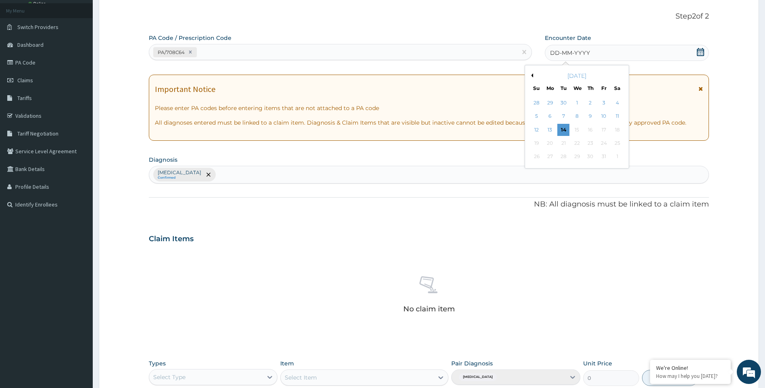
click at [532, 76] on button "Previous Month" at bounding box center [531, 75] width 4 height 4
click at [617, 155] on div "30" at bounding box center [617, 157] width 12 height 12
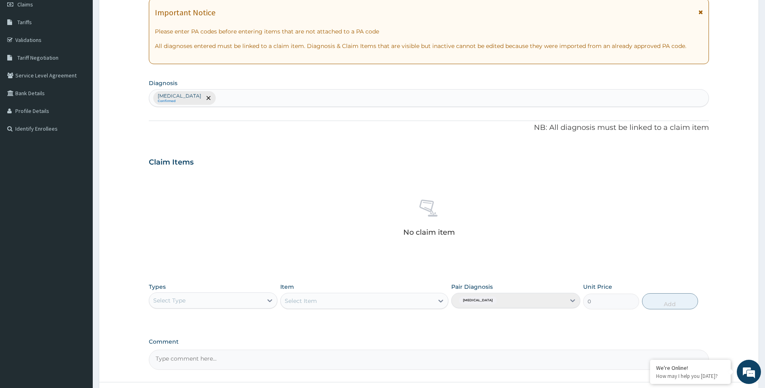
scroll to position [185, 0]
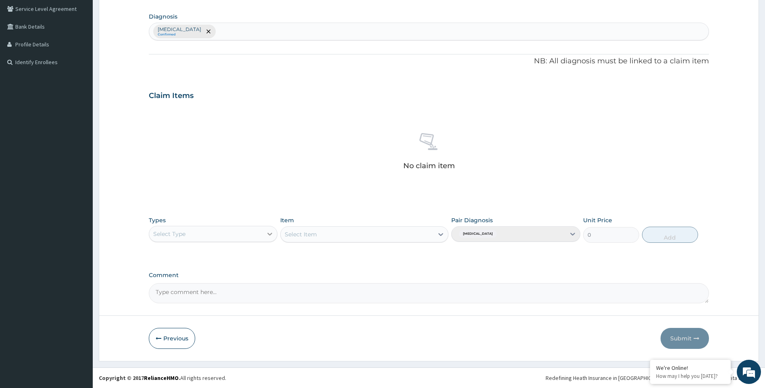
click at [270, 233] on icon at bounding box center [270, 234] width 8 height 8
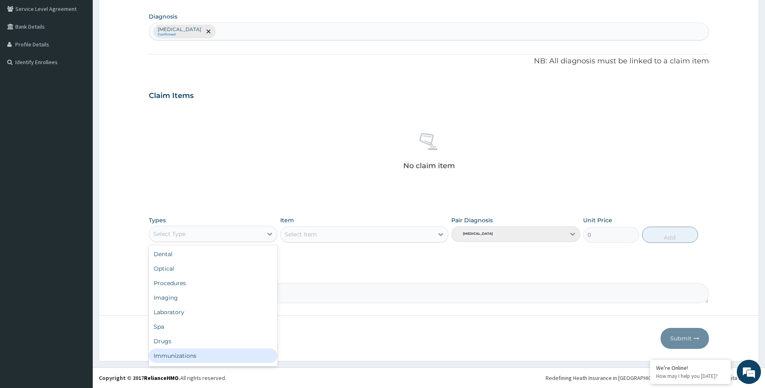
scroll to position [27, 0]
click at [205, 358] on div "Gym" at bounding box center [213, 357] width 129 height 15
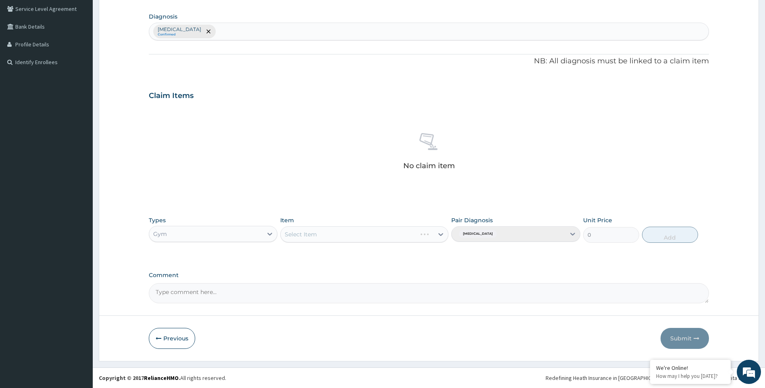
click at [205, 358] on form "Step 2 of 2 PA Code / Prescription Code PA/708C64 Encounter Date 30-08-2025 Imp…" at bounding box center [429, 109] width 660 height 504
click at [442, 233] on icon at bounding box center [441, 234] width 8 height 8
click at [427, 250] on div "GYM" at bounding box center [364, 254] width 168 height 15
click at [662, 233] on button "Add" at bounding box center [670, 235] width 56 height 16
type input "0"
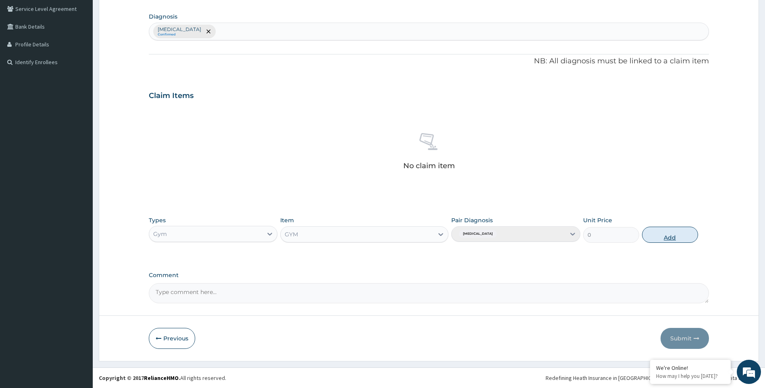
scroll to position [147, 0]
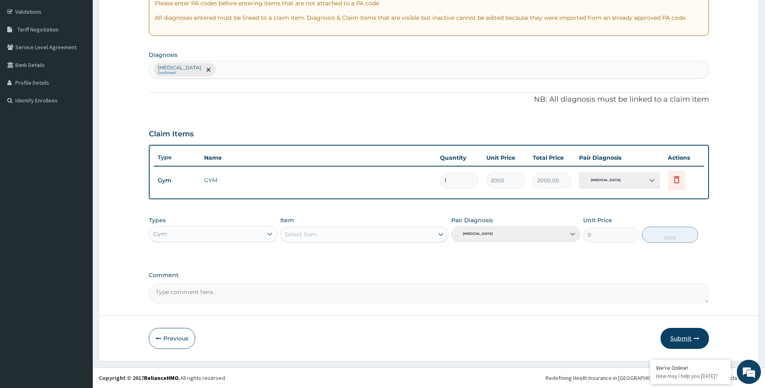
click at [679, 337] on button "Submit" at bounding box center [684, 338] width 48 height 21
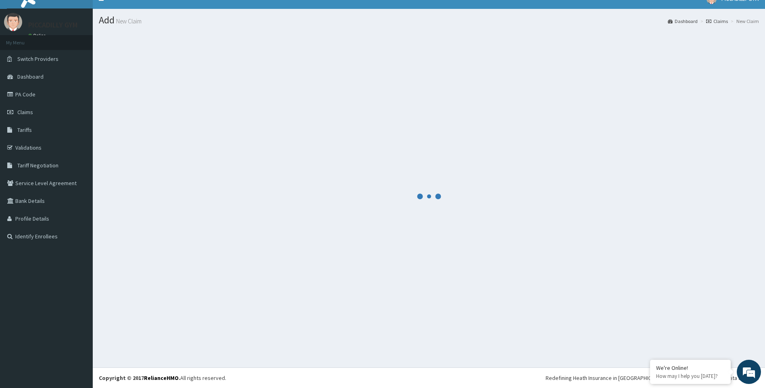
scroll to position [11, 0]
click at [679, 337] on div at bounding box center [429, 196] width 660 height 330
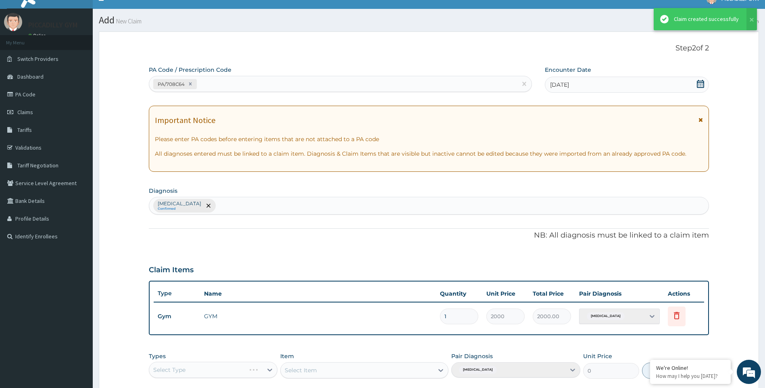
scroll to position [147, 0]
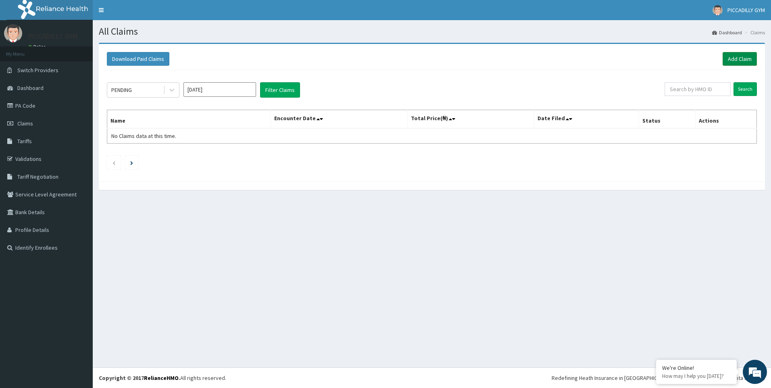
click at [739, 58] on link "Add Claim" at bounding box center [740, 59] width 34 height 14
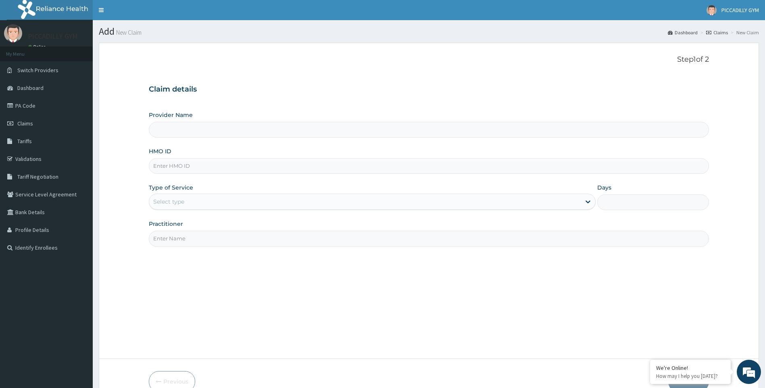
type input "PICCADILLY GYM"
type input "1"
click at [205, 164] on input "HMO ID" at bounding box center [429, 166] width 560 height 16
type input "KCT/10002/A"
click at [192, 240] on input "Practitioner" at bounding box center [429, 239] width 560 height 16
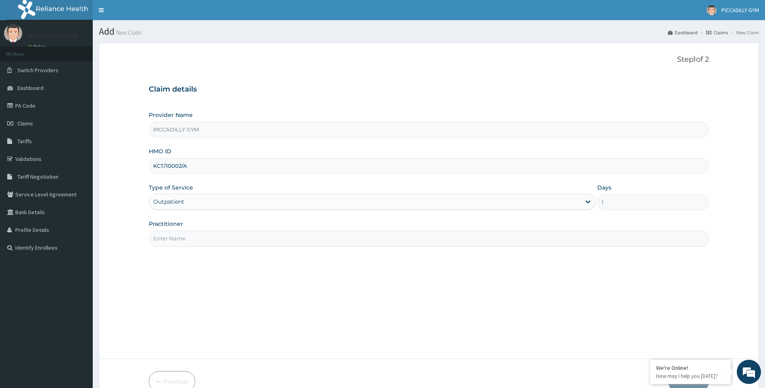
type input "Olisa"
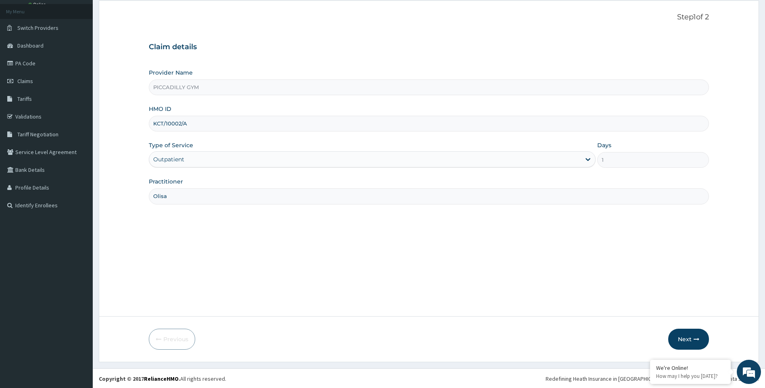
scroll to position [43, 0]
click at [687, 337] on button "Next" at bounding box center [688, 338] width 41 height 21
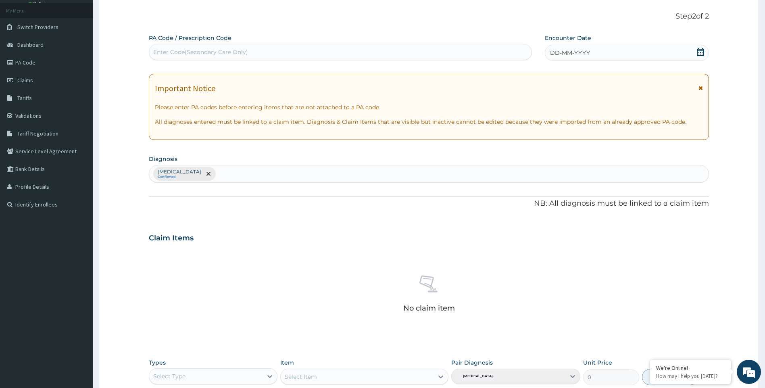
click at [264, 47] on div "Enter Code(Secondary Care Only)" at bounding box center [340, 52] width 382 height 13
type input "PA/5D5801"
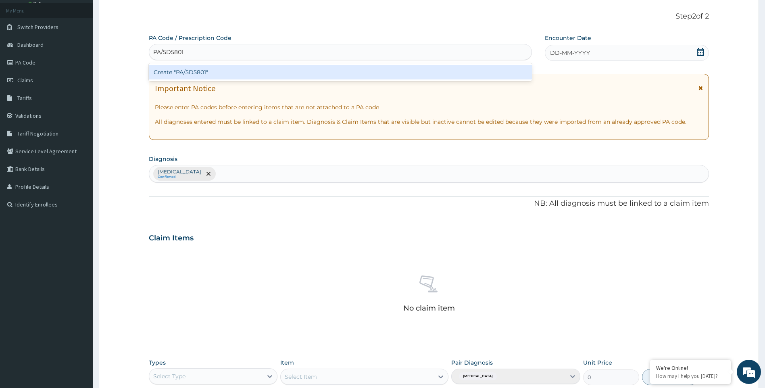
click at [289, 73] on div "Create "PA/5D5801"" at bounding box center [340, 72] width 383 height 15
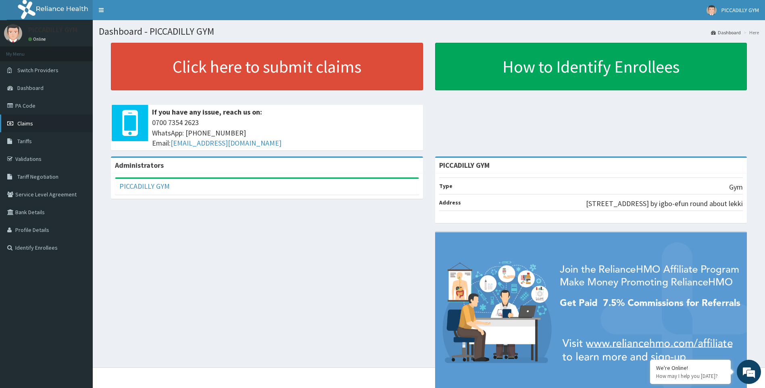
click at [31, 120] on span "Claims" at bounding box center [25, 123] width 16 height 7
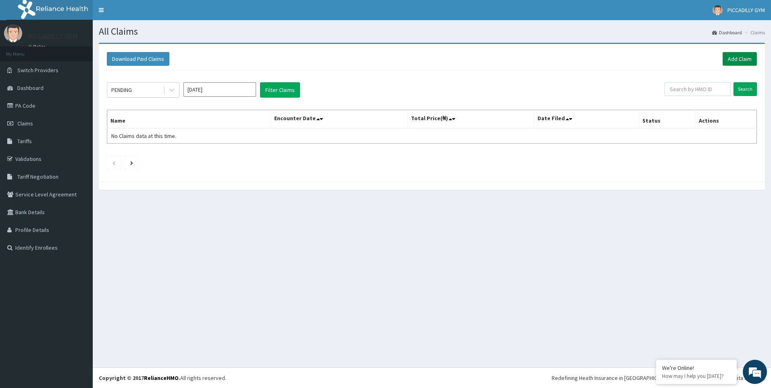
click at [730, 56] on link "Add Claim" at bounding box center [740, 59] width 34 height 14
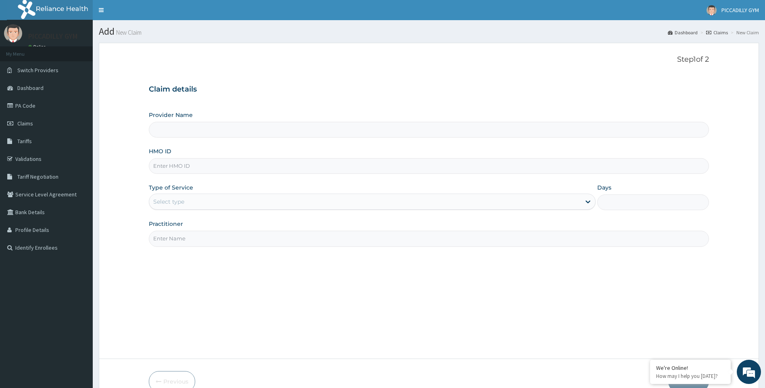
click at [160, 166] on input "HMO ID" at bounding box center [429, 166] width 560 height 16
type input "PICCADILLY GYM"
type input "1"
type input "KCT/10002/A"
click at [239, 243] on input "Practitioner" at bounding box center [429, 239] width 560 height 16
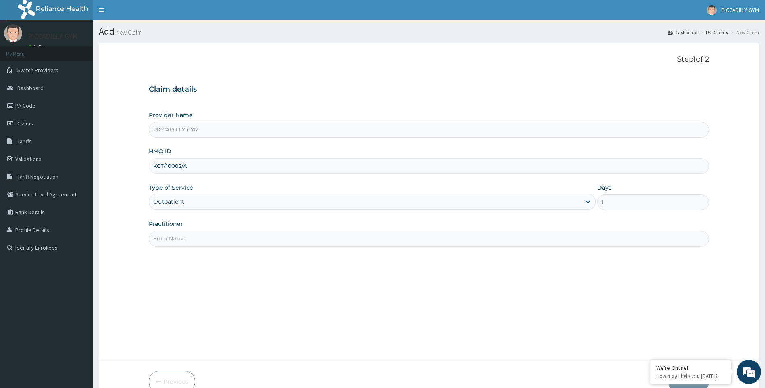
type input "Olisa"
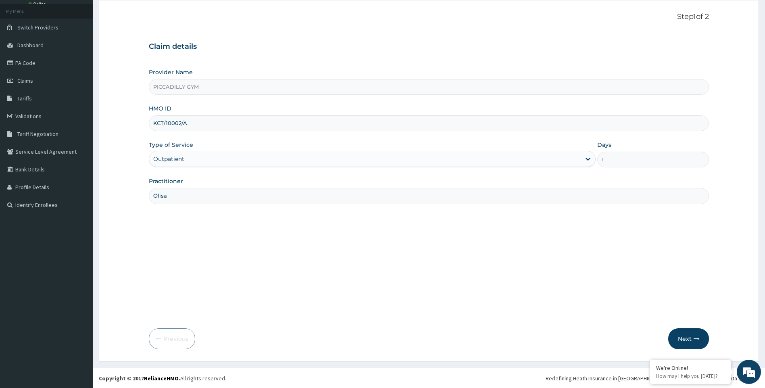
scroll to position [43, 0]
click at [692, 340] on button "Next" at bounding box center [688, 338] width 41 height 21
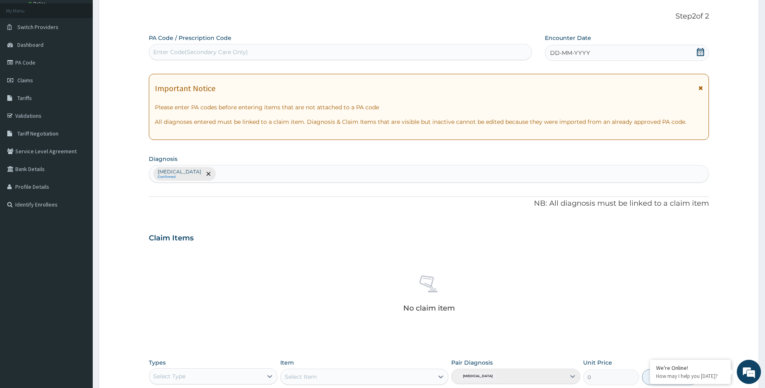
click at [162, 52] on div "Enter Code(Secondary Care Only)" at bounding box center [200, 52] width 95 height 8
type input "PA/5D5801"
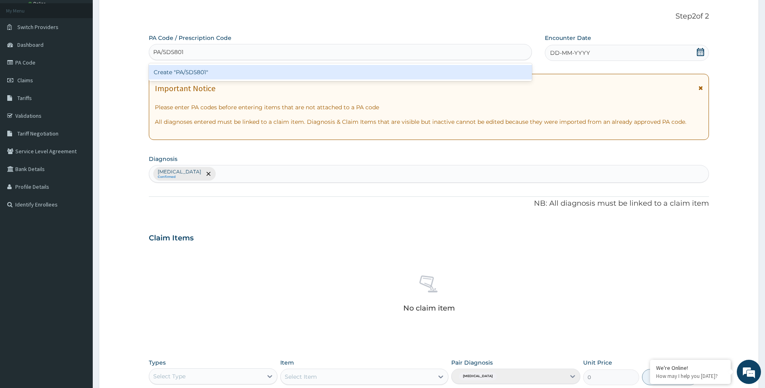
click at [219, 69] on div "Create "PA/5D5801"" at bounding box center [340, 72] width 383 height 15
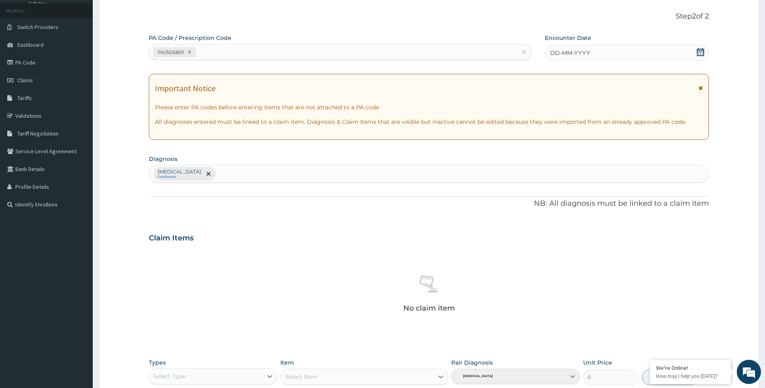
click at [579, 55] on span "DD-MM-YYYY" at bounding box center [570, 53] width 40 height 8
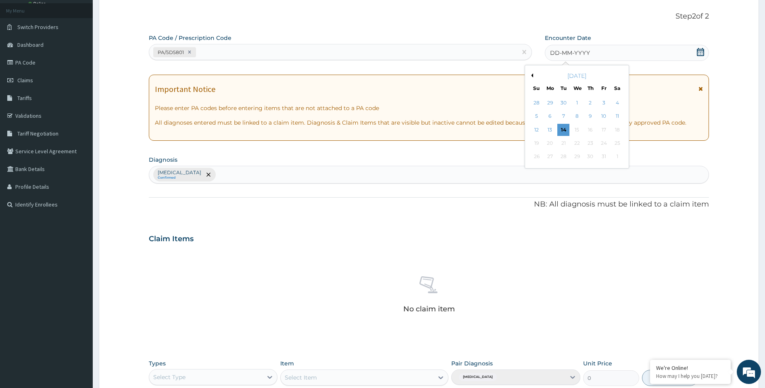
click at [532, 76] on button "Previous Month" at bounding box center [531, 75] width 4 height 4
click at [616, 114] on div "13" at bounding box center [617, 116] width 12 height 12
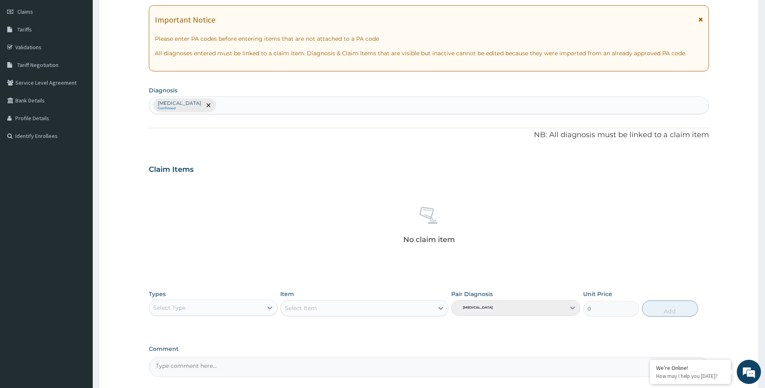
scroll to position [185, 0]
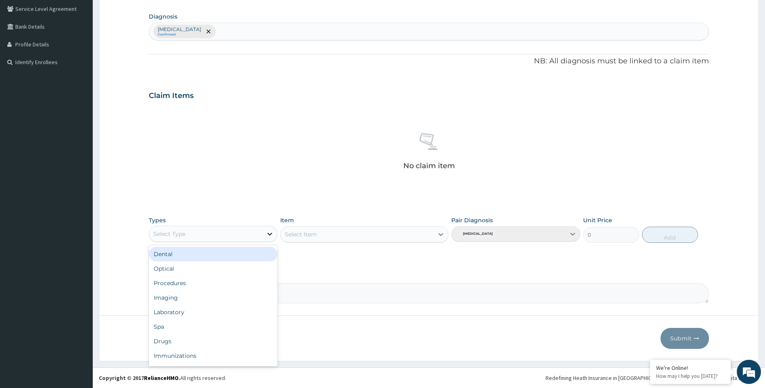
click at [269, 232] on icon at bounding box center [270, 234] width 8 height 8
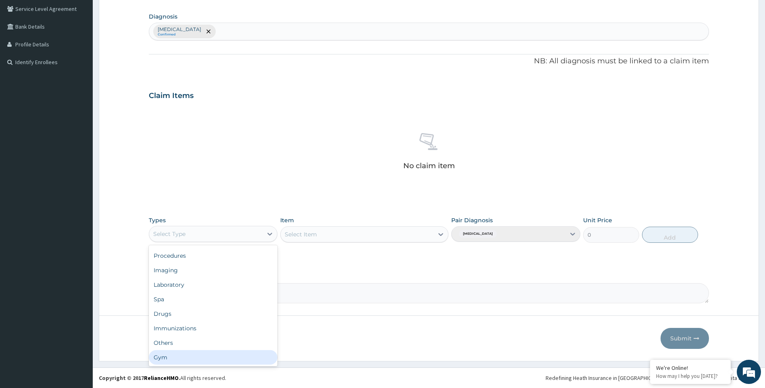
click at [225, 357] on div "Gym" at bounding box center [213, 357] width 129 height 15
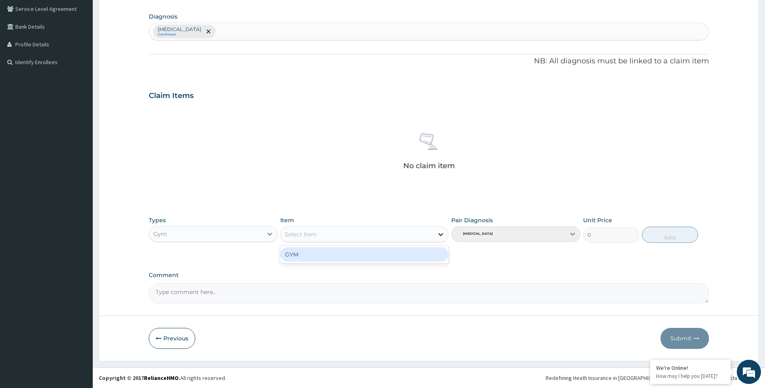
click at [441, 235] on icon at bounding box center [440, 234] width 5 height 3
click at [438, 256] on div "GYM" at bounding box center [364, 254] width 168 height 15
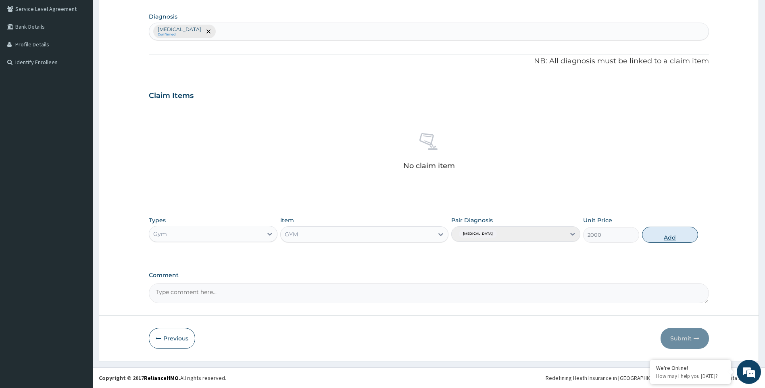
click at [673, 237] on button "Add" at bounding box center [670, 235] width 56 height 16
type input "0"
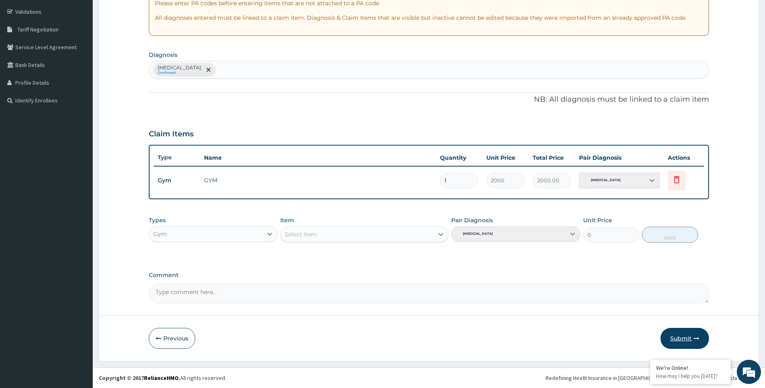
click at [681, 337] on button "Submit" at bounding box center [684, 338] width 48 height 21
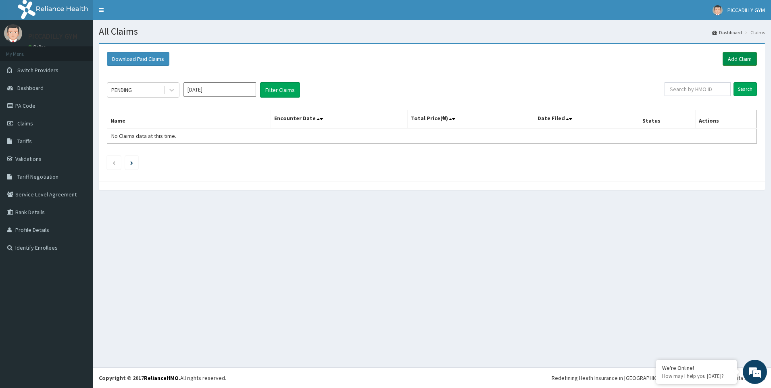
click at [740, 56] on link "Add Claim" at bounding box center [740, 59] width 34 height 14
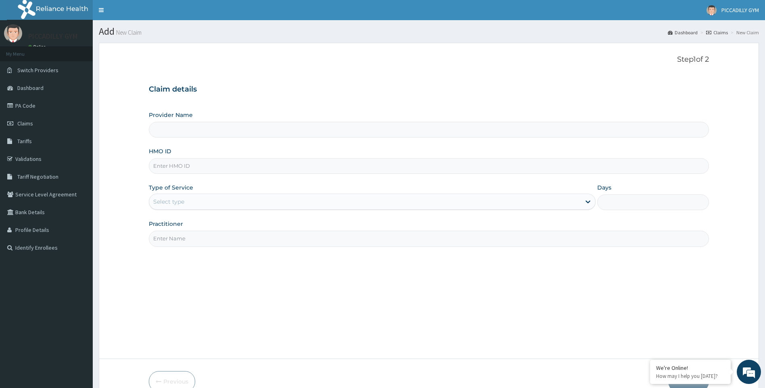
click at [160, 170] on input "HMO ID" at bounding box center [429, 166] width 560 height 16
type input "PICCADILLY GYM"
type input "1"
type input "MHG/10063/A"
click at [190, 241] on input "Practitioner" at bounding box center [429, 239] width 560 height 16
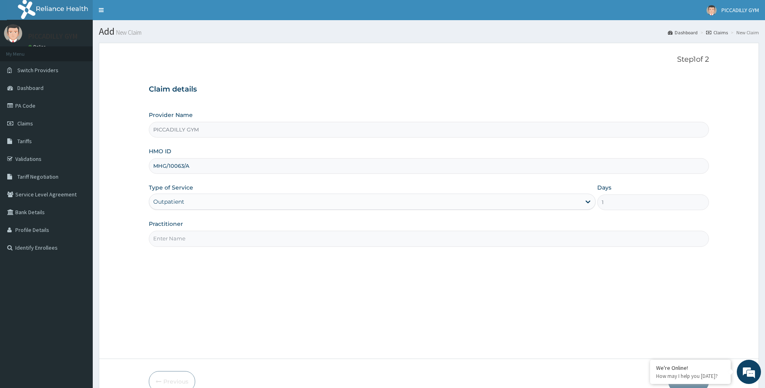
type input "Olisa"
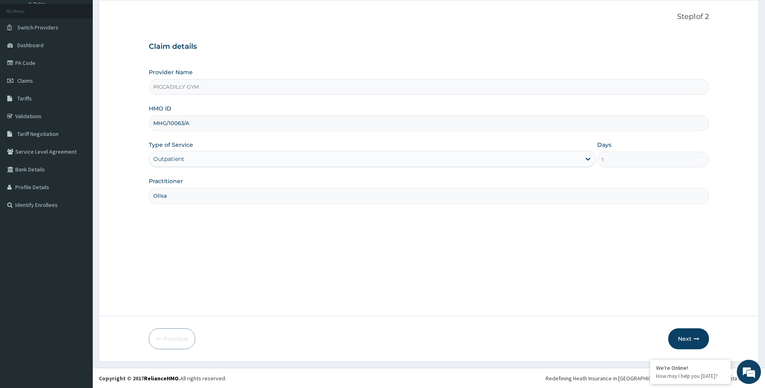
scroll to position [43, 0]
click at [689, 337] on button "Next" at bounding box center [688, 338] width 41 height 21
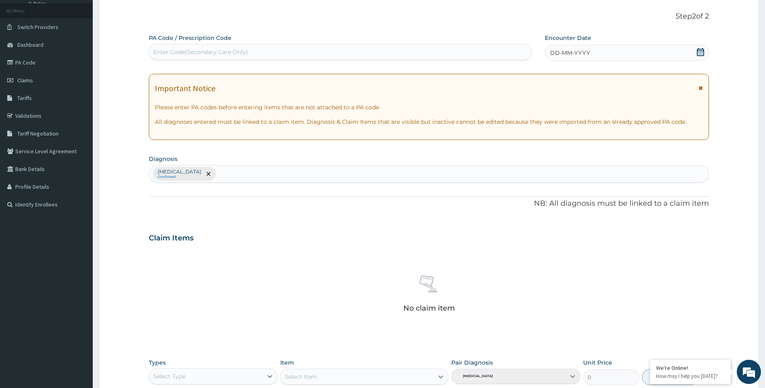
click at [240, 49] on div "Enter Code(Secondary Care Only)" at bounding box center [200, 52] width 95 height 8
type input "PA/441FB0"
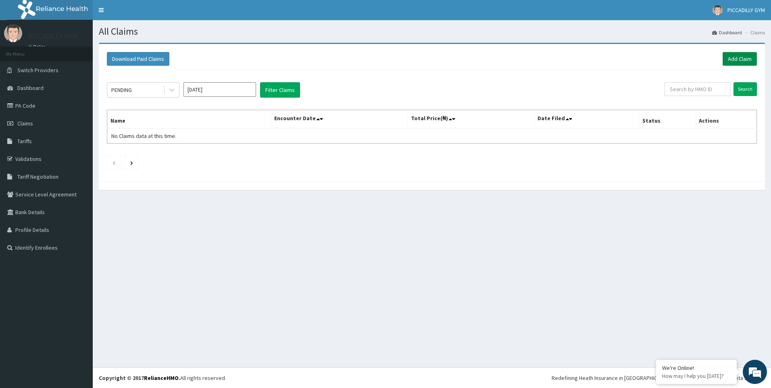
click at [735, 59] on link "Add Claim" at bounding box center [740, 59] width 34 height 14
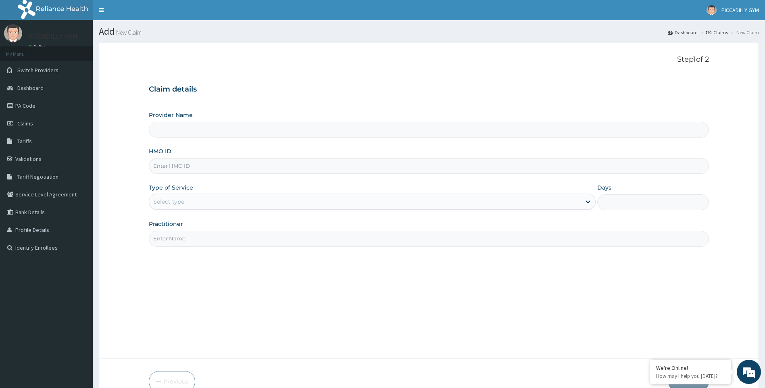
click at [176, 168] on input "HMO ID" at bounding box center [429, 166] width 560 height 16
type input "PICCADILLY GYM"
type input "1"
type input "KCT/10002/A"
click at [190, 241] on input "Practitioner" at bounding box center [429, 239] width 560 height 16
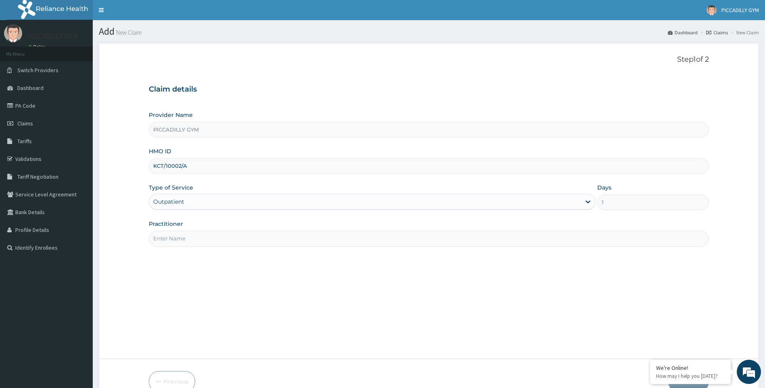
type input "Olisa"
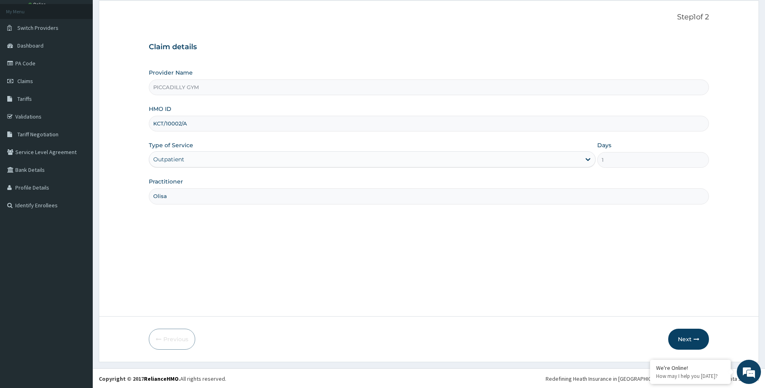
scroll to position [43, 0]
click at [692, 335] on button "Next" at bounding box center [688, 338] width 41 height 21
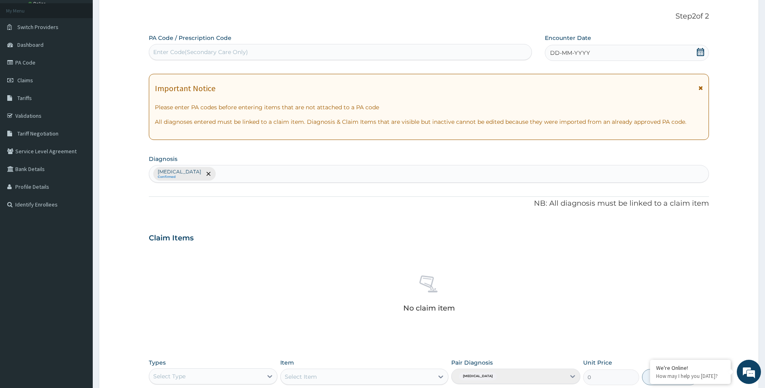
click at [199, 50] on div "Enter Code(Secondary Care Only)" at bounding box center [200, 52] width 95 height 8
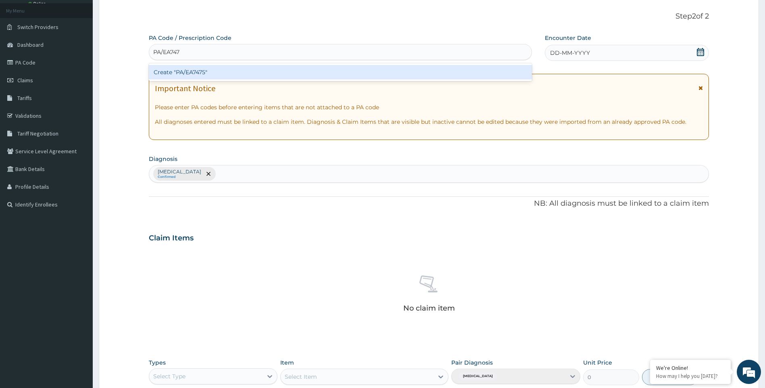
type input "PA/EA7475"
click at [220, 70] on div "Create "PA/EA7475"" at bounding box center [340, 72] width 383 height 15
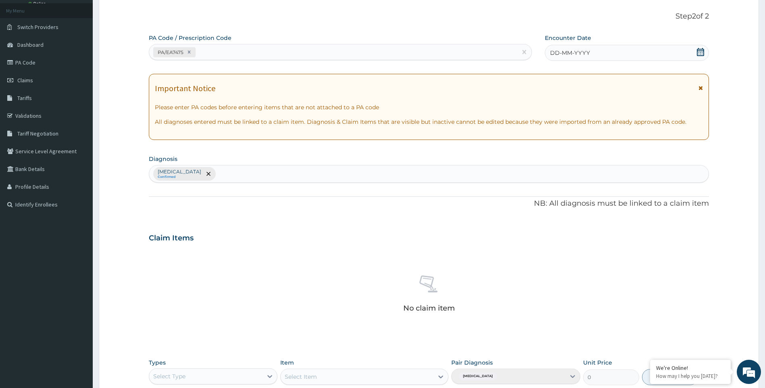
click at [560, 56] on span "DD-MM-YYYY" at bounding box center [570, 53] width 40 height 8
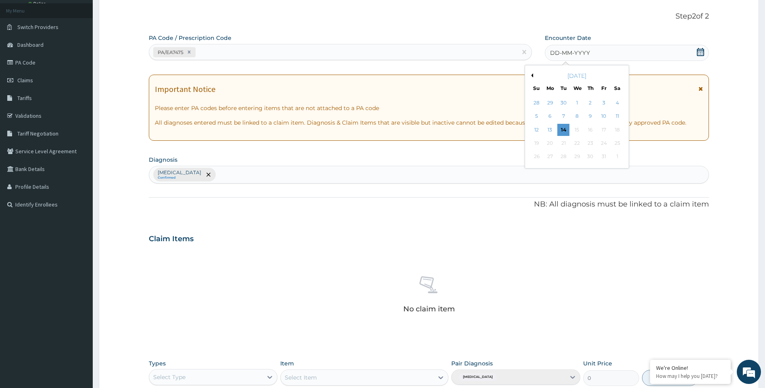
click at [532, 77] on button "Previous Month" at bounding box center [531, 75] width 4 height 4
click at [616, 127] on div "20" at bounding box center [617, 130] width 12 height 12
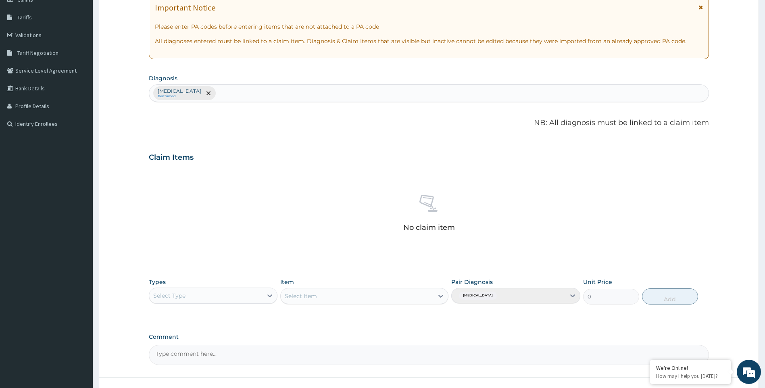
scroll to position [185, 0]
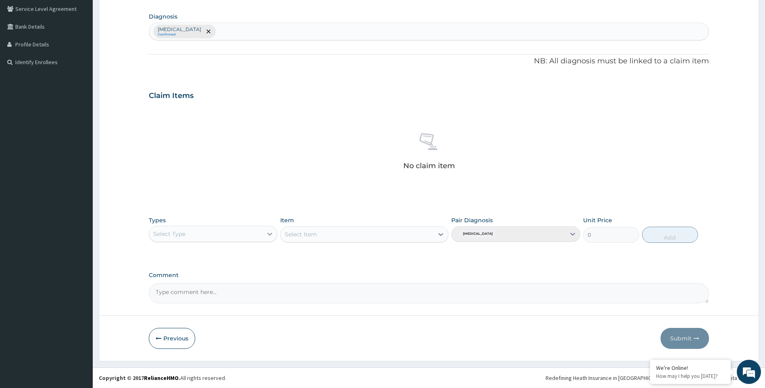
click at [270, 235] on icon at bounding box center [269, 234] width 5 height 3
click at [226, 354] on div "Gym" at bounding box center [213, 357] width 129 height 15
click at [439, 234] on icon at bounding box center [440, 234] width 5 height 3
click at [435, 255] on div "GYM" at bounding box center [364, 254] width 168 height 15
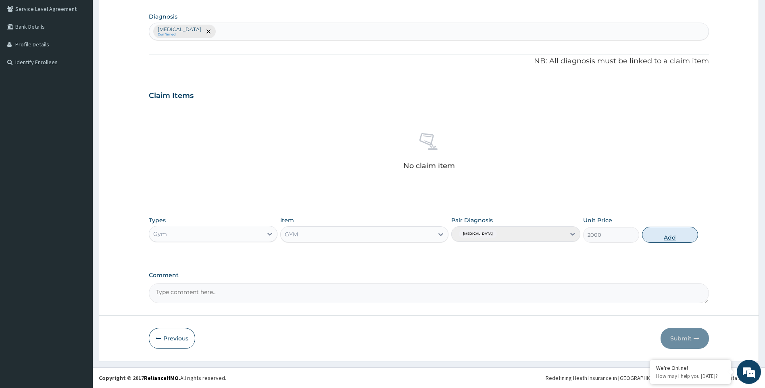
click at [670, 233] on button "Add" at bounding box center [670, 235] width 56 height 16
type input "0"
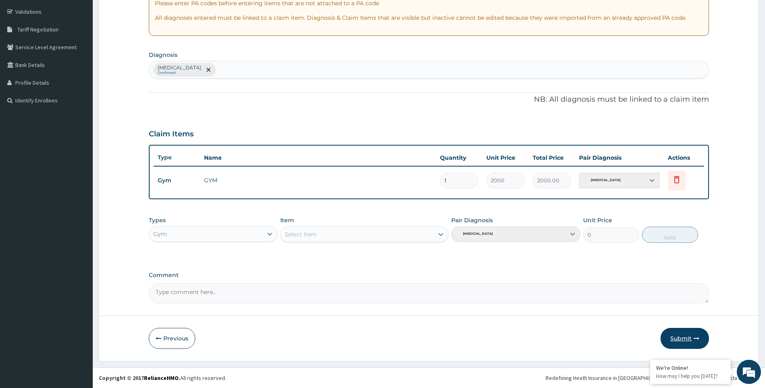
click at [677, 343] on button "Submit" at bounding box center [684, 338] width 48 height 21
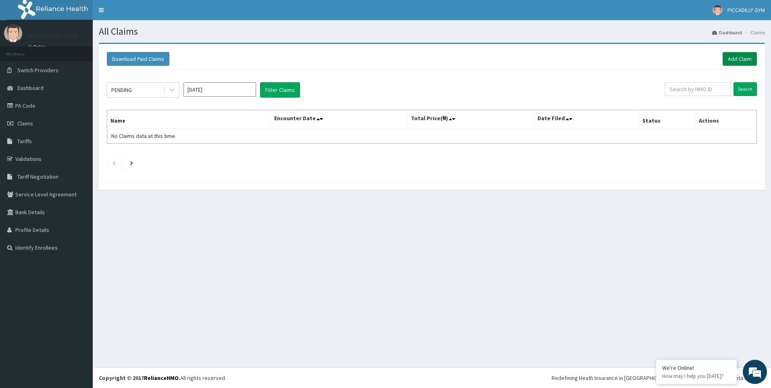
click at [739, 59] on link "Add Claim" at bounding box center [740, 59] width 34 height 14
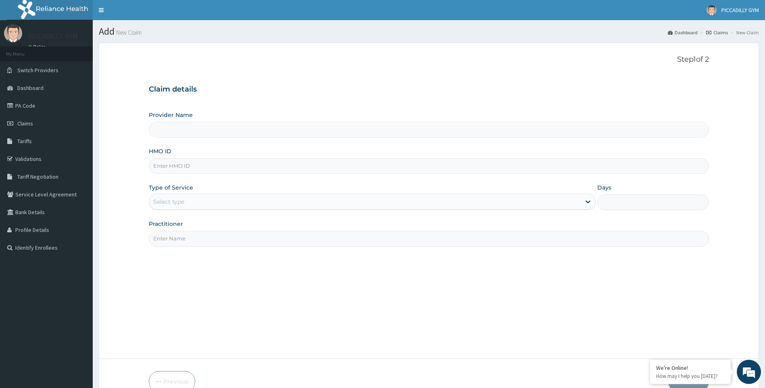
type input "PICCADILLY GYM"
type input "1"
click at [166, 165] on input "HMO ID" at bounding box center [429, 166] width 560 height 16
type input "MHG/10063/A"
click at [181, 240] on input "Practitioner" at bounding box center [429, 239] width 560 height 16
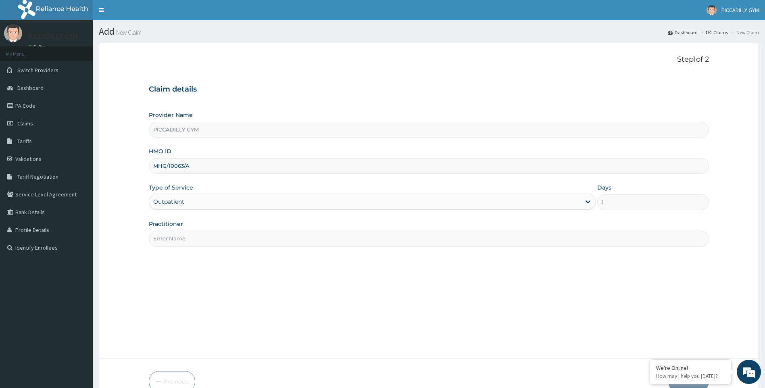
type input "Olisa"
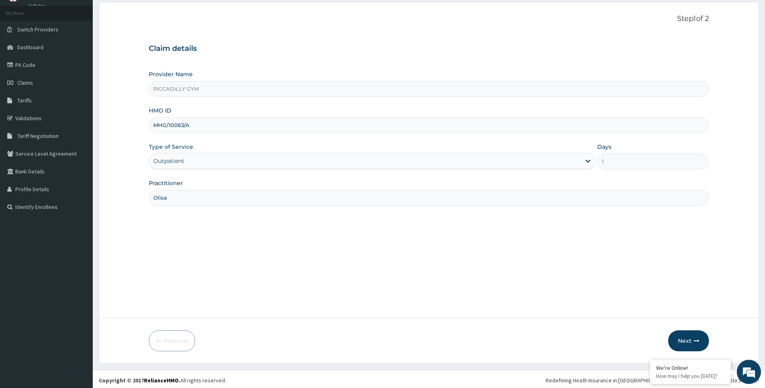
scroll to position [43, 0]
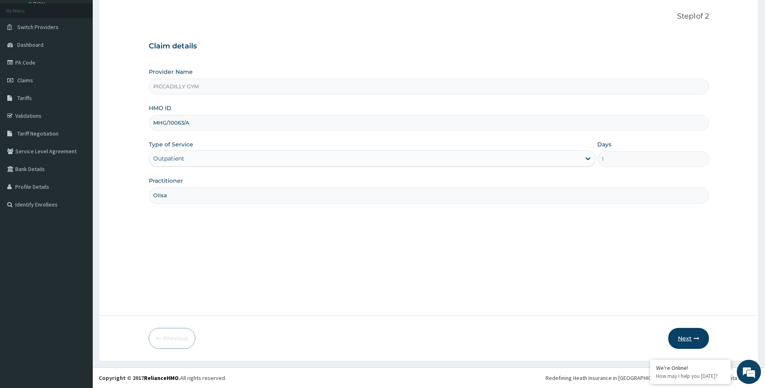
click at [684, 337] on button "Next" at bounding box center [688, 338] width 41 height 21
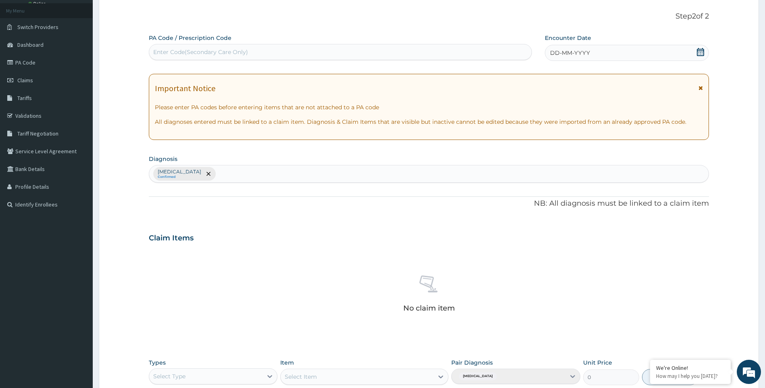
click at [245, 52] on div "Enter Code(Secondary Care Only)" at bounding box center [200, 52] width 95 height 8
type input "PA/B2FC0F"
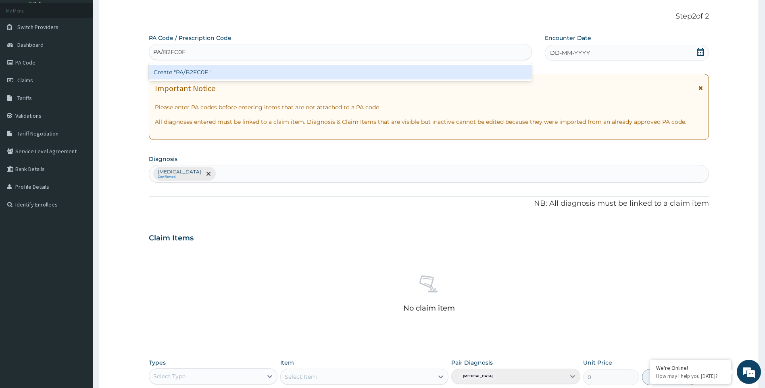
click at [253, 72] on div "Create "PA/B2FC0F"" at bounding box center [340, 72] width 383 height 15
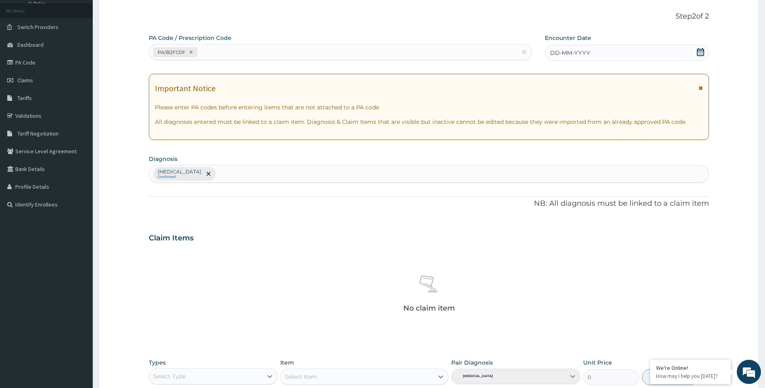
click at [594, 54] on div "DD-MM-YYYY" at bounding box center [627, 53] width 164 height 16
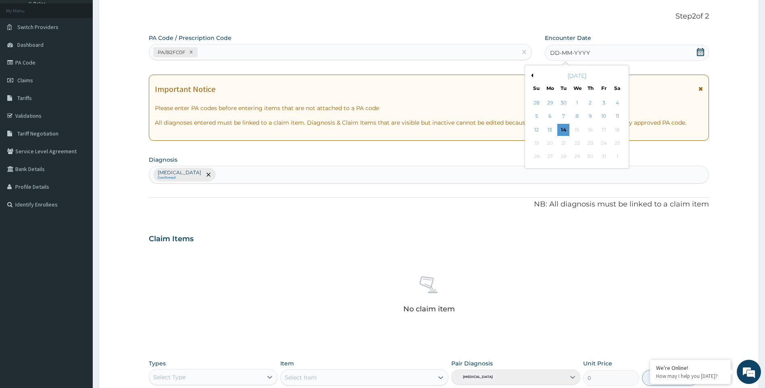
click at [532, 76] on button "Previous Month" at bounding box center [531, 75] width 4 height 4
click at [616, 127] on div "20" at bounding box center [617, 130] width 12 height 12
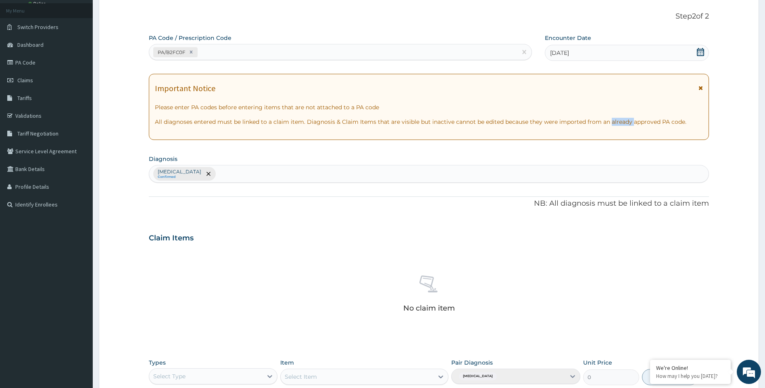
click at [616, 127] on div "Important Notice Please enter PA codes before entering items that are not attac…" at bounding box center [429, 107] width 560 height 66
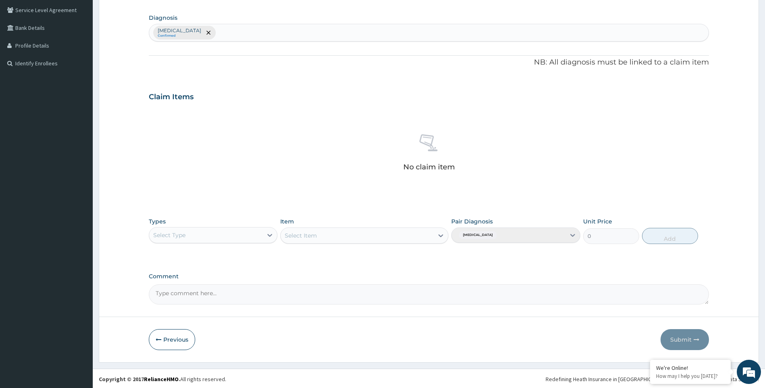
scroll to position [185, 0]
click at [271, 234] on icon at bounding box center [269, 234] width 5 height 3
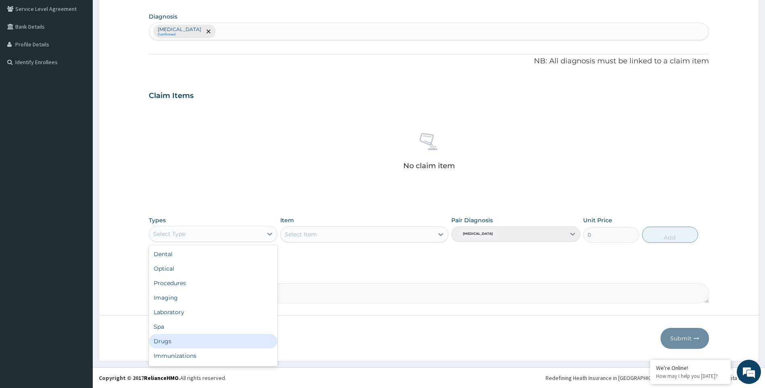
scroll to position [27, 0]
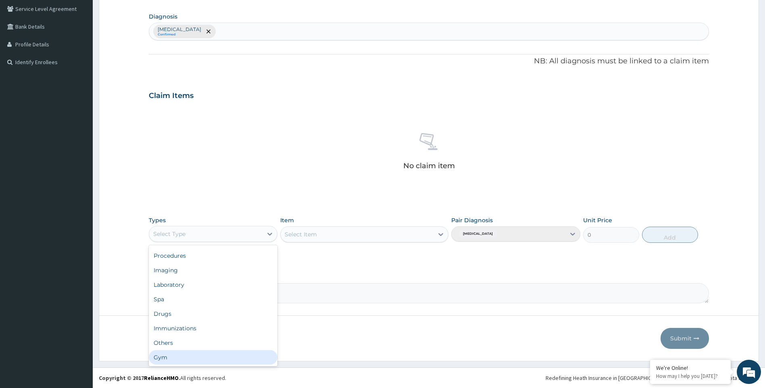
click at [237, 354] on div "Gym" at bounding box center [213, 357] width 129 height 15
click at [441, 233] on icon at bounding box center [441, 234] width 8 height 8
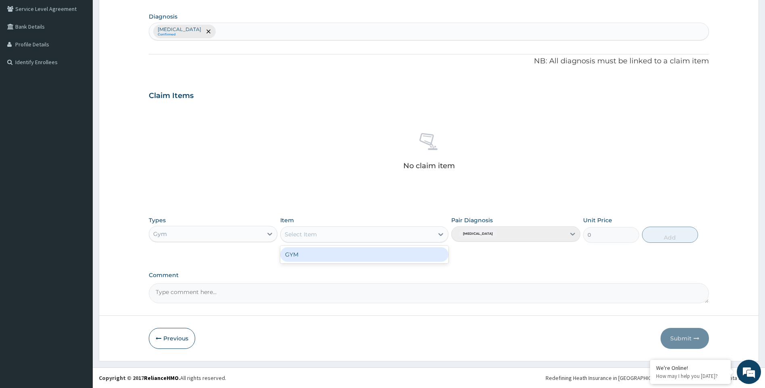
click at [426, 254] on div "GYM" at bounding box center [364, 254] width 168 height 15
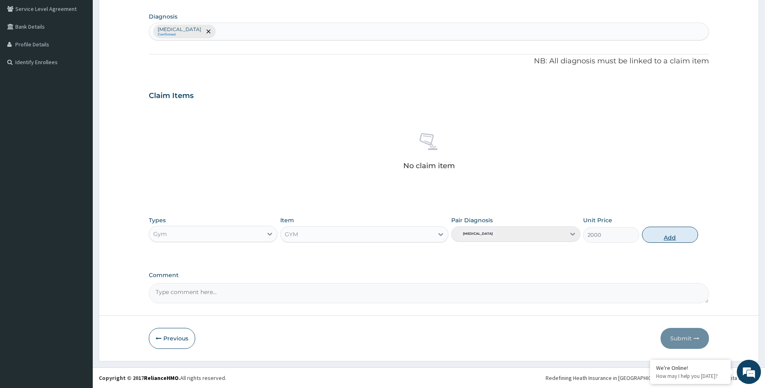
click at [678, 237] on button "Add" at bounding box center [670, 235] width 56 height 16
type input "0"
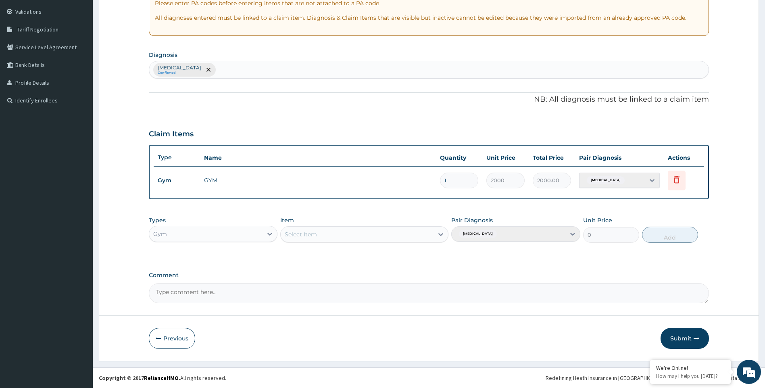
scroll to position [147, 0]
click at [680, 342] on button "Submit" at bounding box center [684, 338] width 48 height 21
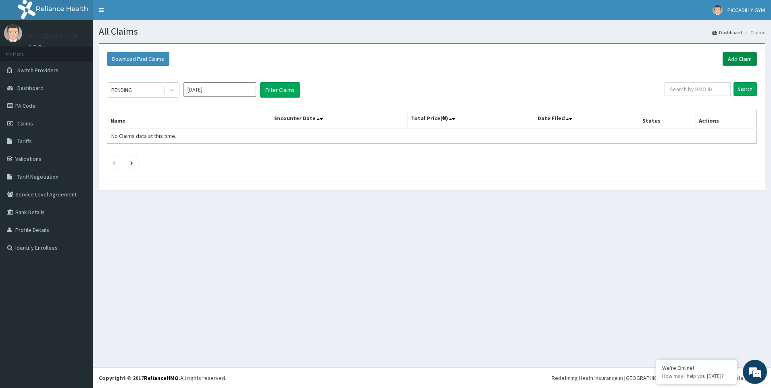
click at [746, 62] on link "Add Claim" at bounding box center [740, 59] width 34 height 14
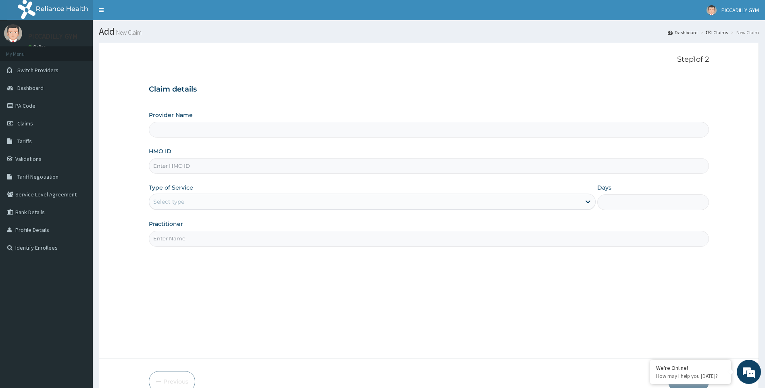
type input "PICCADILLY GYM"
type input "1"
click at [186, 169] on input "HMO ID" at bounding box center [429, 166] width 560 height 16
type input "KCT/10002/A"
click at [194, 240] on input "Practitioner" at bounding box center [429, 239] width 560 height 16
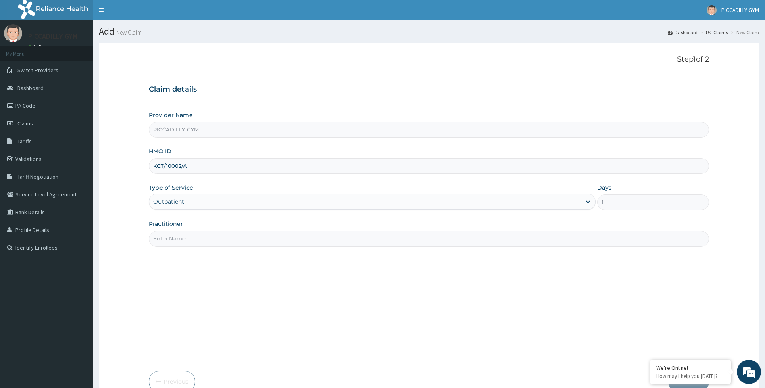
type input "Olisa"
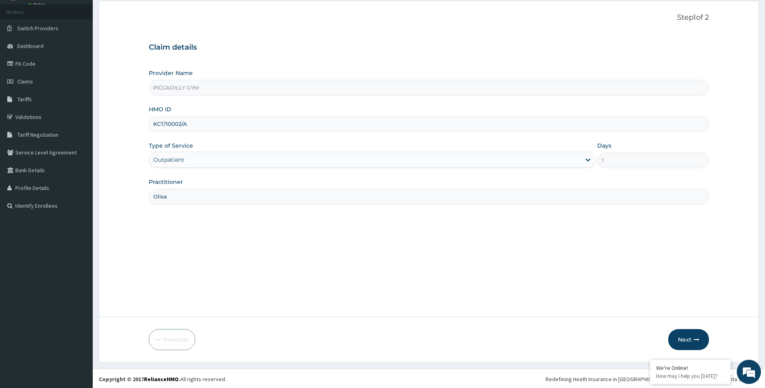
scroll to position [43, 0]
click at [689, 337] on button "Next" at bounding box center [688, 338] width 41 height 21
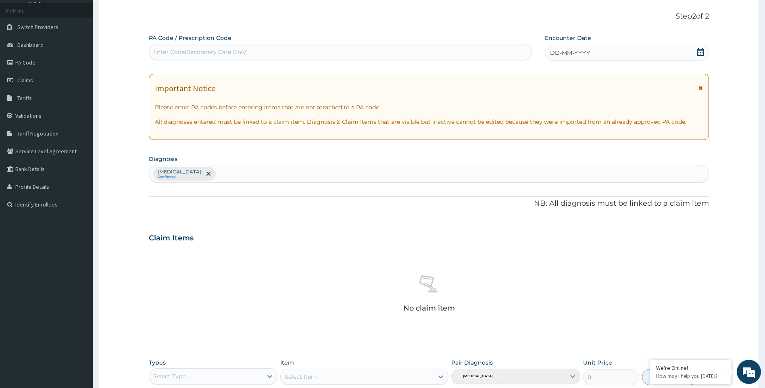
click at [192, 51] on div "Enter Code(Secondary Care Only)" at bounding box center [200, 52] width 95 height 8
type input "PA/C04DF2"
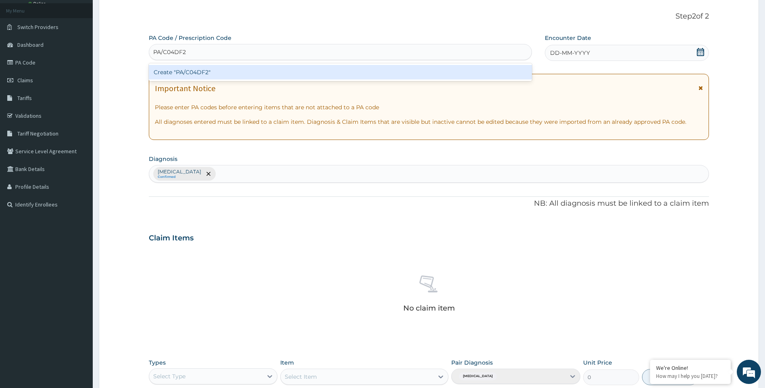
click at [225, 69] on div "Create "PA/C04DF2"" at bounding box center [340, 72] width 383 height 15
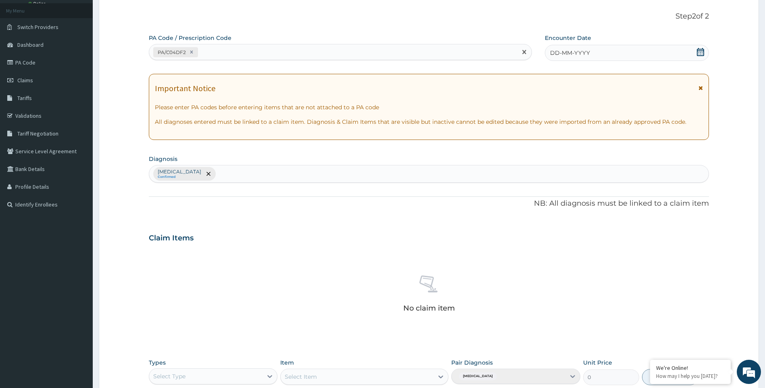
click at [603, 48] on div "DD-MM-YYYY" at bounding box center [627, 53] width 164 height 16
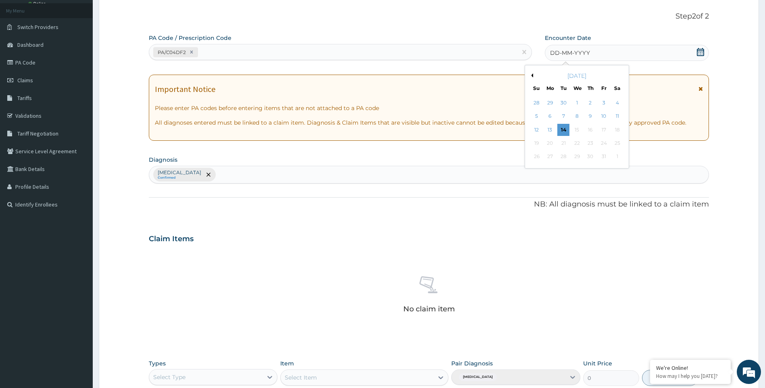
click at [531, 75] on button "Previous Month" at bounding box center [531, 75] width 4 height 4
click at [614, 141] on div "27" at bounding box center [617, 143] width 12 height 12
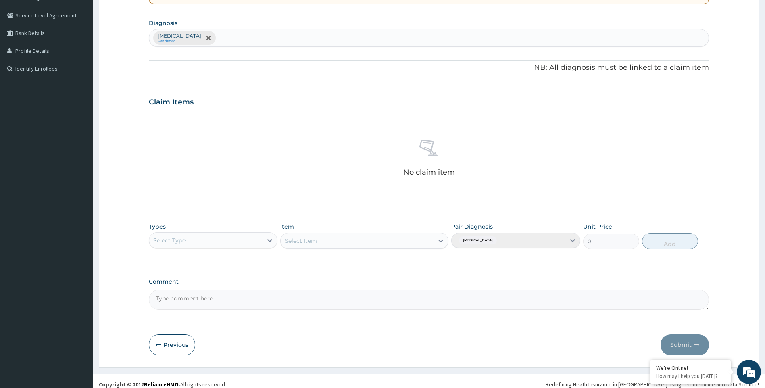
scroll to position [185, 0]
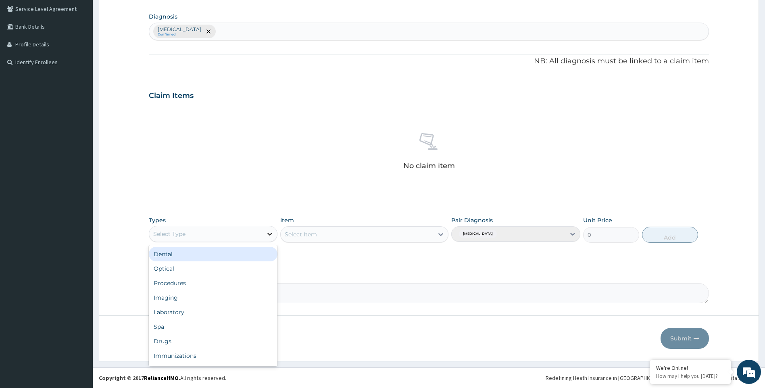
click at [271, 233] on icon at bounding box center [270, 234] width 8 height 8
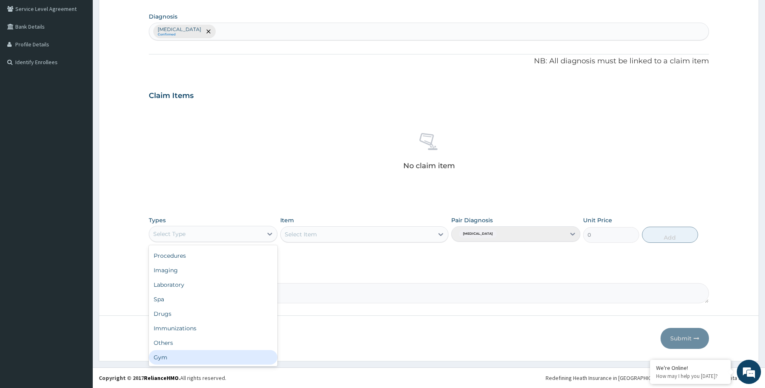
click at [238, 355] on div "Gym" at bounding box center [213, 357] width 129 height 15
click at [441, 234] on div "Select Item" at bounding box center [364, 234] width 168 height 16
click at [440, 234] on div "Select Item" at bounding box center [364, 234] width 168 height 16
click at [439, 235] on icon at bounding box center [441, 234] width 8 height 8
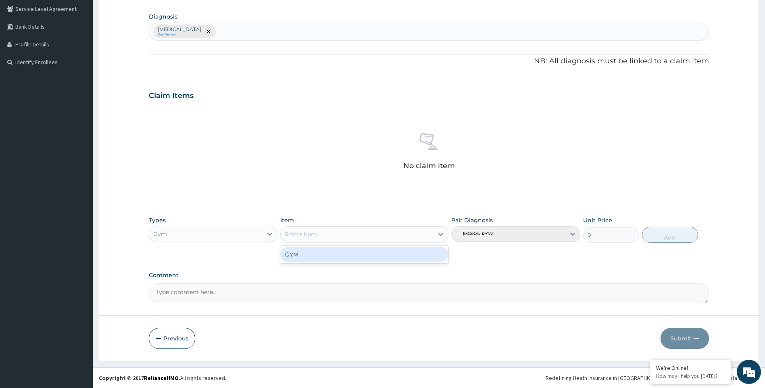
click at [427, 252] on div "GYM" at bounding box center [364, 254] width 168 height 15
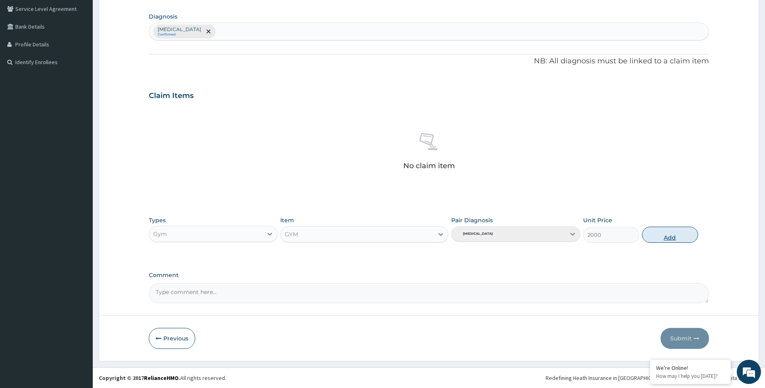
click at [666, 238] on button "Add" at bounding box center [670, 235] width 56 height 16
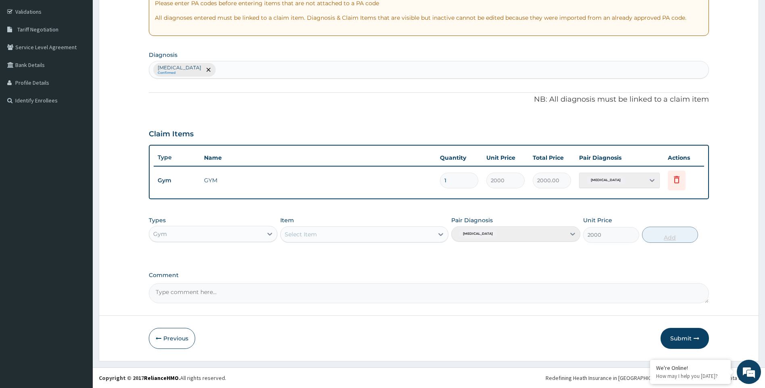
type input "0"
click at [677, 342] on button "Submit" at bounding box center [684, 338] width 48 height 21
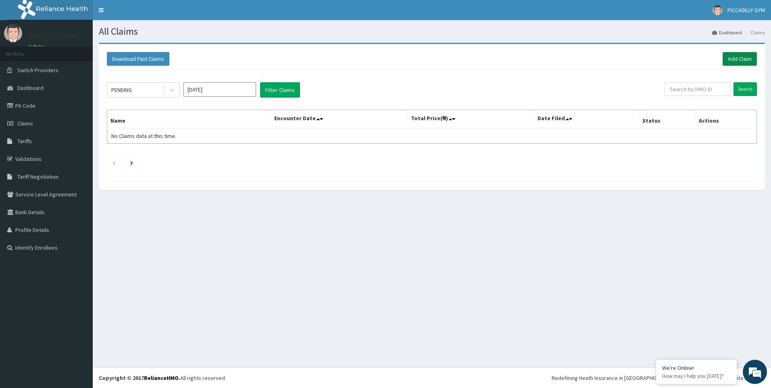
click at [741, 63] on link "Add Claim" at bounding box center [740, 59] width 34 height 14
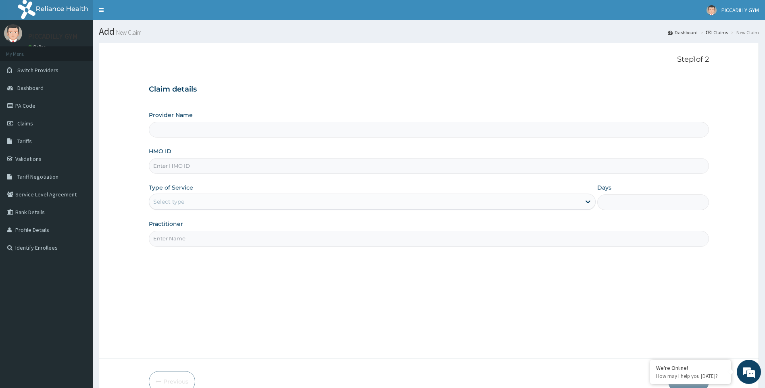
click at [175, 164] on input "HMO ID" at bounding box center [429, 166] width 560 height 16
type input "PICCADILLY GYM"
type input "1"
type input "MHG/10063/A"
click at [204, 241] on input "Practitioner" at bounding box center [429, 239] width 560 height 16
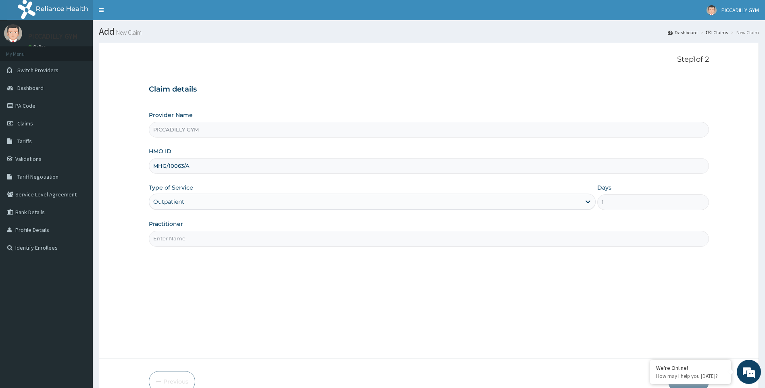
type input "Olisa"
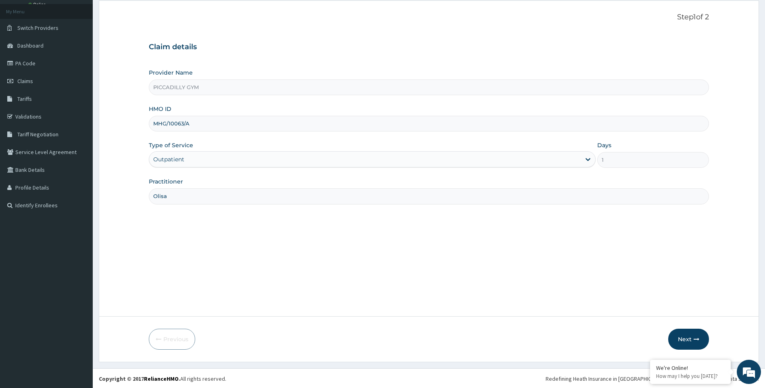
scroll to position [43, 0]
click at [688, 339] on button "Next" at bounding box center [688, 338] width 41 height 21
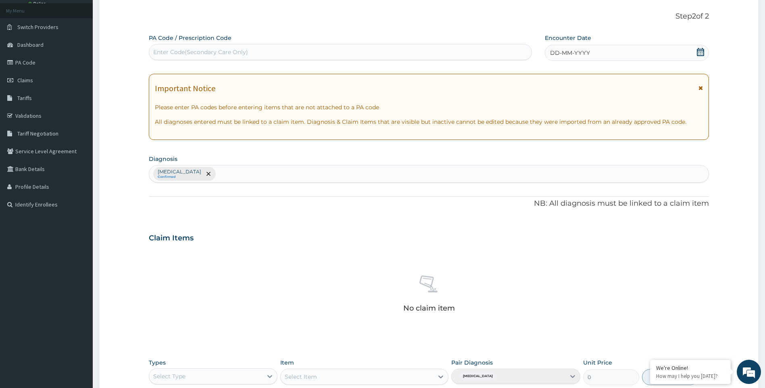
click at [284, 50] on div "Enter Code(Secondary Care Only)" at bounding box center [340, 52] width 382 height 13
type input "PA/45094F"
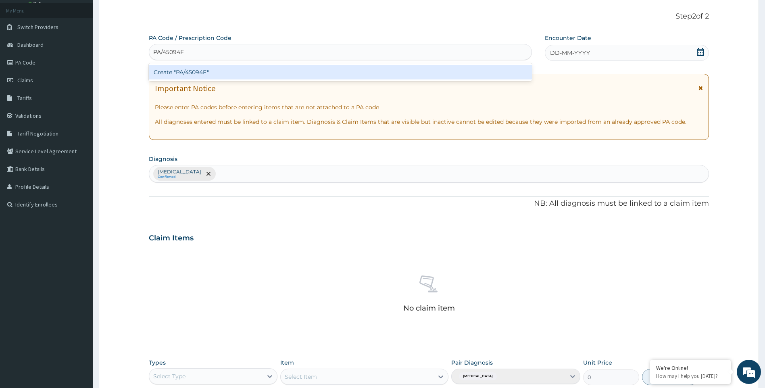
click at [292, 69] on div "Create "PA/45094F"" at bounding box center [340, 72] width 383 height 15
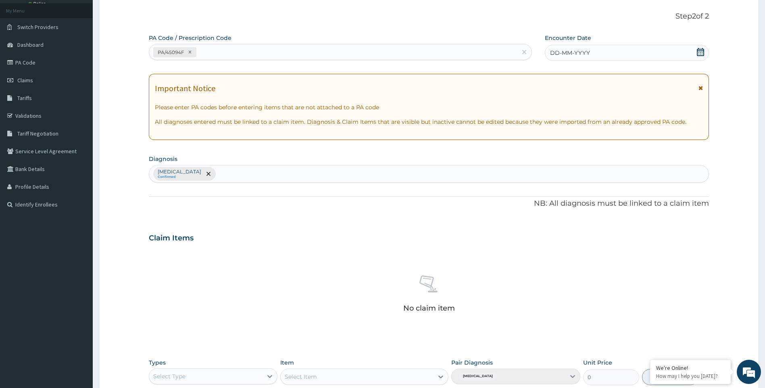
click at [575, 45] on div "DD-MM-YYYY" at bounding box center [627, 53] width 164 height 16
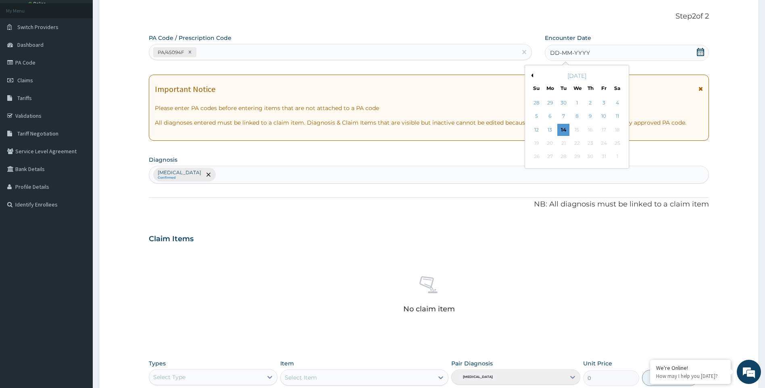
click at [531, 75] on button "Previous Month" at bounding box center [531, 75] width 4 height 4
click at [548, 157] on div "29" at bounding box center [550, 157] width 12 height 12
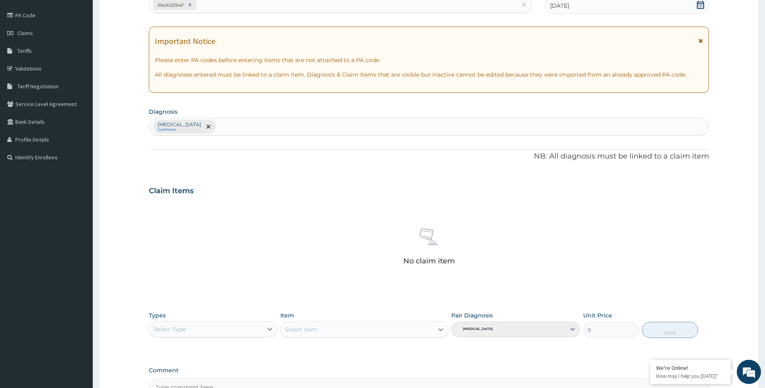
scroll to position [185, 0]
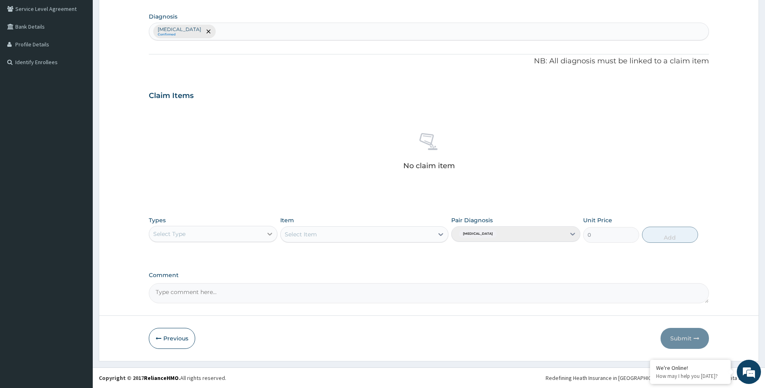
click at [270, 235] on icon at bounding box center [269, 234] width 5 height 3
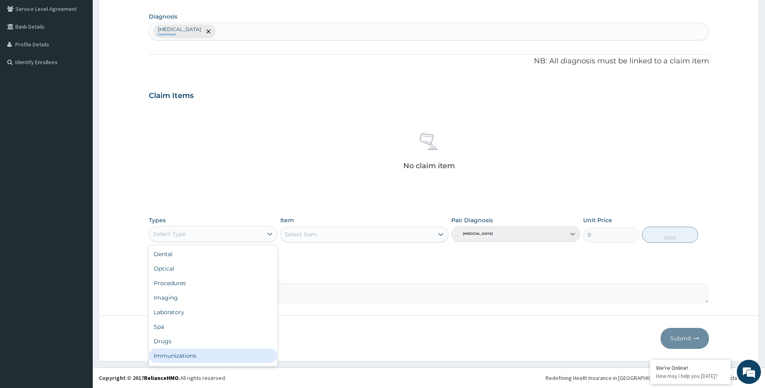
scroll to position [27, 0]
click at [198, 355] on div "Gym" at bounding box center [213, 357] width 129 height 15
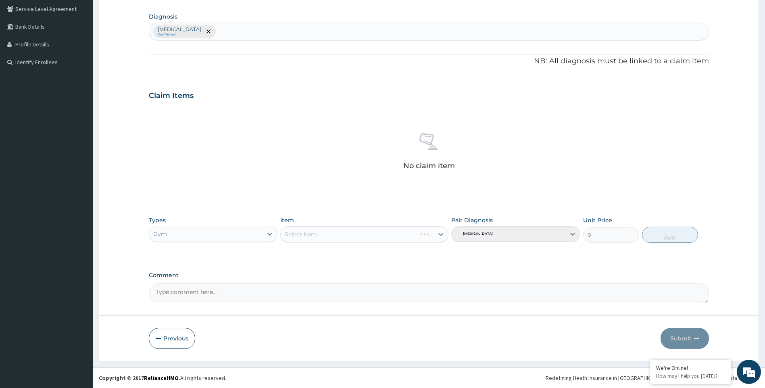
click at [441, 233] on div "Select Item" at bounding box center [364, 234] width 168 height 16
click at [441, 233] on icon at bounding box center [441, 234] width 8 height 8
click at [425, 251] on div "GYM" at bounding box center [364, 254] width 168 height 15
click at [676, 235] on button "Add" at bounding box center [670, 235] width 56 height 16
type input "0"
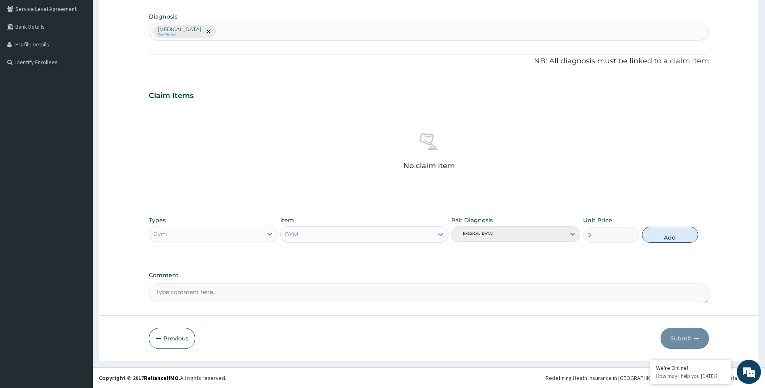
scroll to position [147, 0]
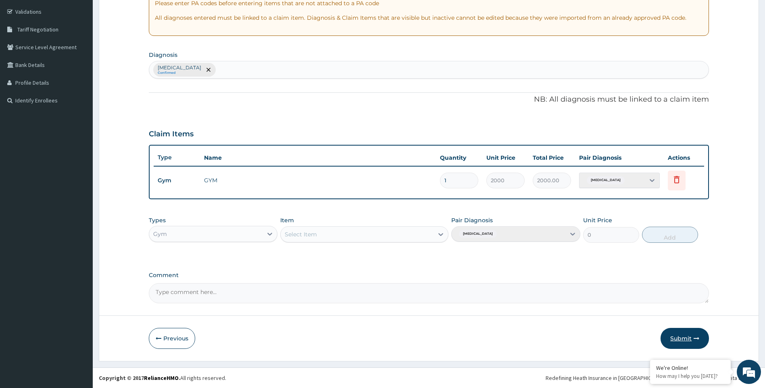
click at [681, 338] on button "Submit" at bounding box center [684, 338] width 48 height 21
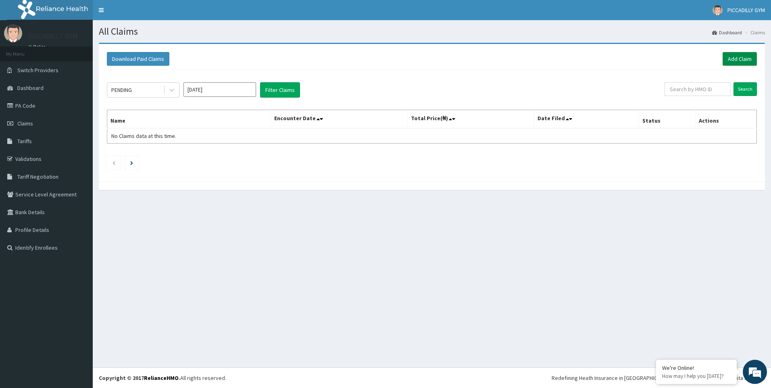
click at [746, 61] on link "Add Claim" at bounding box center [740, 59] width 34 height 14
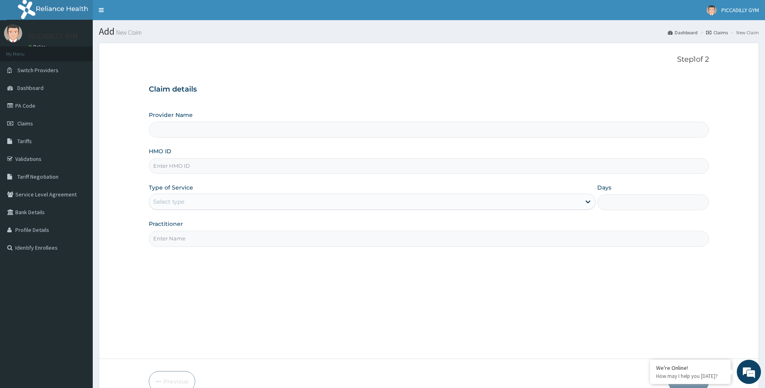
type input "PICCADILLY GYM"
type input "1"
click at [172, 166] on input "HMO ID" at bounding box center [429, 166] width 560 height 16
type input "KCT/10002/A"
click at [288, 244] on input "Practitioner" at bounding box center [429, 239] width 560 height 16
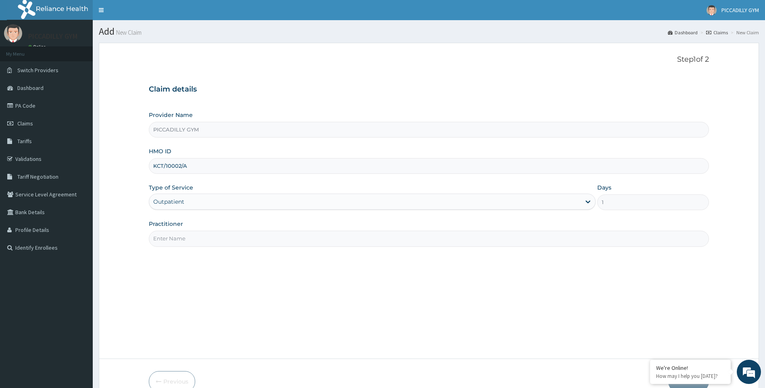
type input "Olisa"
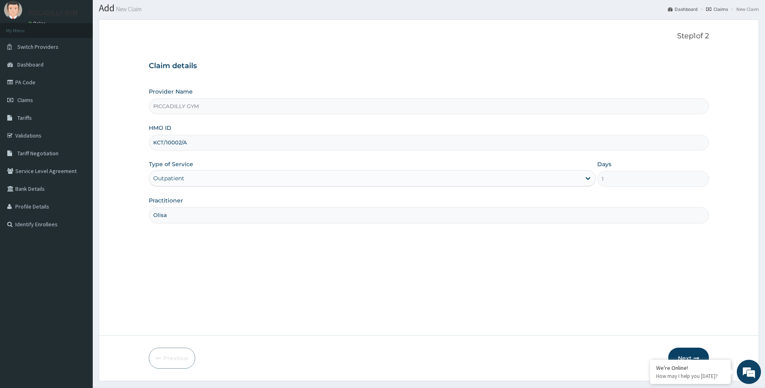
scroll to position [43, 0]
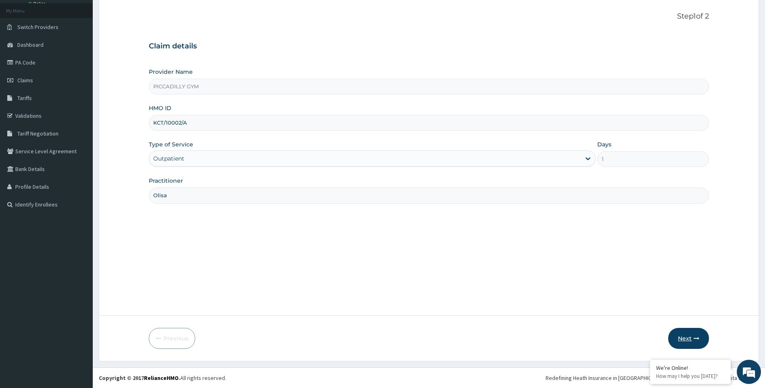
click at [682, 339] on button "Next" at bounding box center [688, 338] width 41 height 21
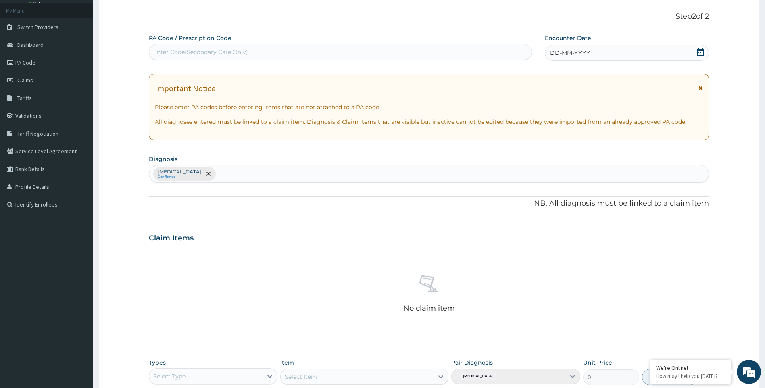
click at [250, 47] on div "Enter Code(Secondary Care Only)" at bounding box center [340, 52] width 382 height 13
type input "PA/95EAD4"
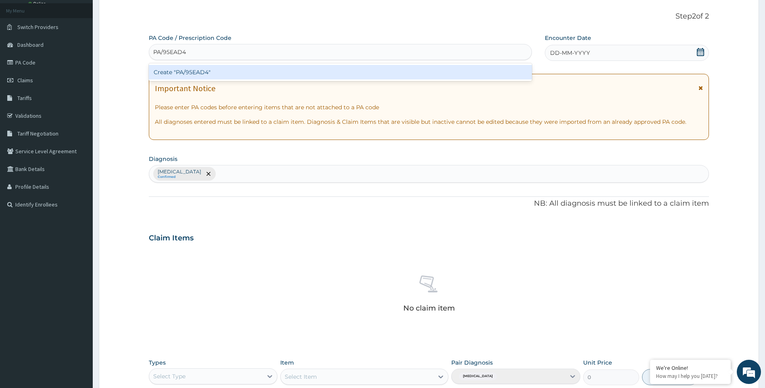
click at [263, 70] on div "Create "PA/95EAD4"" at bounding box center [340, 72] width 383 height 15
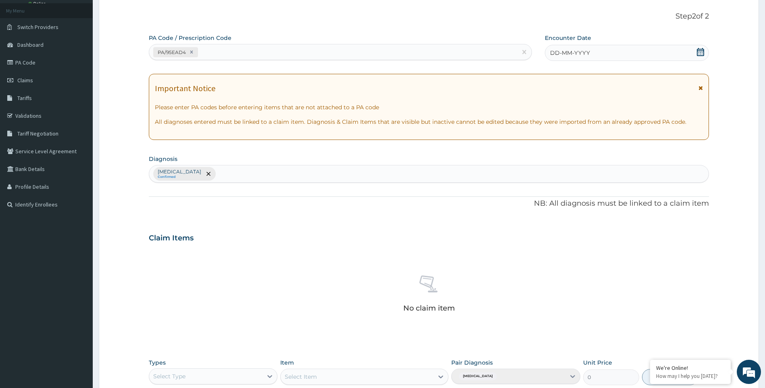
click at [569, 55] on span "DD-MM-YYYY" at bounding box center [570, 53] width 40 height 8
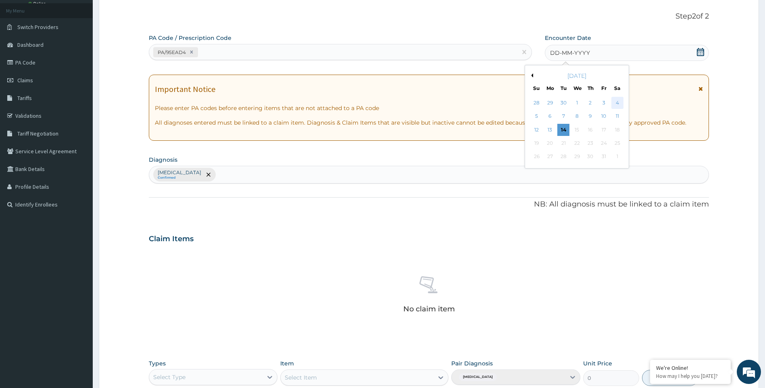
click at [617, 101] on div "4" at bounding box center [617, 103] width 12 height 12
click at [617, 101] on div "Important Notice Please enter PA codes before entering items that are not attac…" at bounding box center [429, 108] width 560 height 66
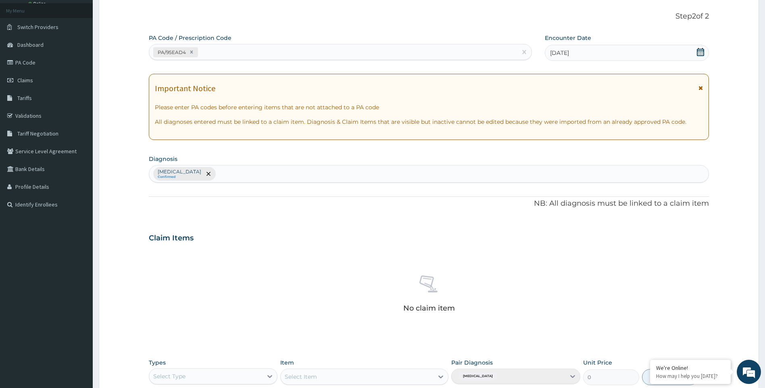
scroll to position [185, 0]
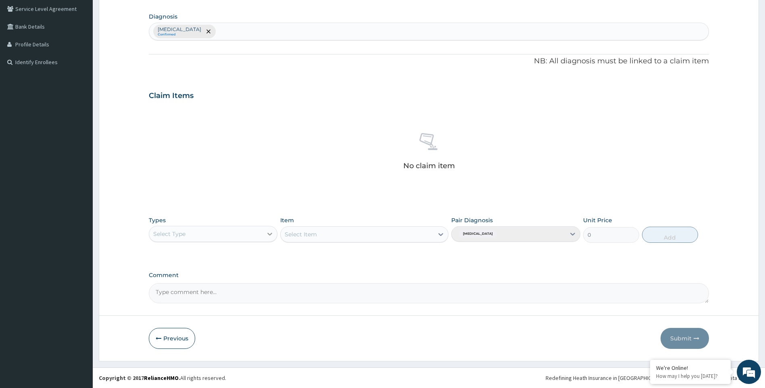
click at [270, 234] on icon at bounding box center [270, 234] width 8 height 8
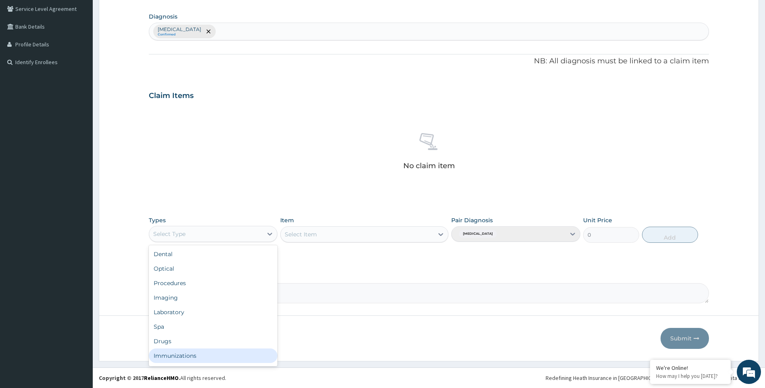
scroll to position [27, 0]
click at [229, 355] on div "Gym" at bounding box center [213, 357] width 129 height 15
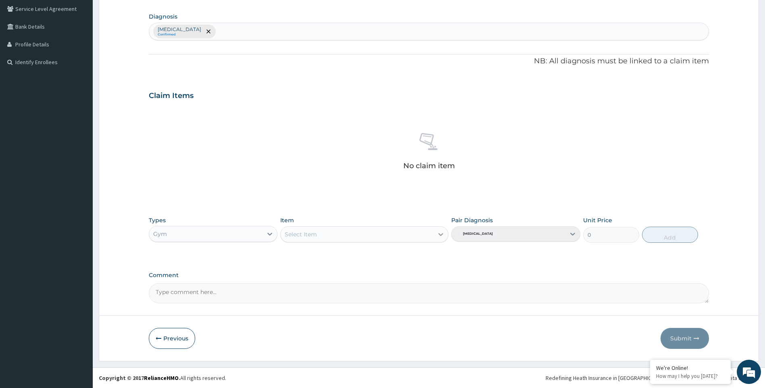
click at [441, 233] on icon at bounding box center [441, 234] width 8 height 8
click at [429, 252] on div "GYM" at bounding box center [364, 254] width 168 height 15
click at [676, 236] on button "Add" at bounding box center [670, 235] width 56 height 16
type input "0"
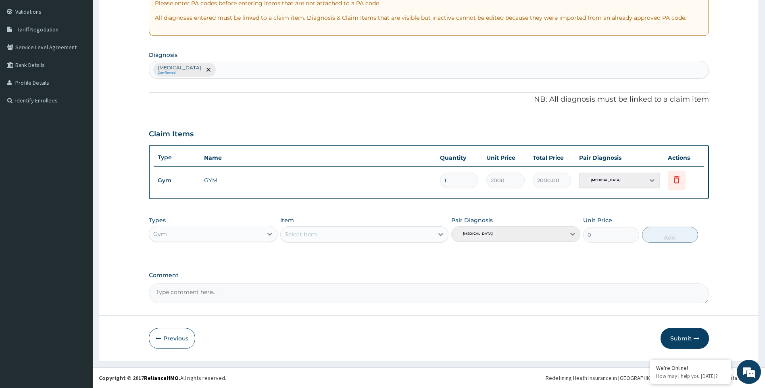
click at [681, 339] on button "Submit" at bounding box center [684, 338] width 48 height 21
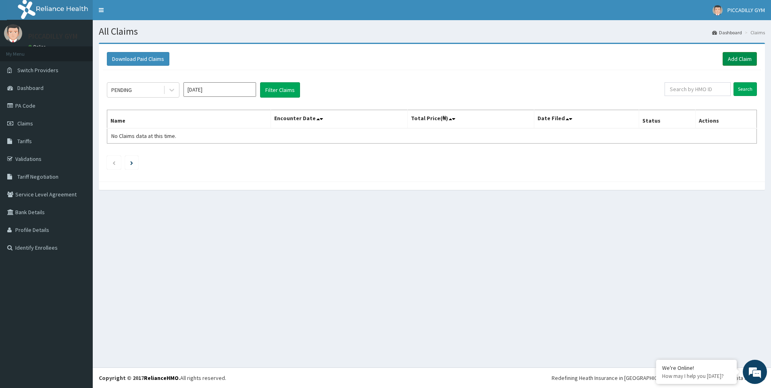
click at [736, 56] on link "Add Claim" at bounding box center [740, 59] width 34 height 14
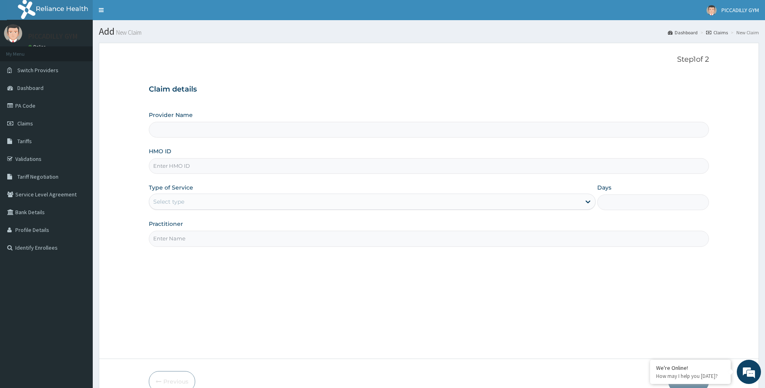
click at [186, 169] on input "HMO ID" at bounding box center [429, 166] width 560 height 16
type input "PICCADILLY GYM"
type input "1"
type input "KCT/10002/A"
click at [273, 237] on input "Practitioner" at bounding box center [429, 239] width 560 height 16
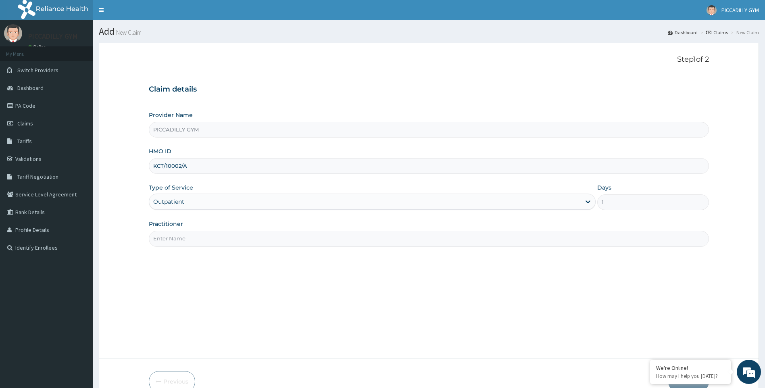
type input "Olisa"
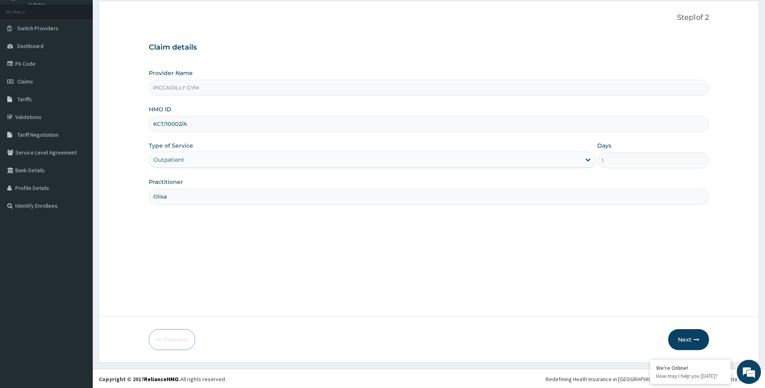
scroll to position [43, 0]
click at [690, 340] on button "Next" at bounding box center [688, 338] width 41 height 21
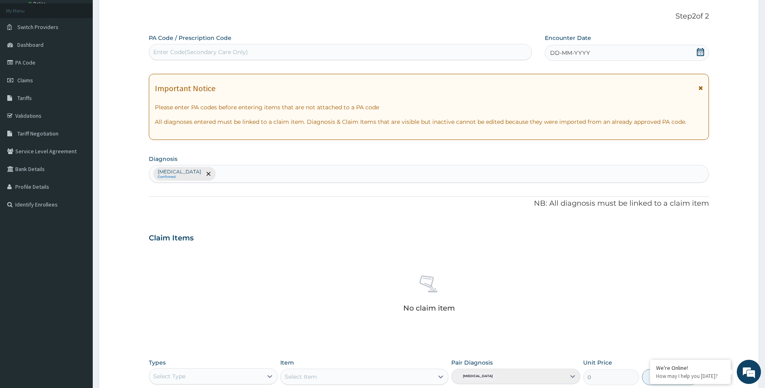
click at [258, 52] on div "Enter Code(Secondary Care Only)" at bounding box center [340, 52] width 382 height 13
type input "PA/961359"
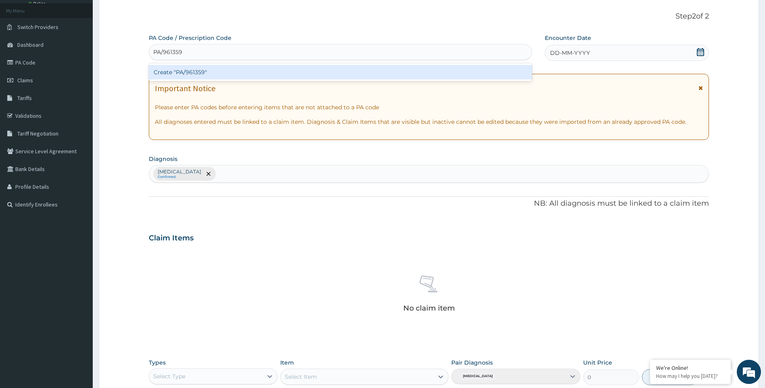
click at [263, 67] on div "Create "PA/961359"" at bounding box center [340, 72] width 383 height 15
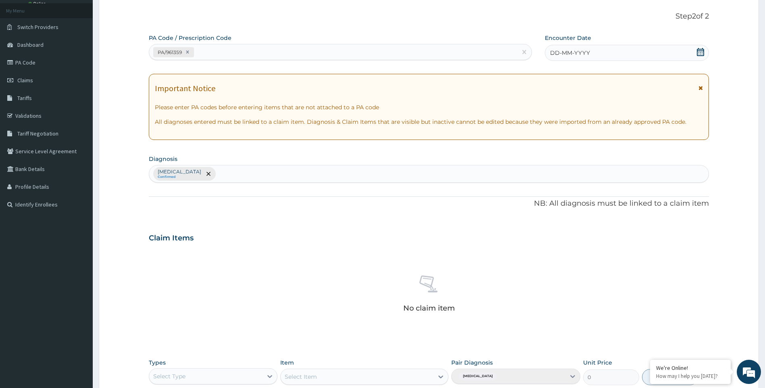
click at [556, 55] on span "DD-MM-YYYY" at bounding box center [570, 53] width 40 height 8
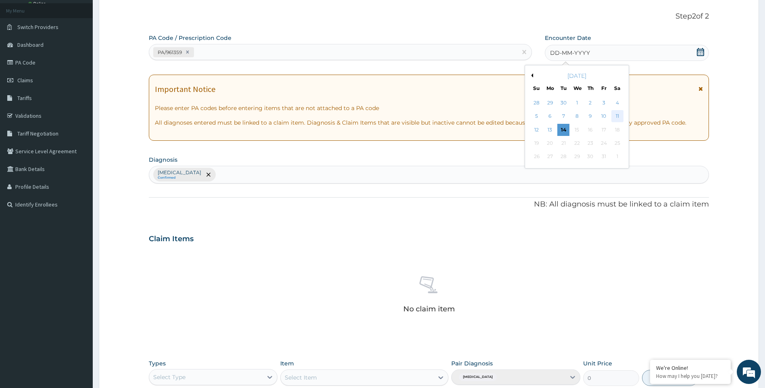
click at [611, 112] on div "11" at bounding box center [617, 116] width 12 height 12
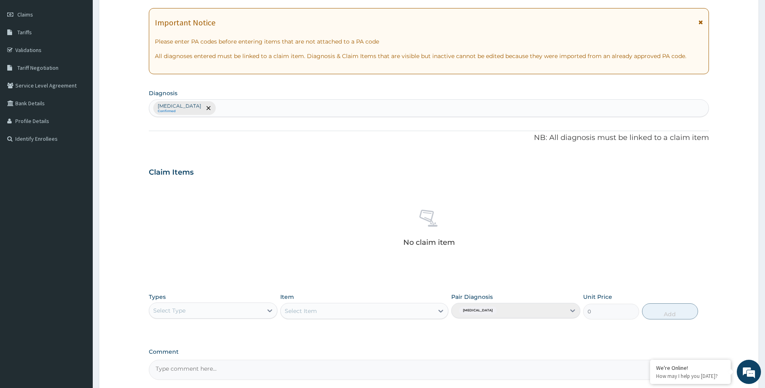
scroll to position [185, 0]
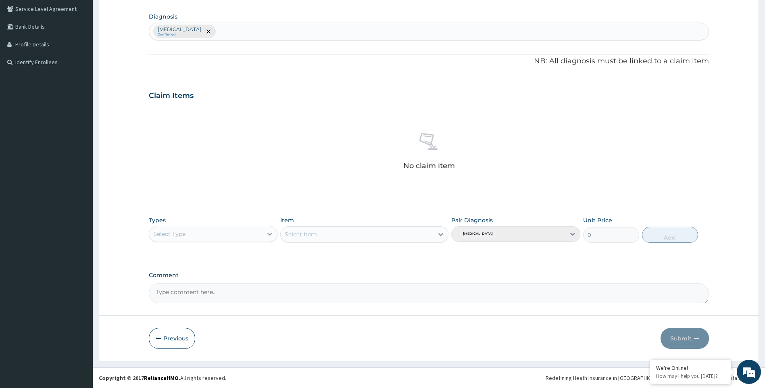
click at [269, 234] on icon at bounding box center [269, 234] width 5 height 3
click at [234, 356] on div "Gym" at bounding box center [213, 357] width 129 height 15
click at [442, 233] on div "Select Item" at bounding box center [364, 234] width 168 height 16
click at [439, 233] on icon at bounding box center [441, 234] width 8 height 8
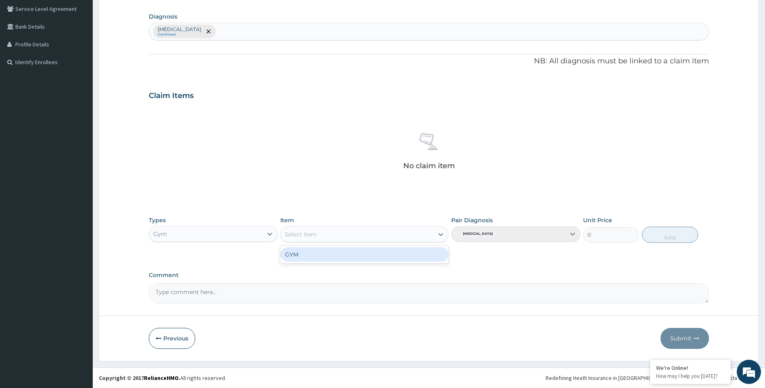
click at [434, 254] on div "GYM" at bounding box center [364, 254] width 168 height 15
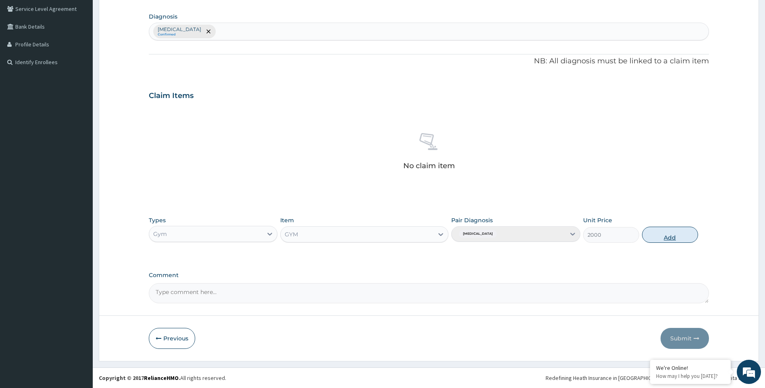
click at [683, 239] on button "Add" at bounding box center [670, 235] width 56 height 16
type input "0"
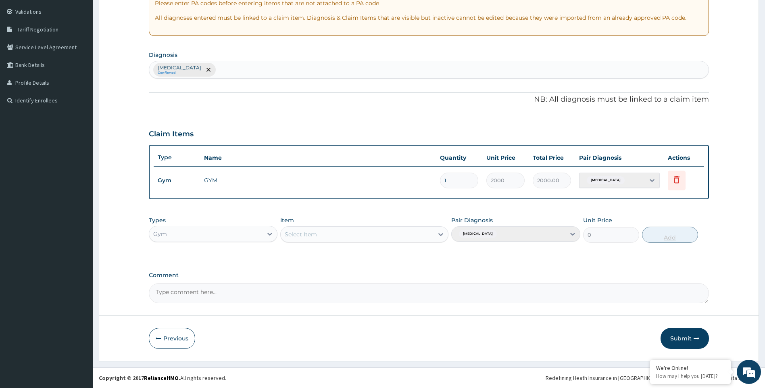
scroll to position [147, 0]
click at [683, 340] on button "Submit" at bounding box center [684, 338] width 48 height 21
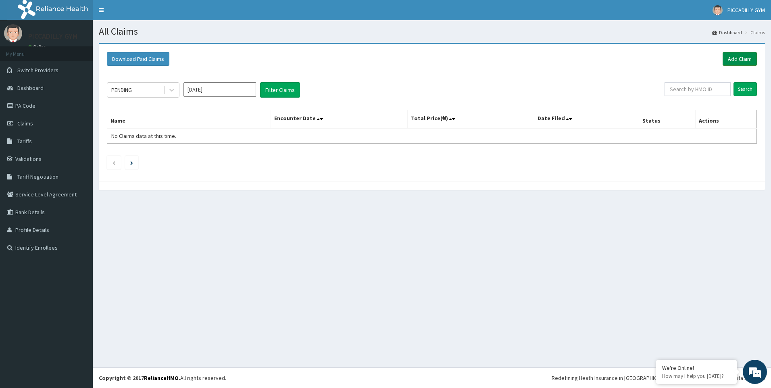
click at [735, 59] on link "Add Claim" at bounding box center [740, 59] width 34 height 14
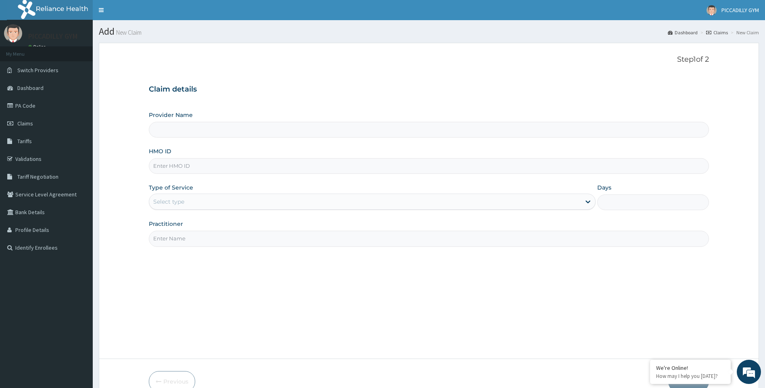
type input "PICCADILLY GYM"
type input "1"
